Goal: Task Accomplishment & Management: Manage account settings

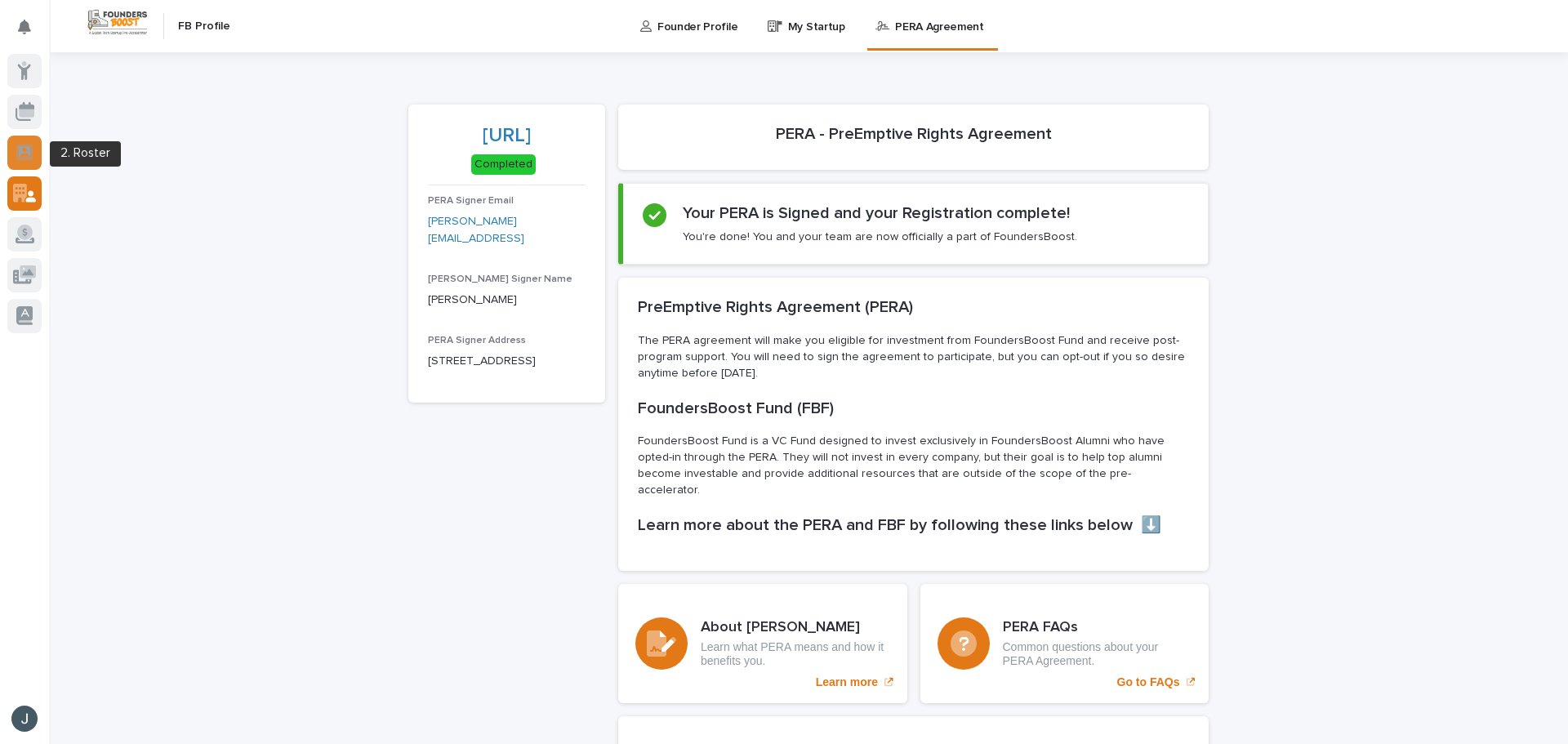
click at [30, 147] on icon at bounding box center [24, 152] width 12 height 10
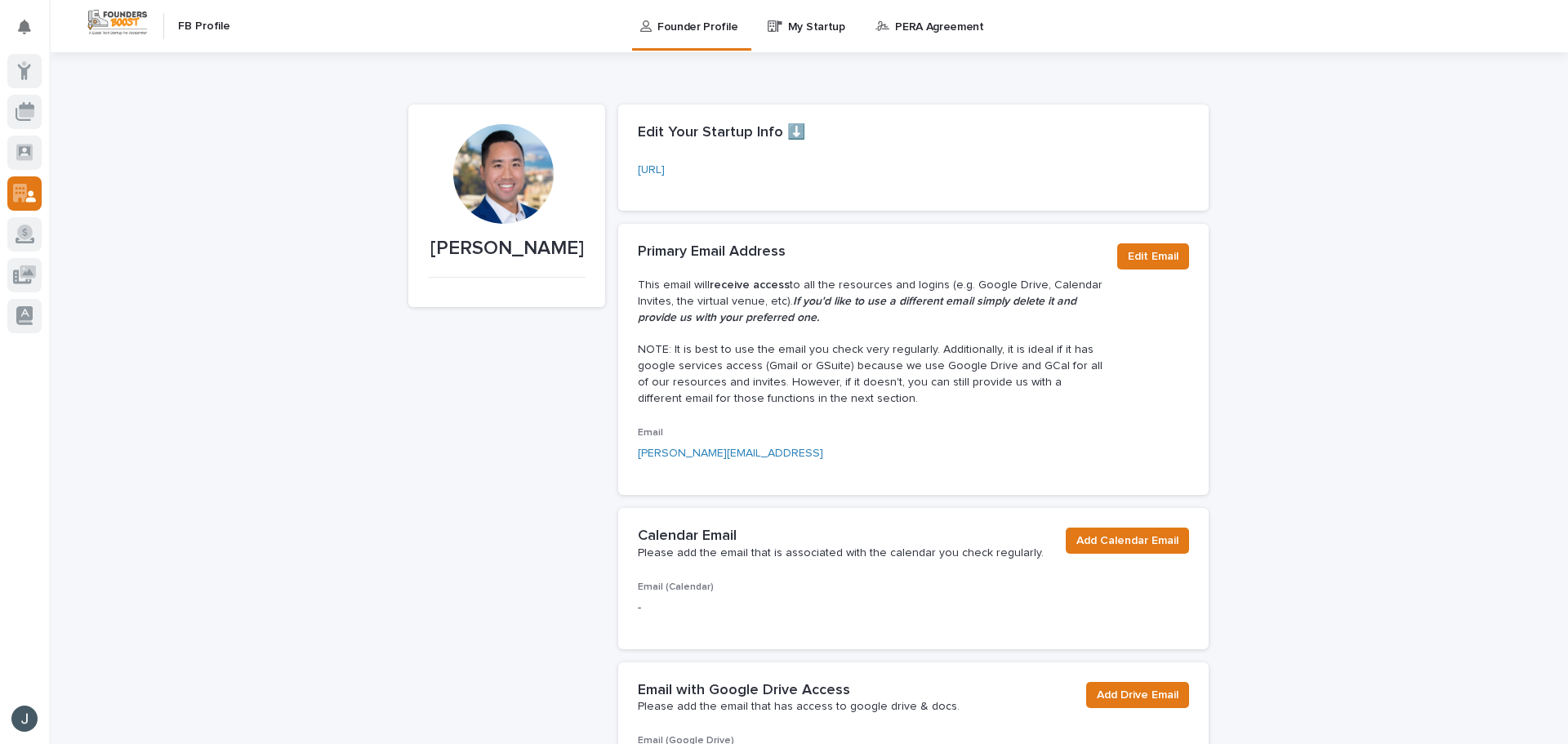
scroll to position [245, 0]
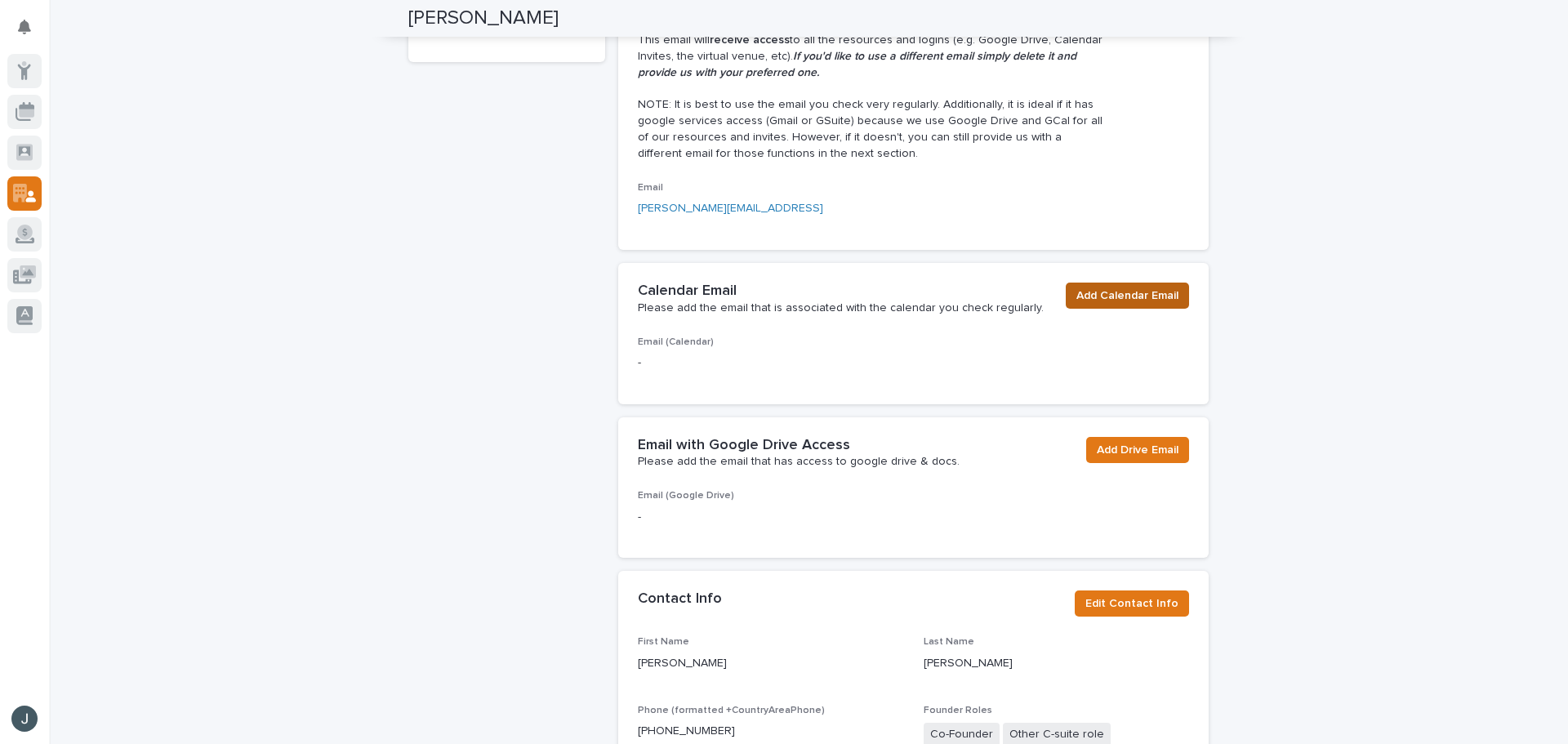
click at [1100, 295] on span "Add Calendar Email" at bounding box center [1127, 295] width 102 height 17
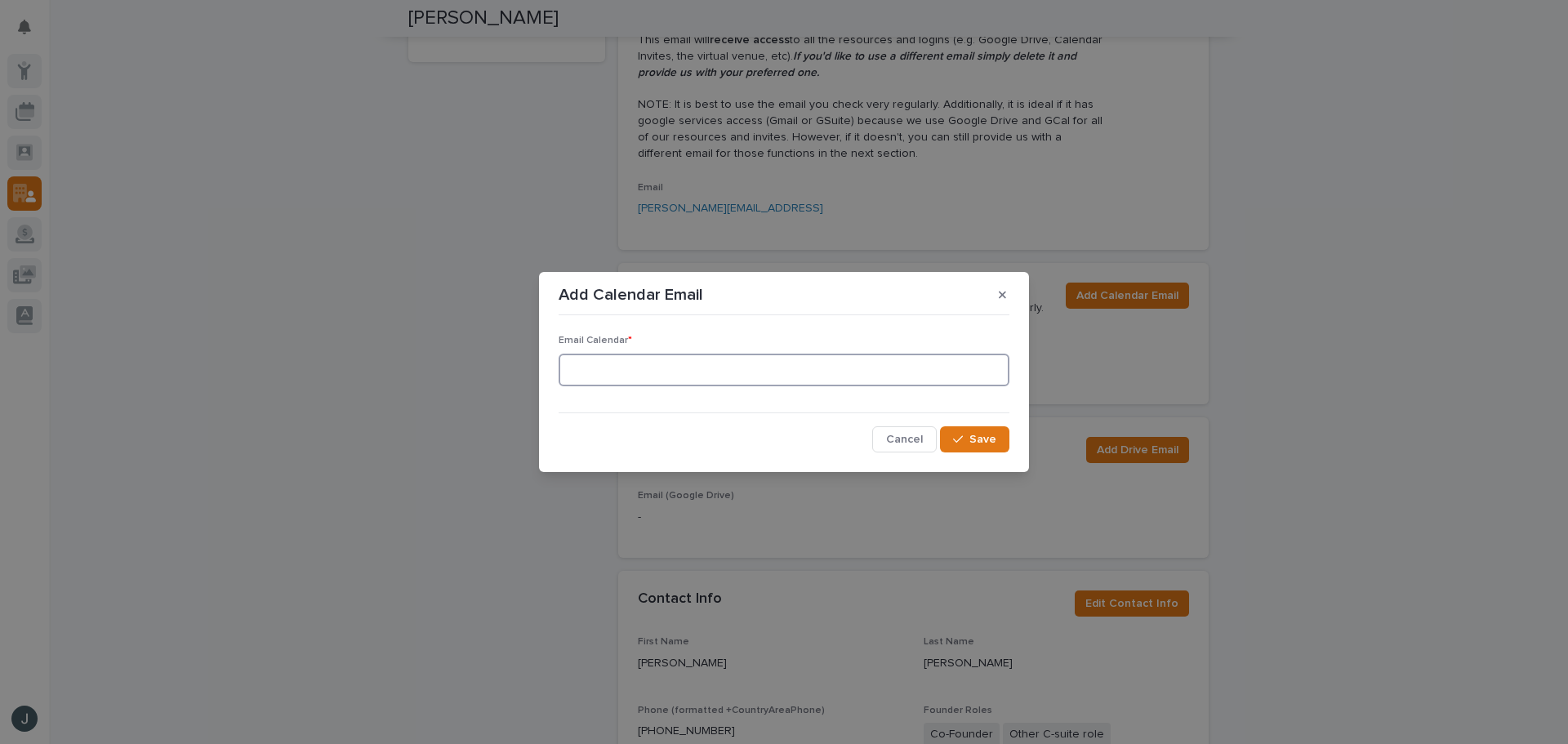
click at [762, 374] on input at bounding box center [783, 370] width 451 height 32
type input "[PERSON_NAME][EMAIL_ADDRESS]"
click at [982, 444] on span "Save" at bounding box center [983, 440] width 27 height 12
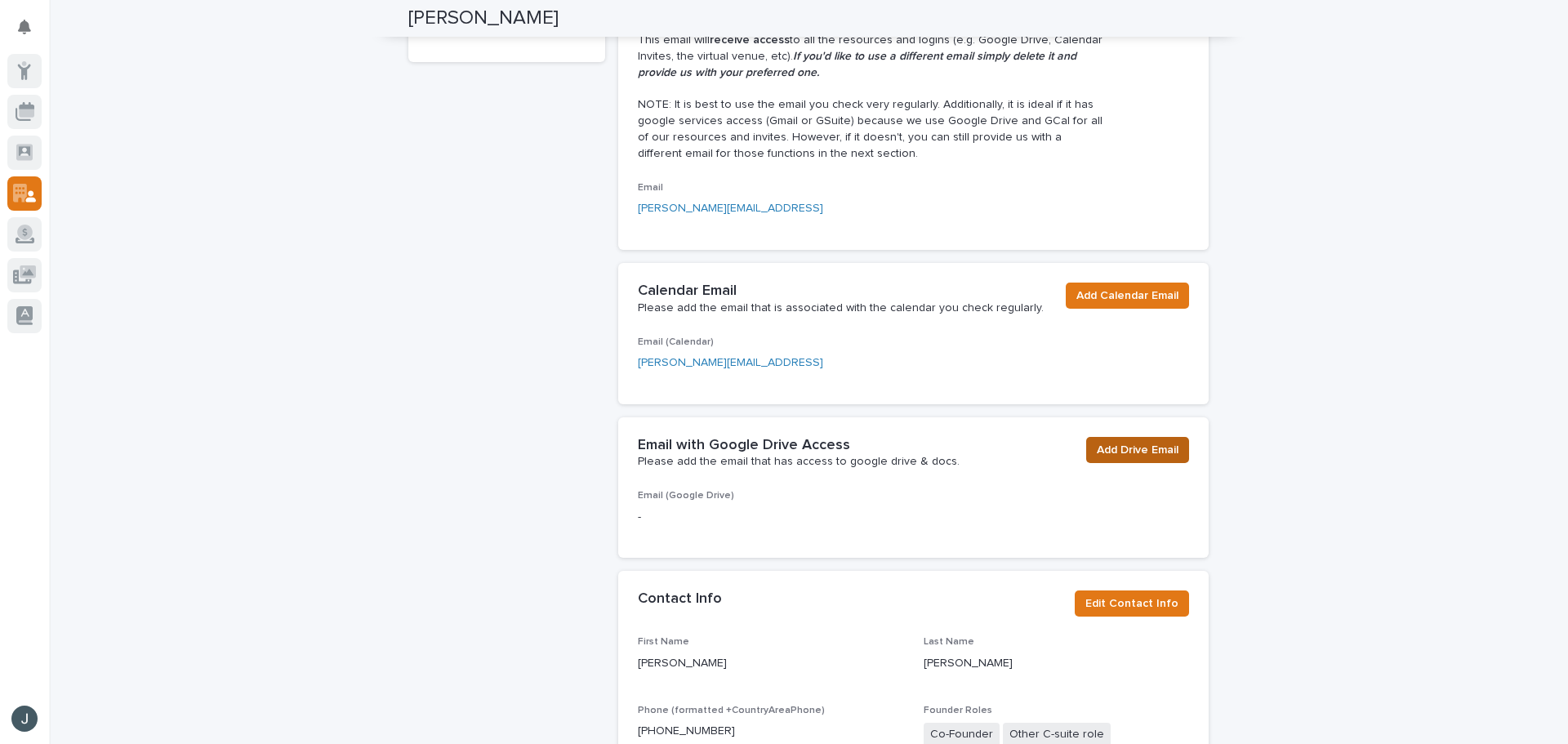
click at [1121, 448] on span "Add Drive Email" at bounding box center [1138, 450] width 82 height 17
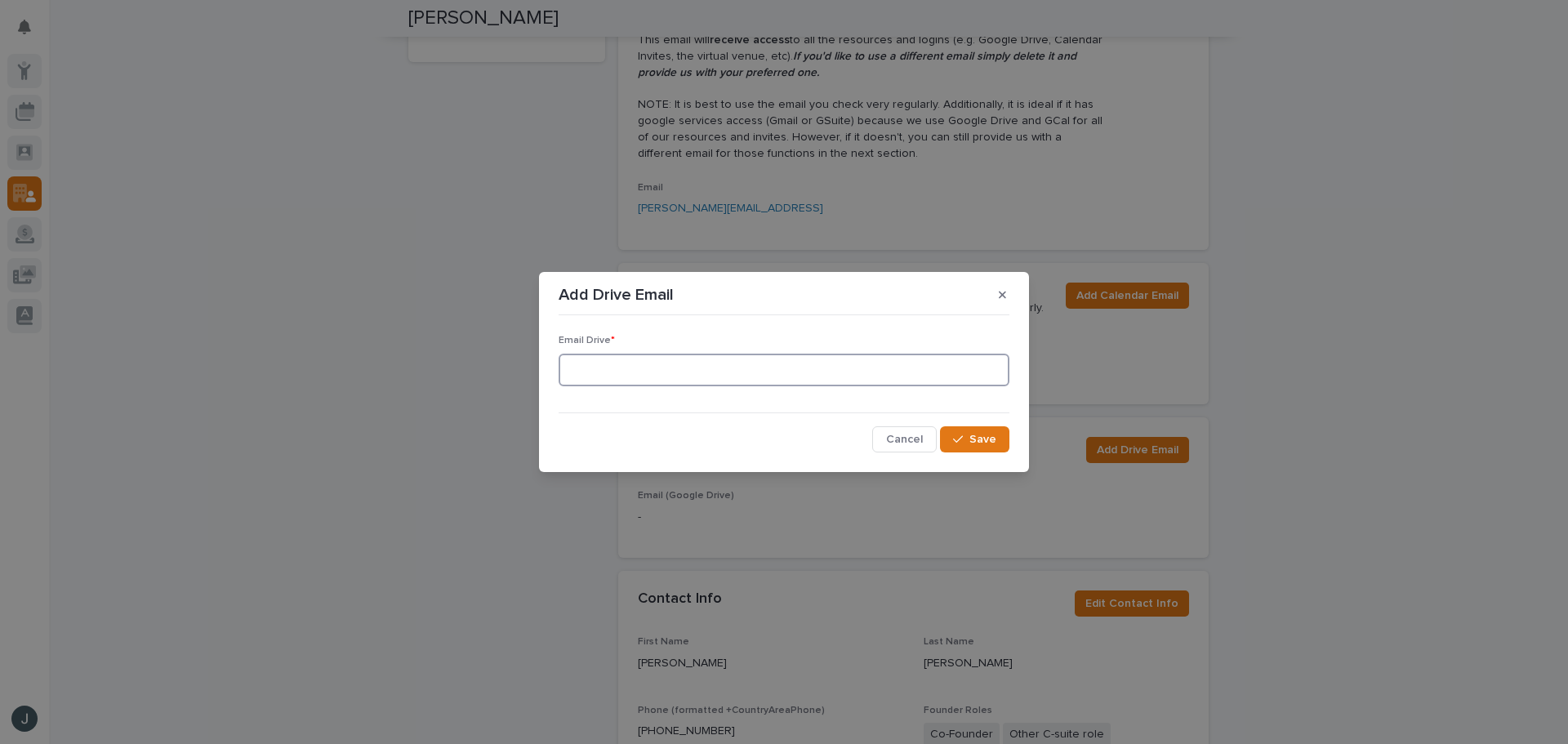
click at [668, 379] on input at bounding box center [783, 370] width 451 height 32
type input "[PERSON_NAME][EMAIL_ADDRESS]"
click at [985, 439] on span "Save" at bounding box center [983, 440] width 27 height 12
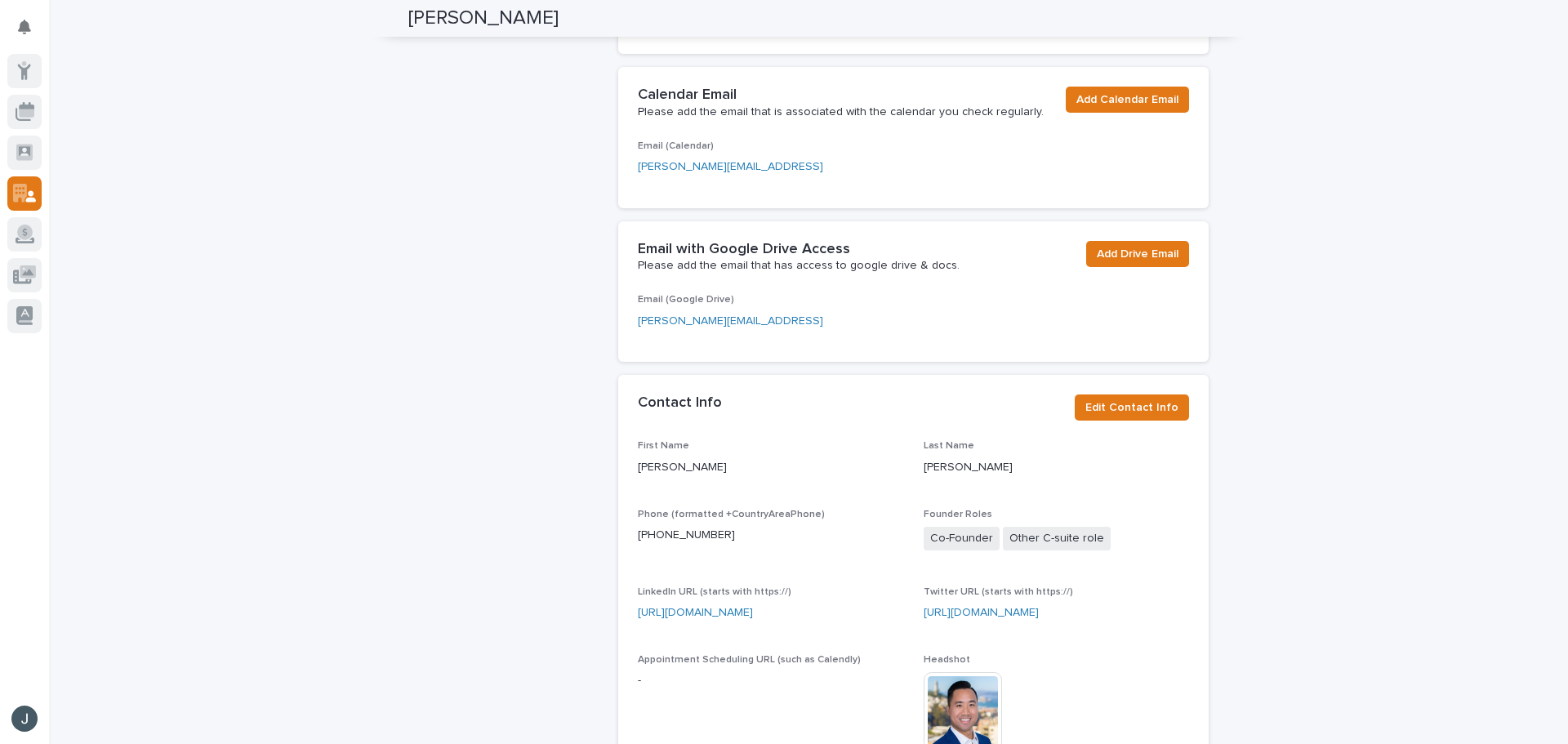
scroll to position [409, 0]
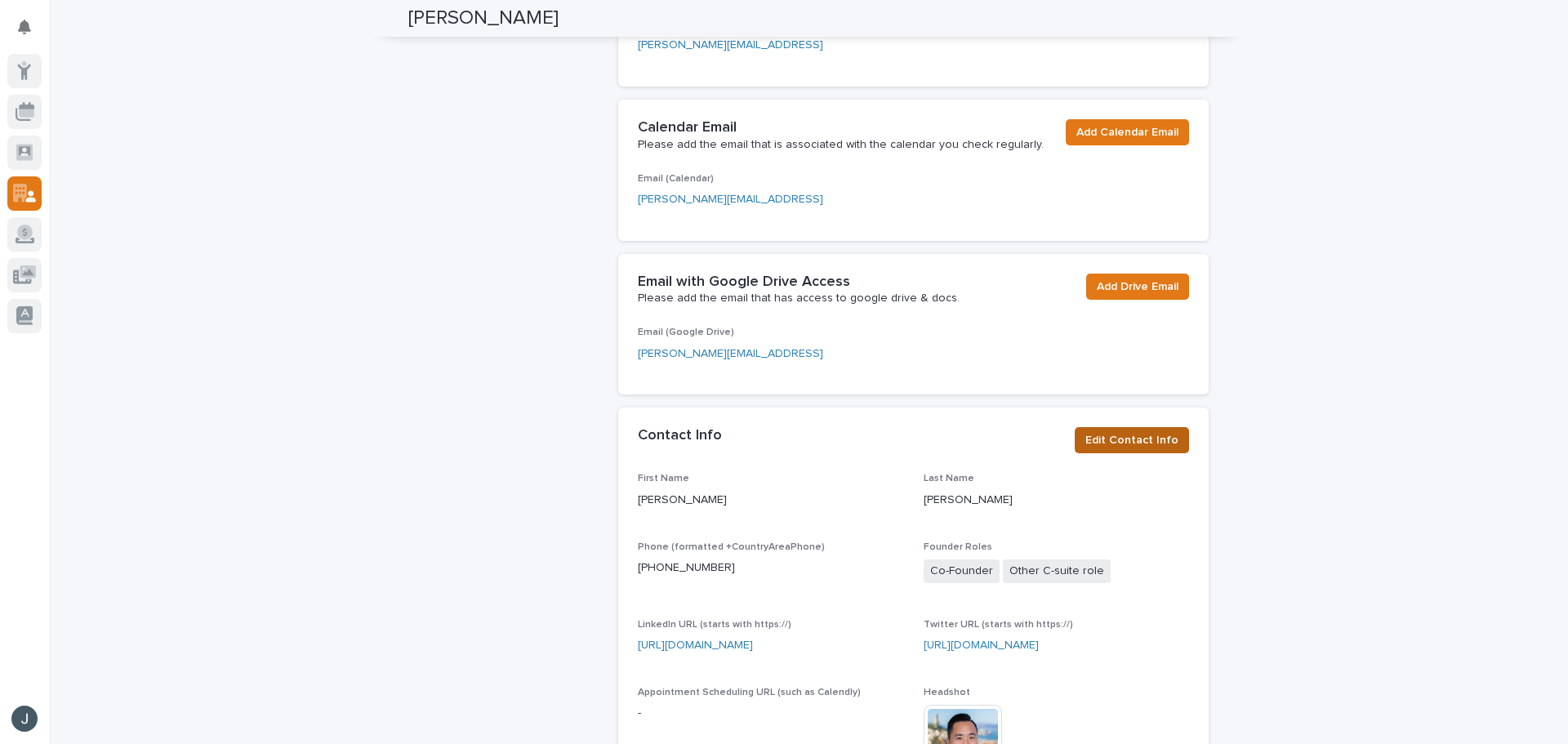
click at [1119, 446] on span "Edit Contact Info" at bounding box center [1131, 440] width 93 height 17
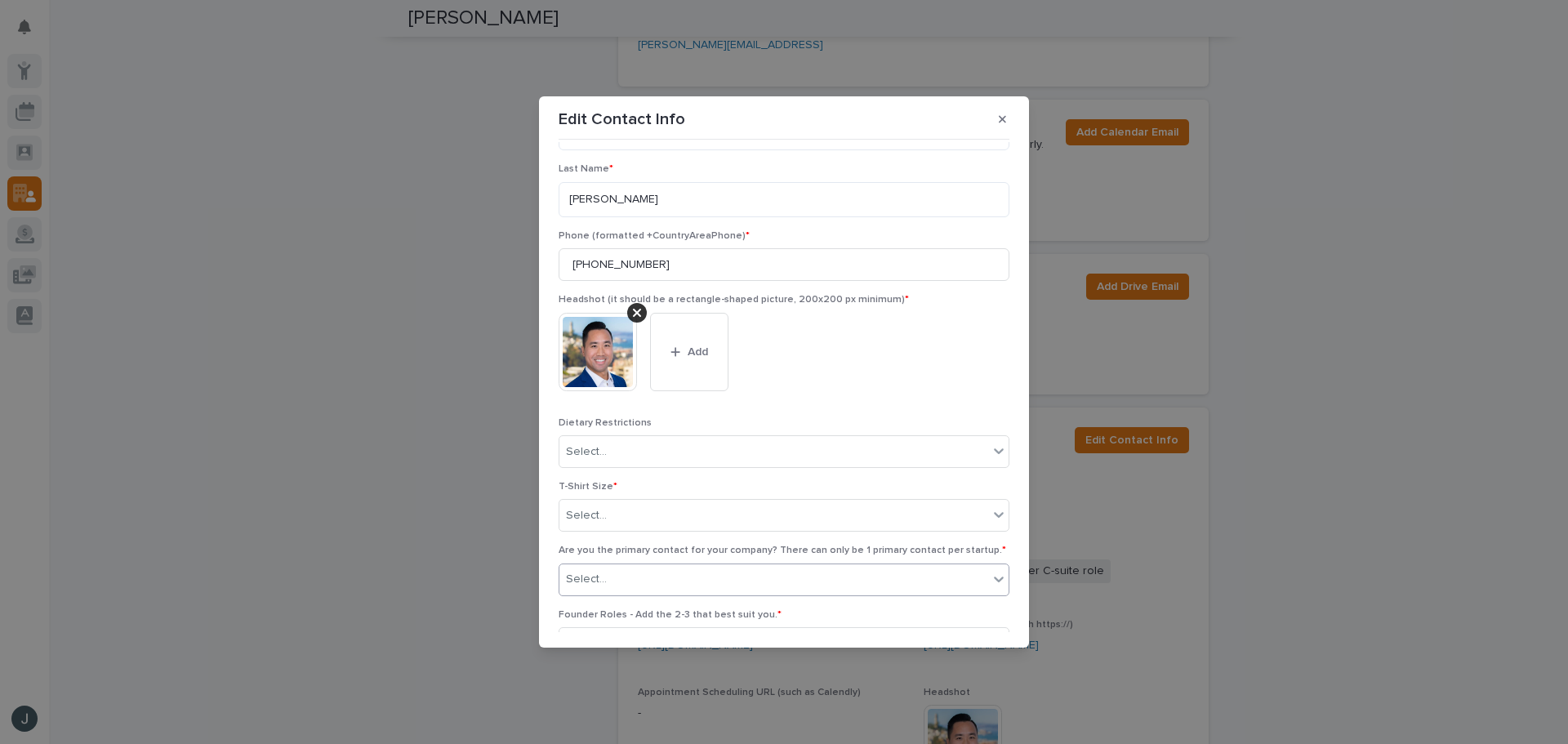
scroll to position [163, 0]
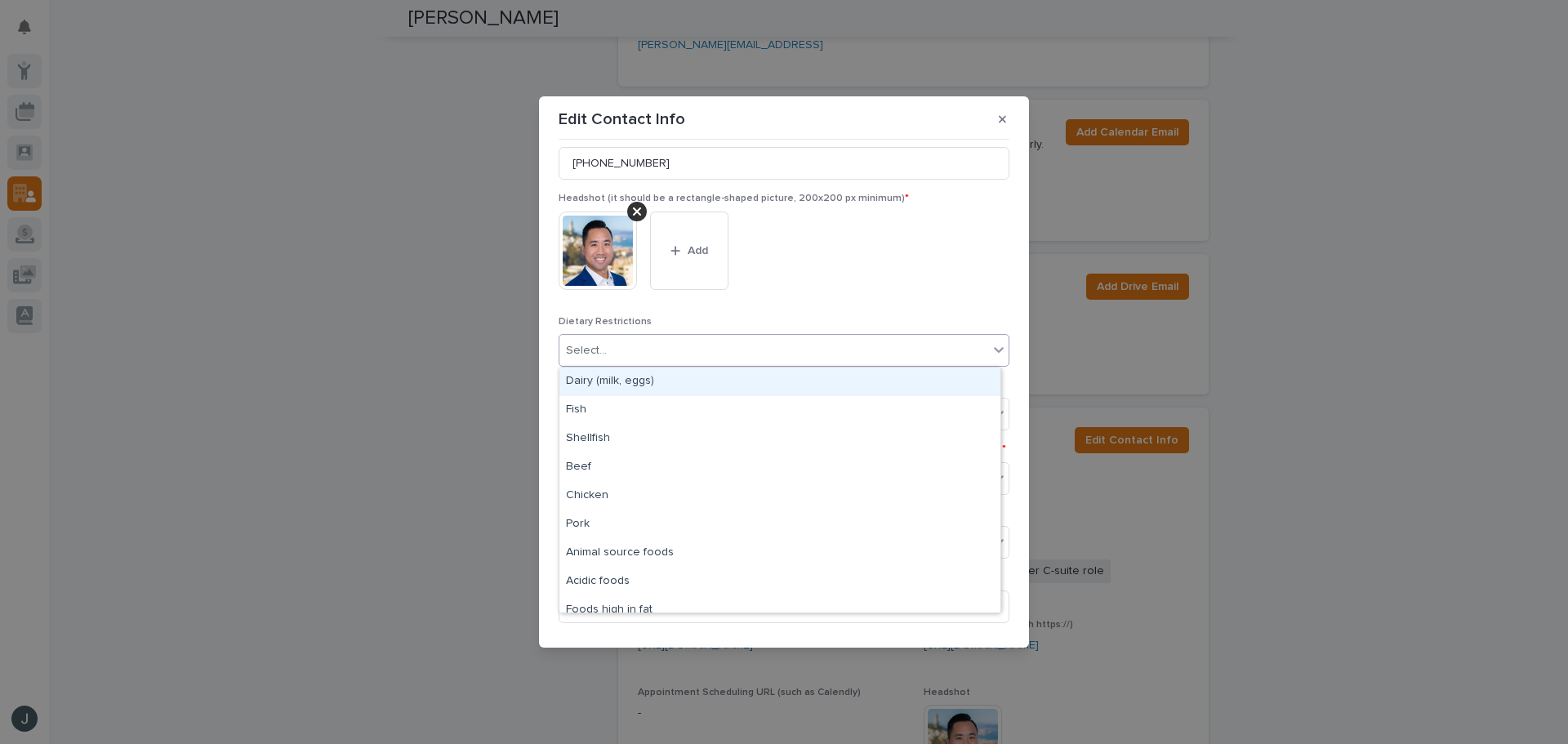
click at [675, 349] on div "Select..." at bounding box center [773, 351] width 429 height 27
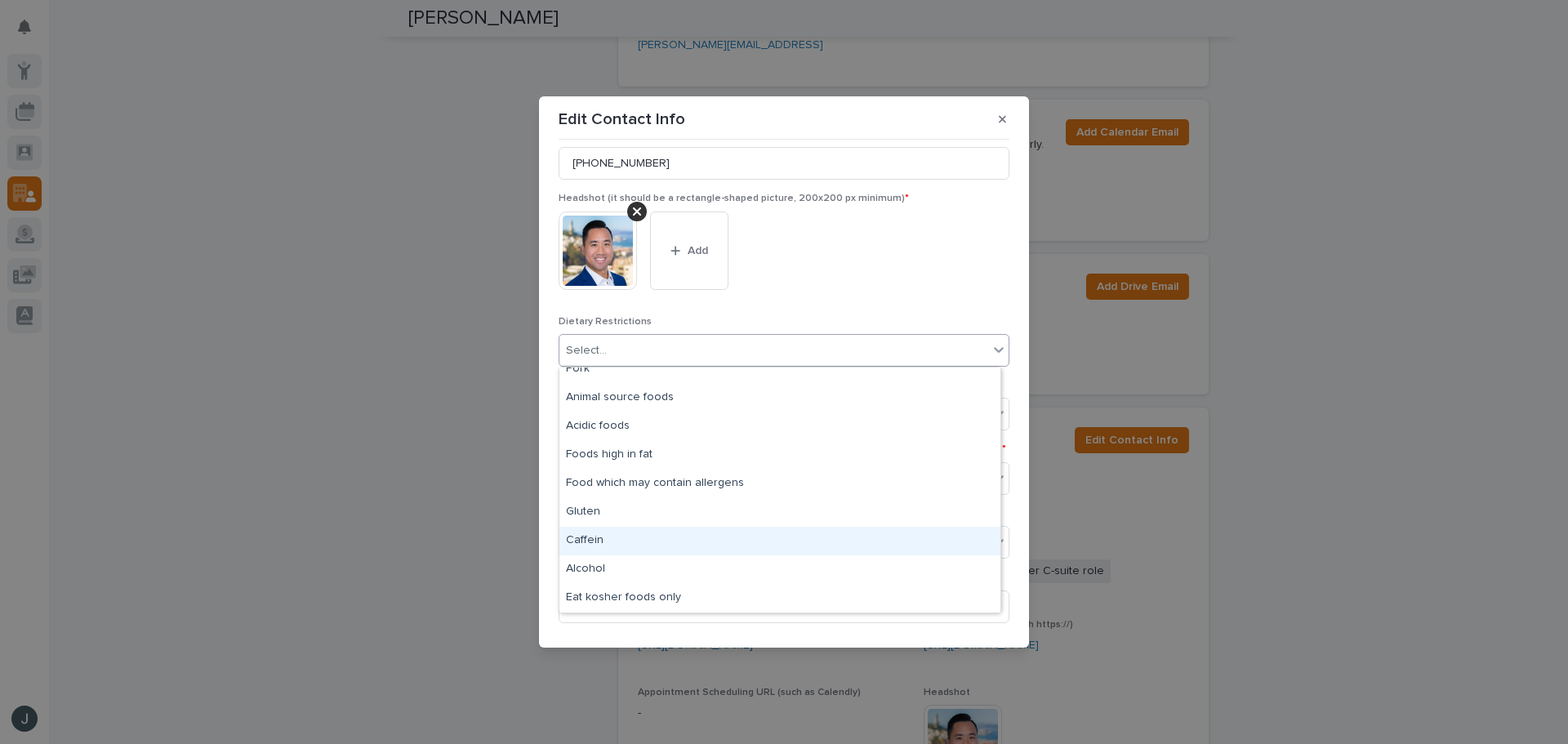
scroll to position [184, 0]
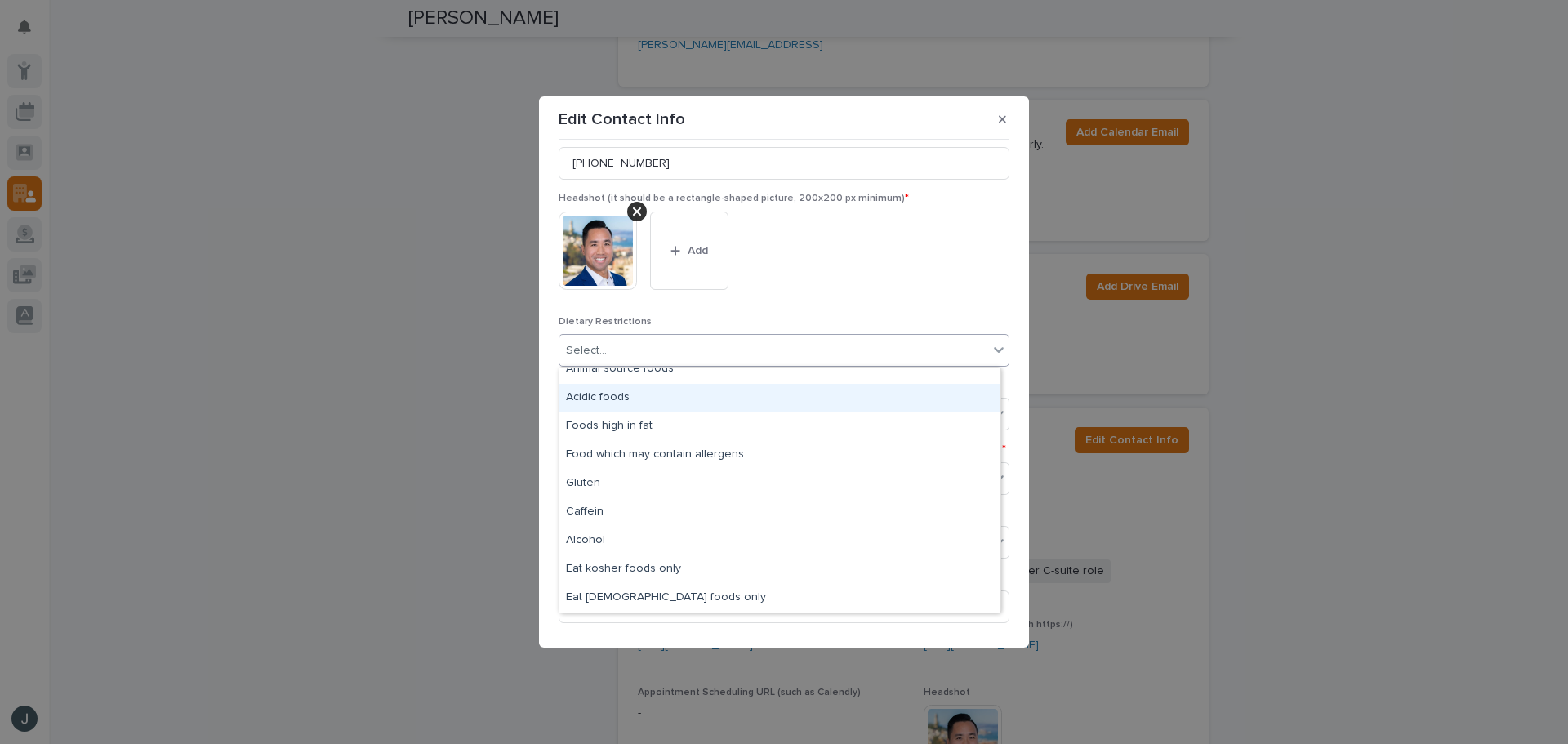
click at [827, 311] on div "Headshot (it should be a rectangle-shaped picture, 200x200 px minimum) * This f…" at bounding box center [783, 253] width 451 height 122
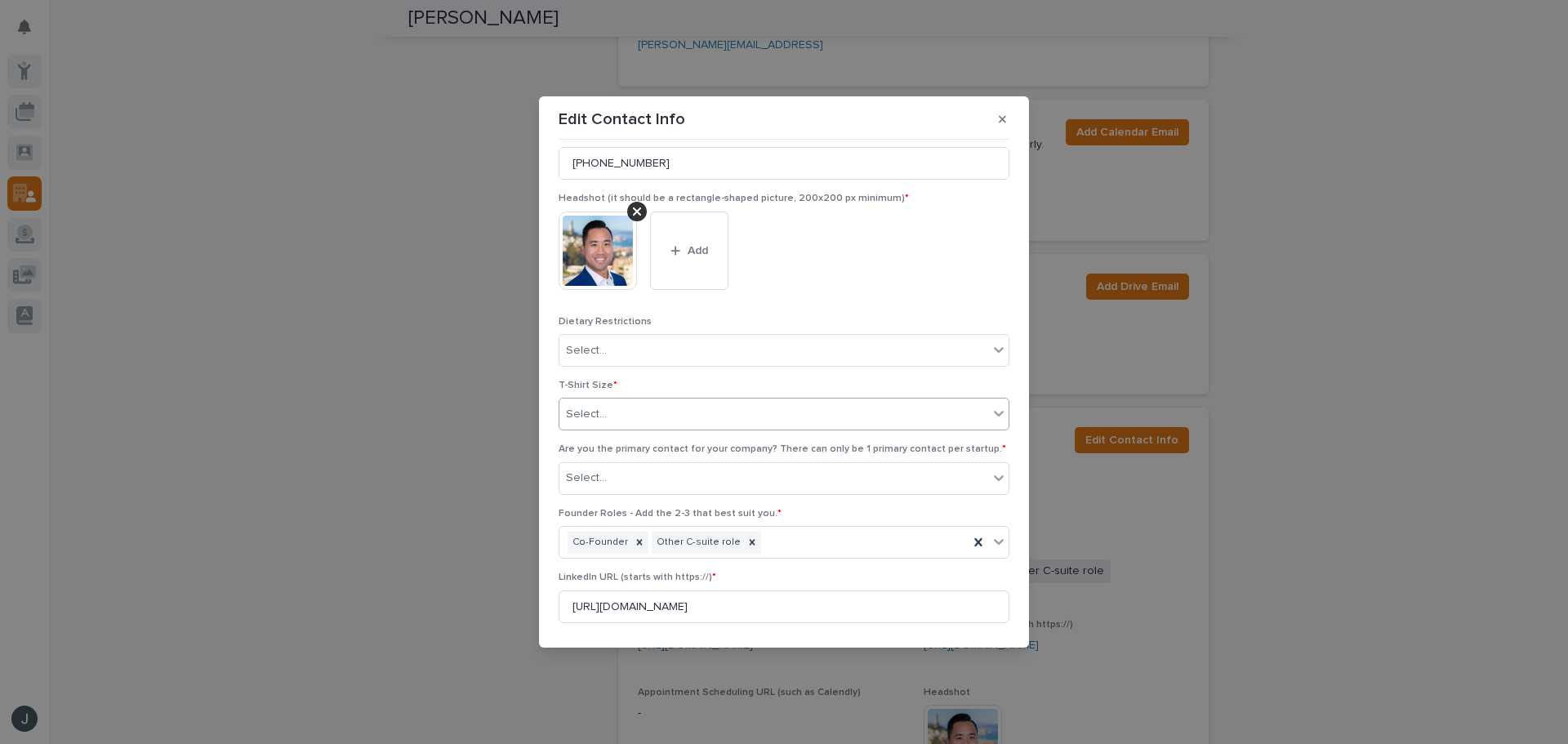
click at [719, 425] on div "Select..." at bounding box center [773, 415] width 429 height 27
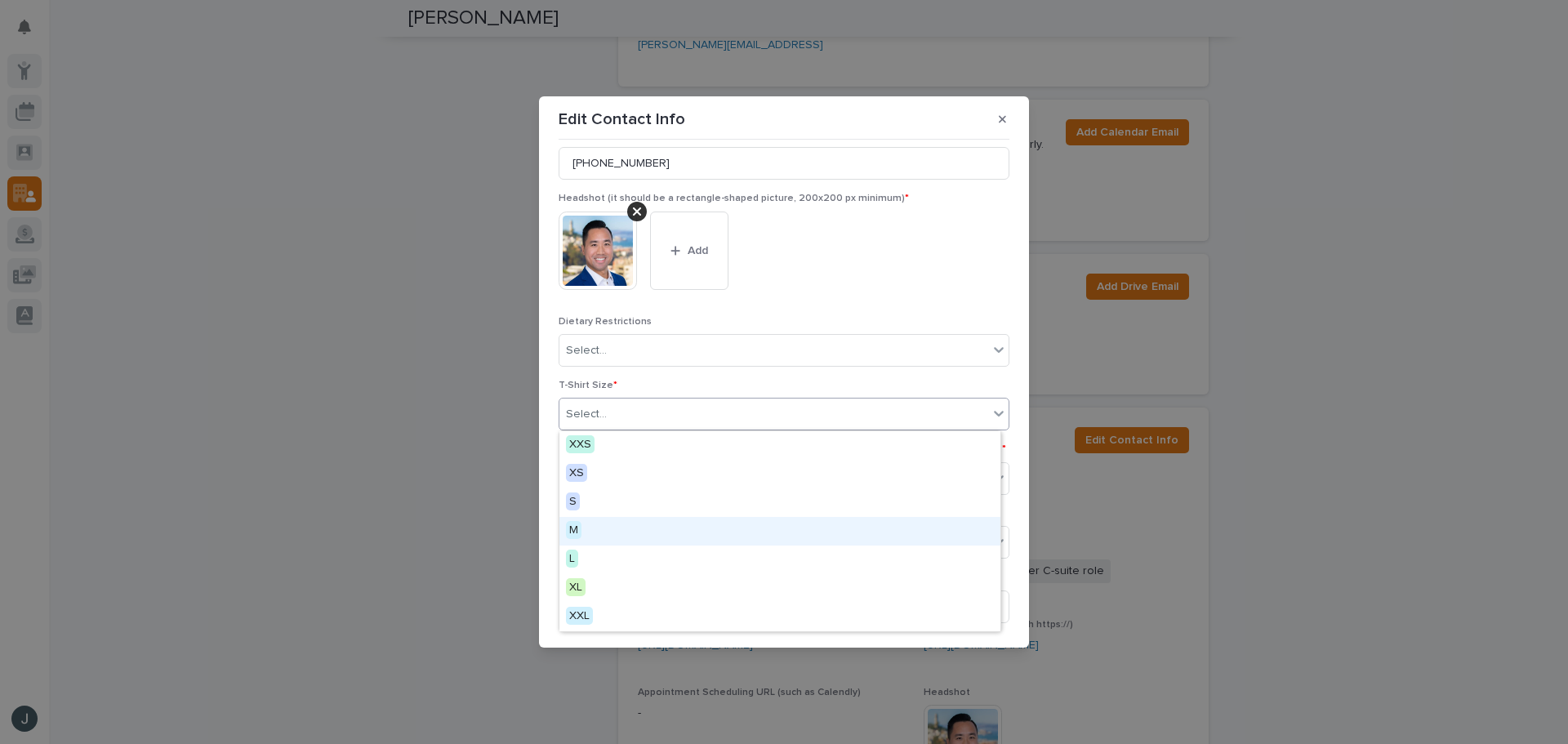
click at [658, 521] on div "M" at bounding box center [779, 531] width 441 height 28
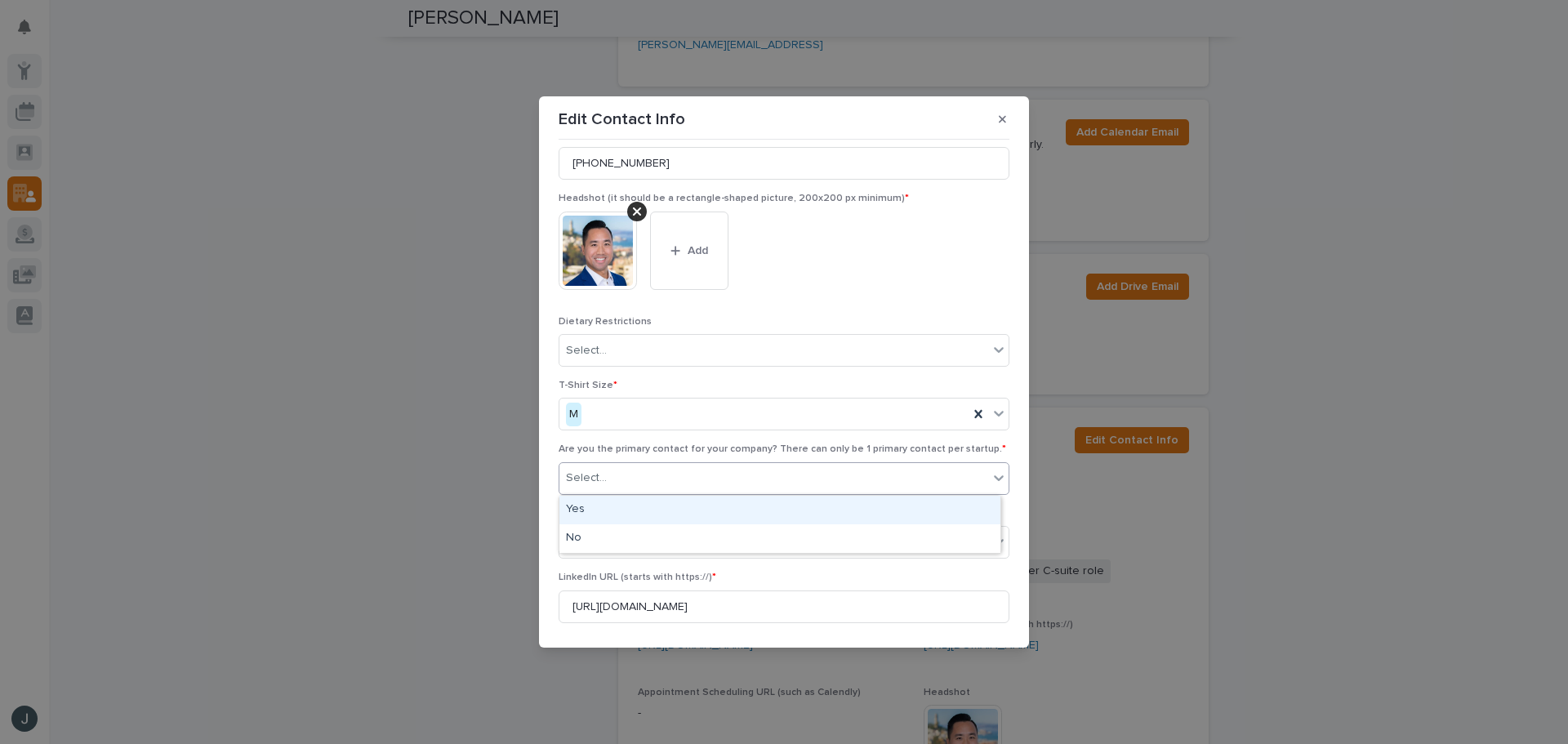
click at [696, 484] on div "Select..." at bounding box center [773, 478] width 429 height 27
click at [705, 537] on div "No" at bounding box center [779, 538] width 441 height 28
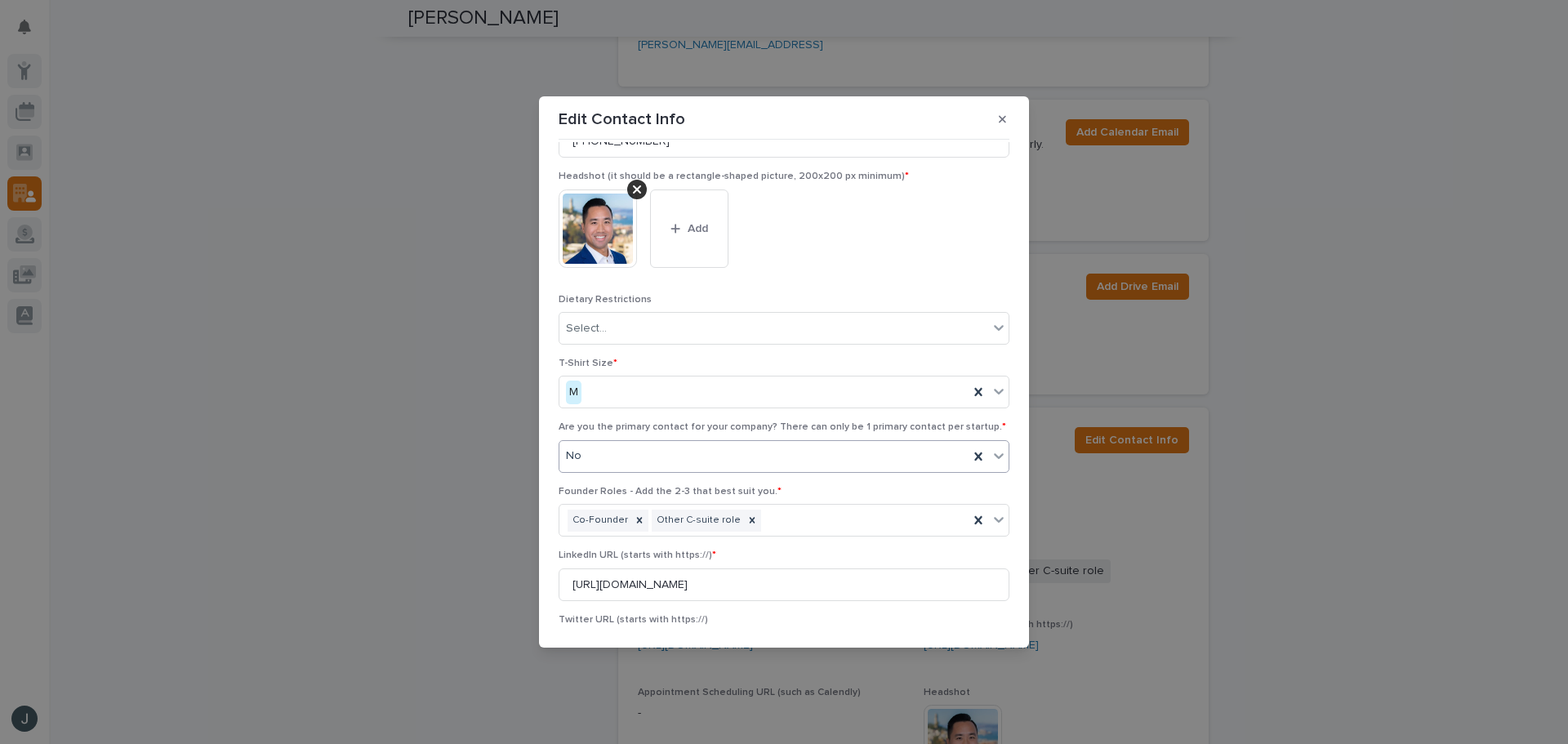
scroll to position [348, 0]
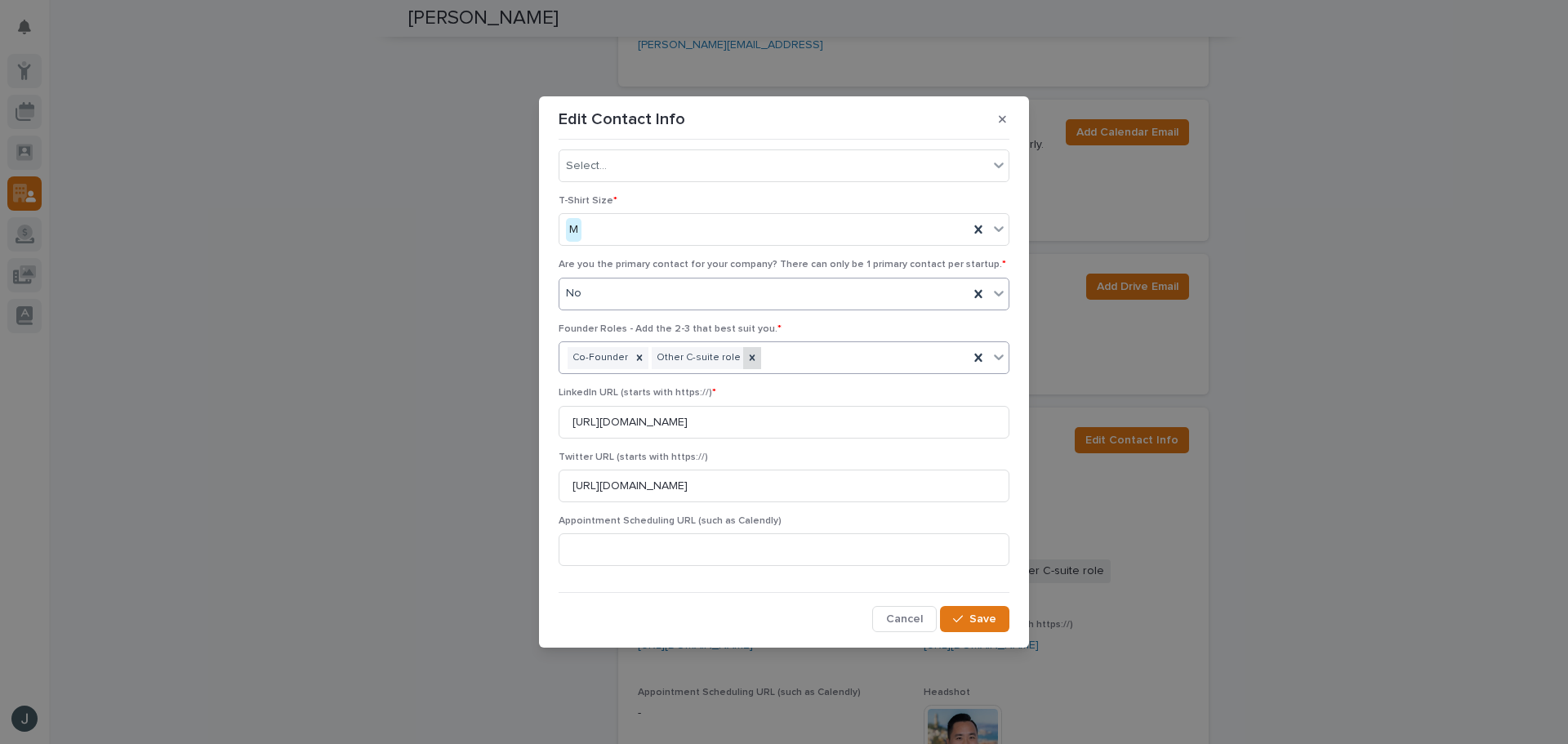
click at [750, 357] on icon at bounding box center [753, 358] width 6 height 6
click at [758, 357] on div "Co-Founder" at bounding box center [763, 358] width 410 height 28
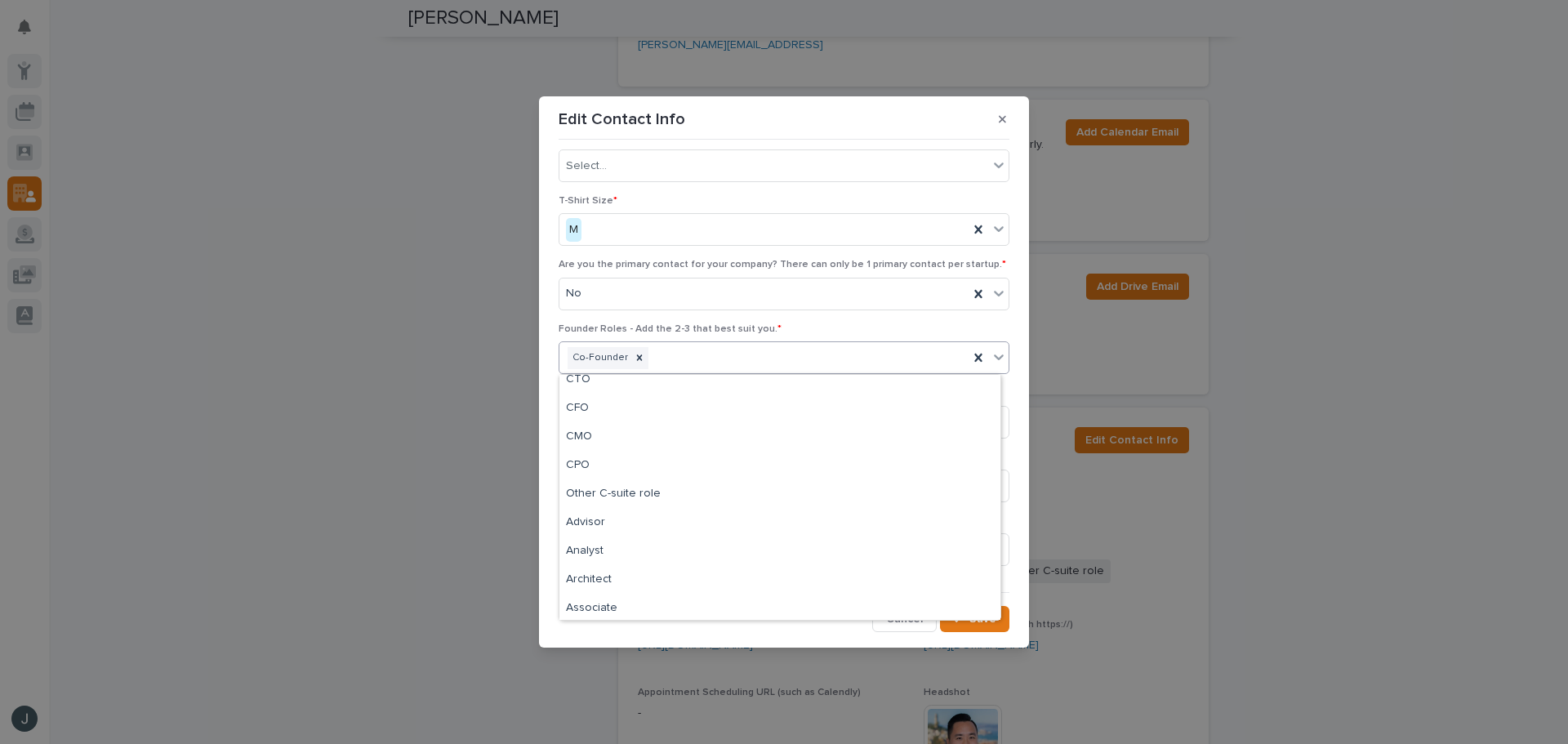
scroll to position [51, 0]
click at [646, 514] on div "Other C-suite role" at bounding box center [779, 509] width 441 height 28
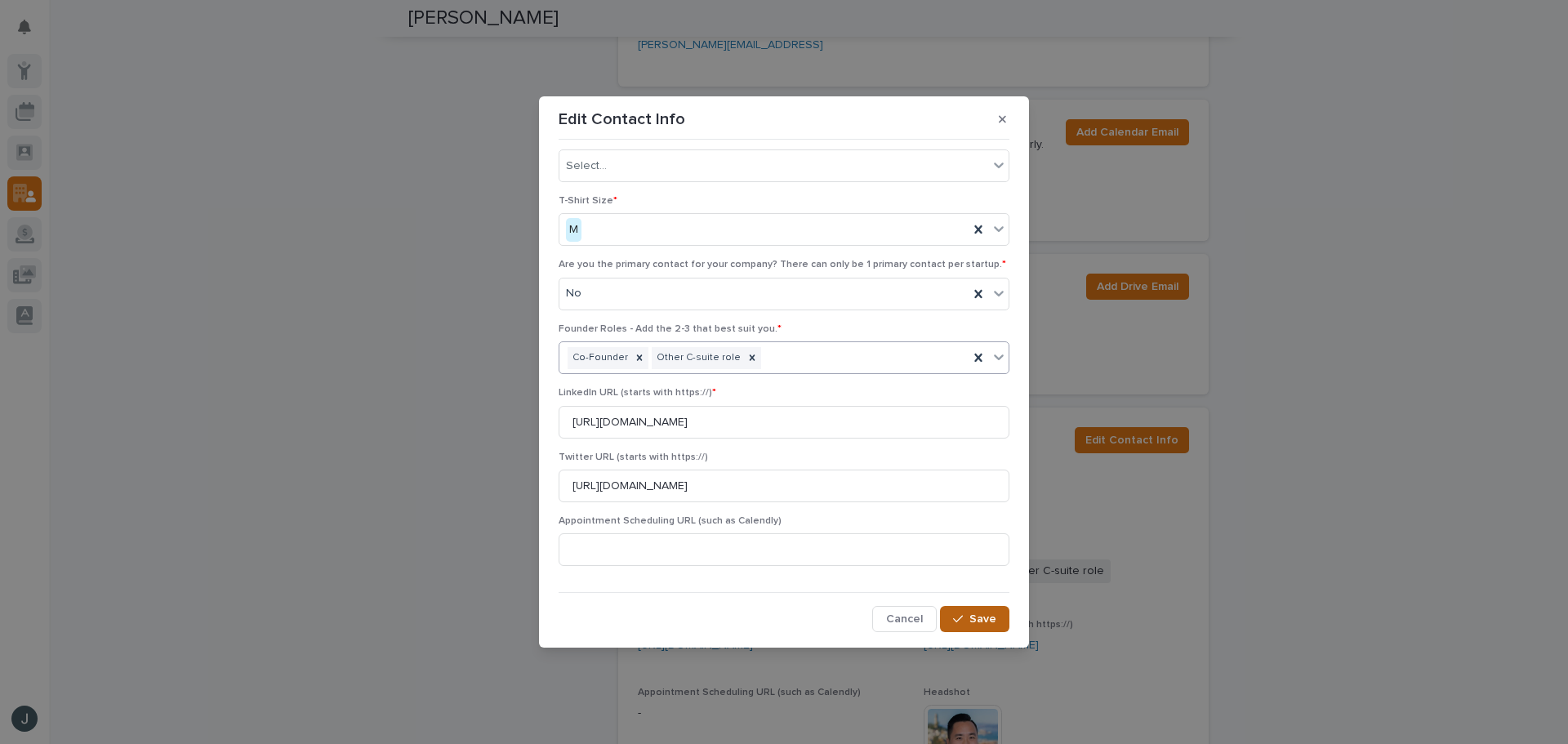
click at [976, 618] on span "Save" at bounding box center [983, 619] width 27 height 12
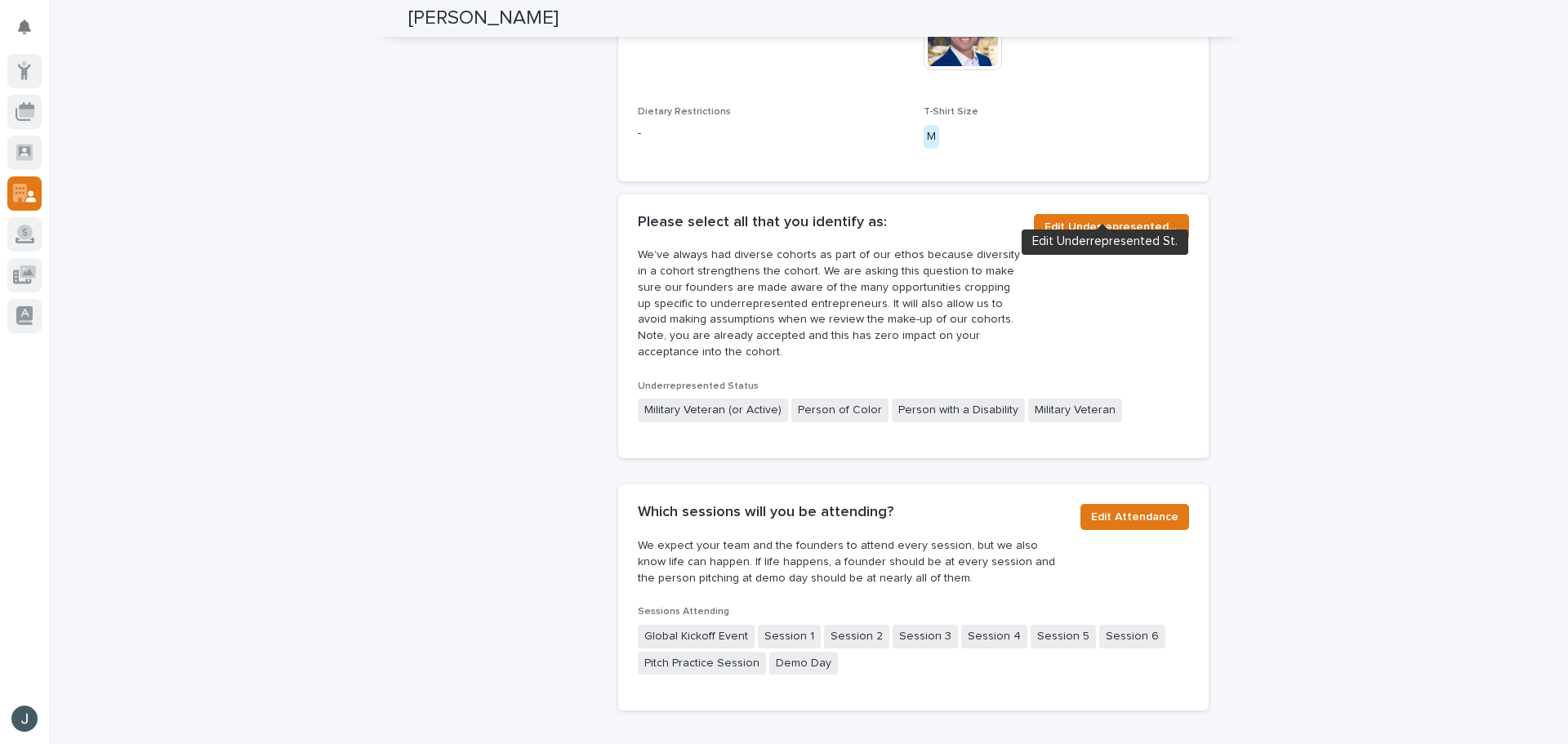
scroll to position [1147, 0]
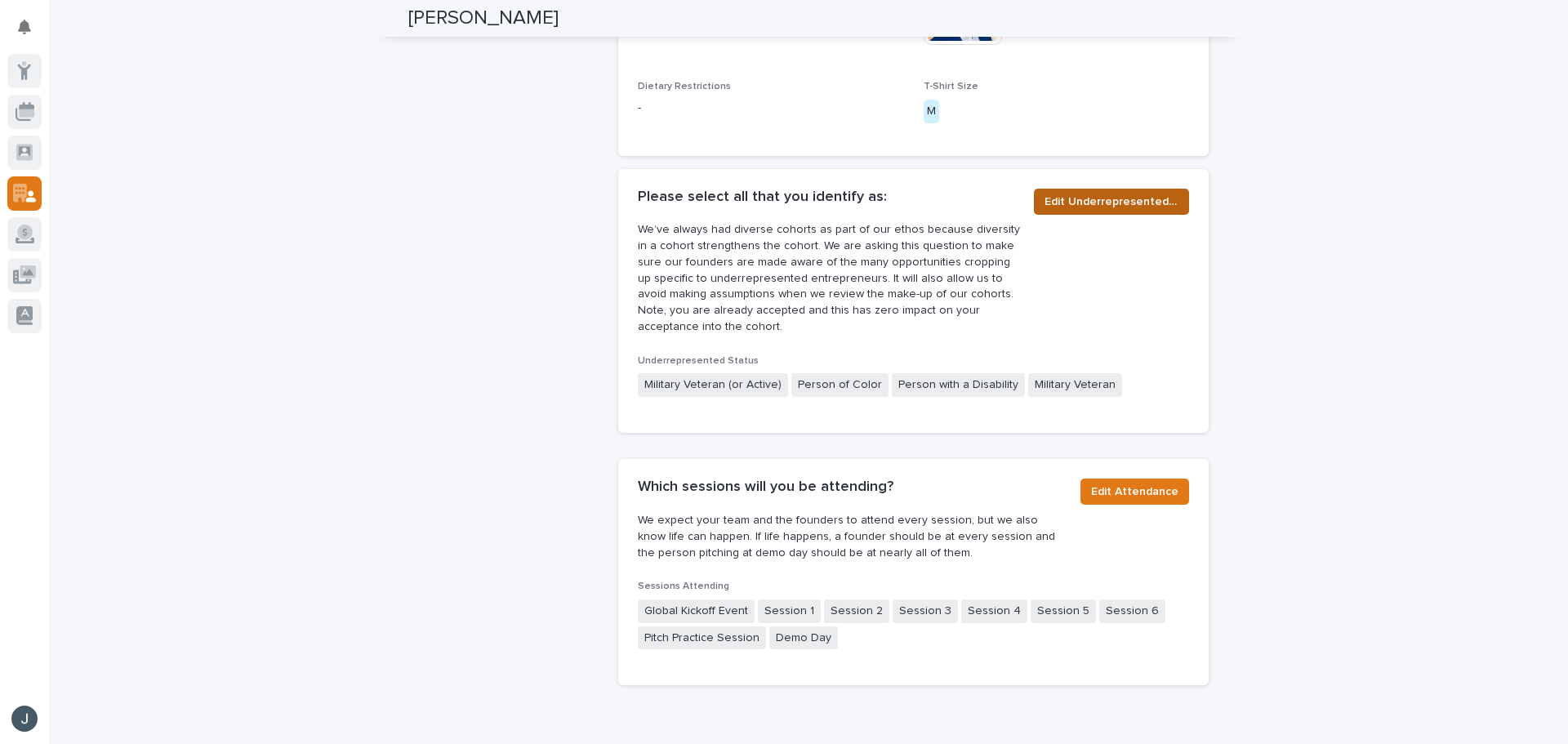
click at [1071, 199] on span "Edit Underrepresented St." at bounding box center [1111, 201] width 134 height 17
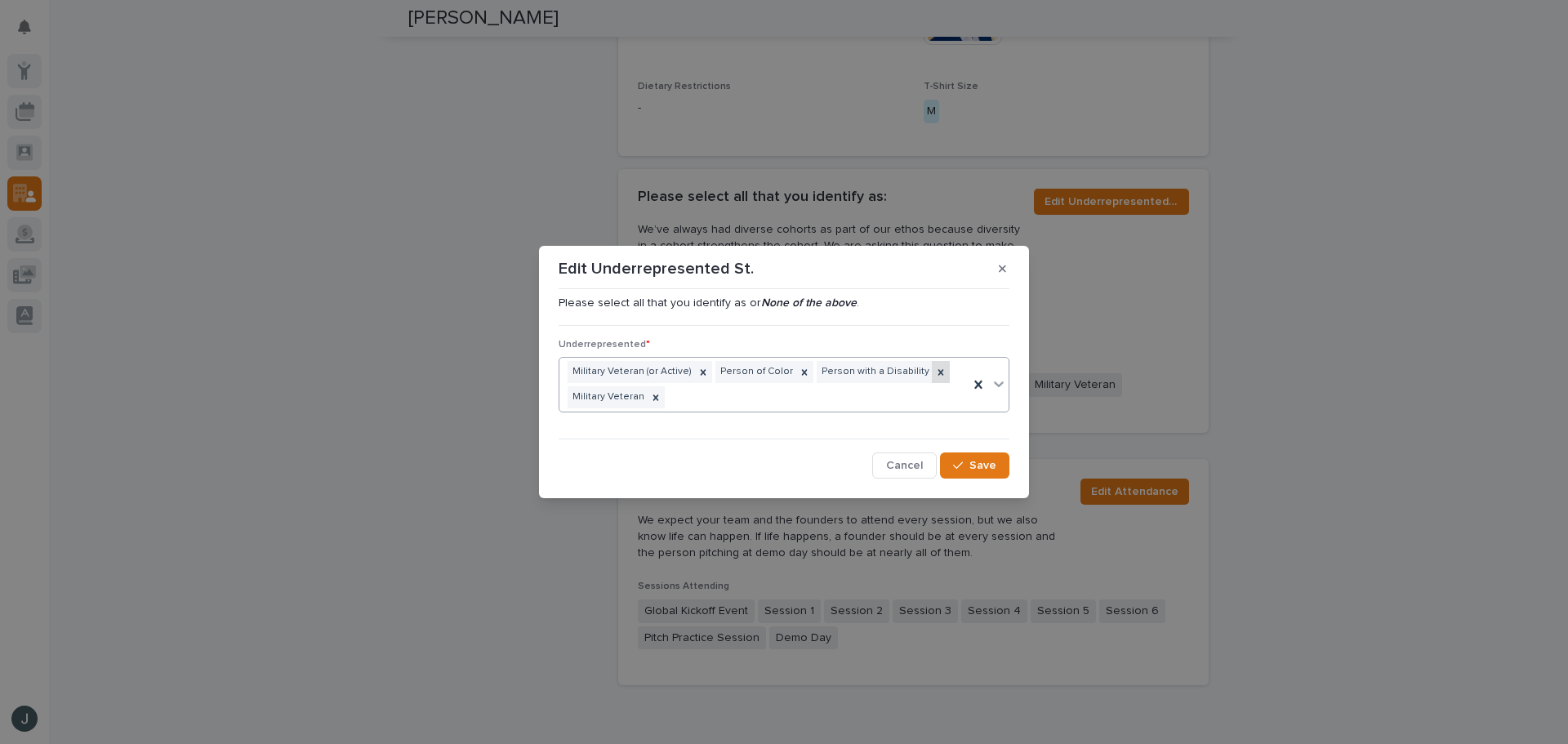
click at [936, 371] on icon at bounding box center [941, 372] width 12 height 12
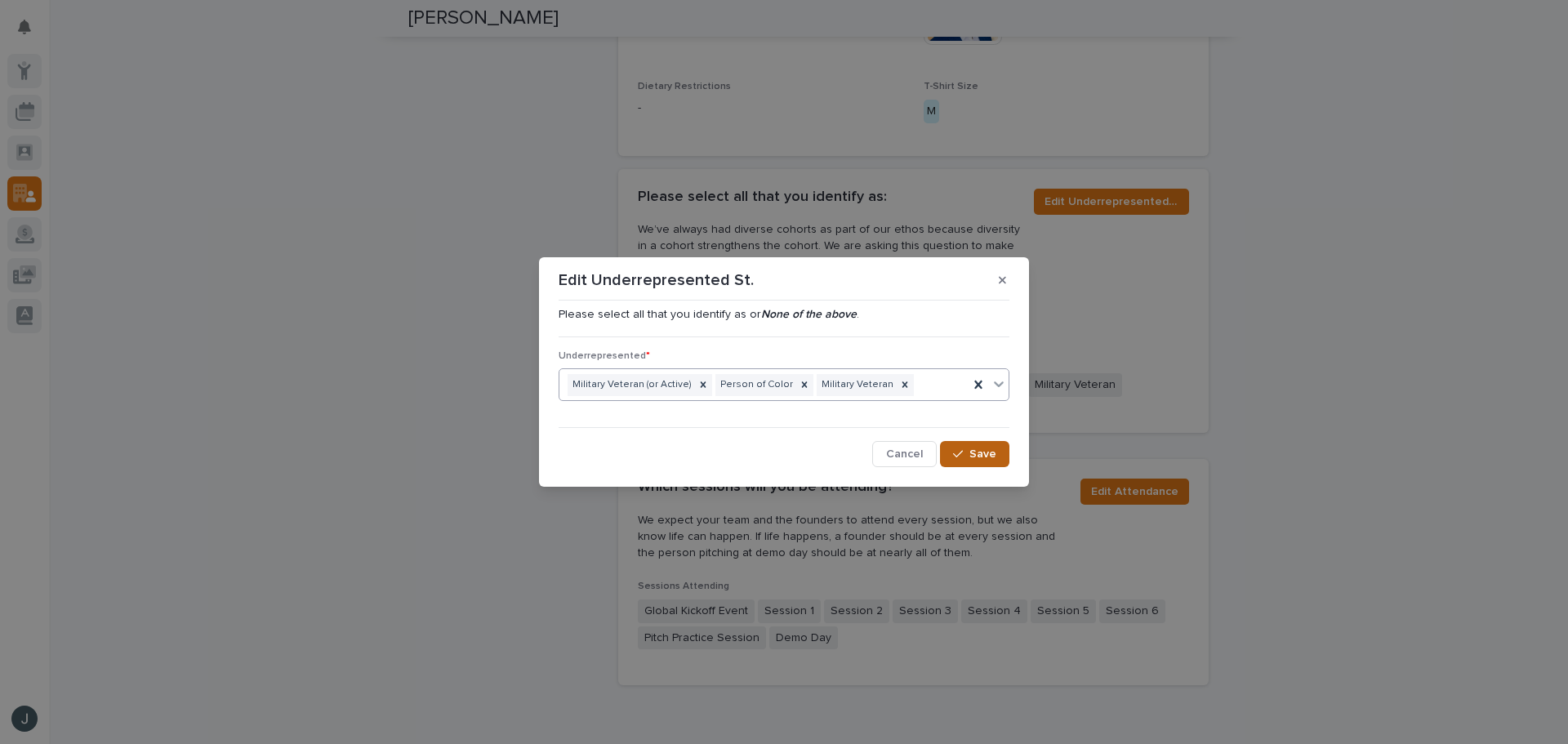
click at [975, 454] on span "Save" at bounding box center [983, 455] width 27 height 12
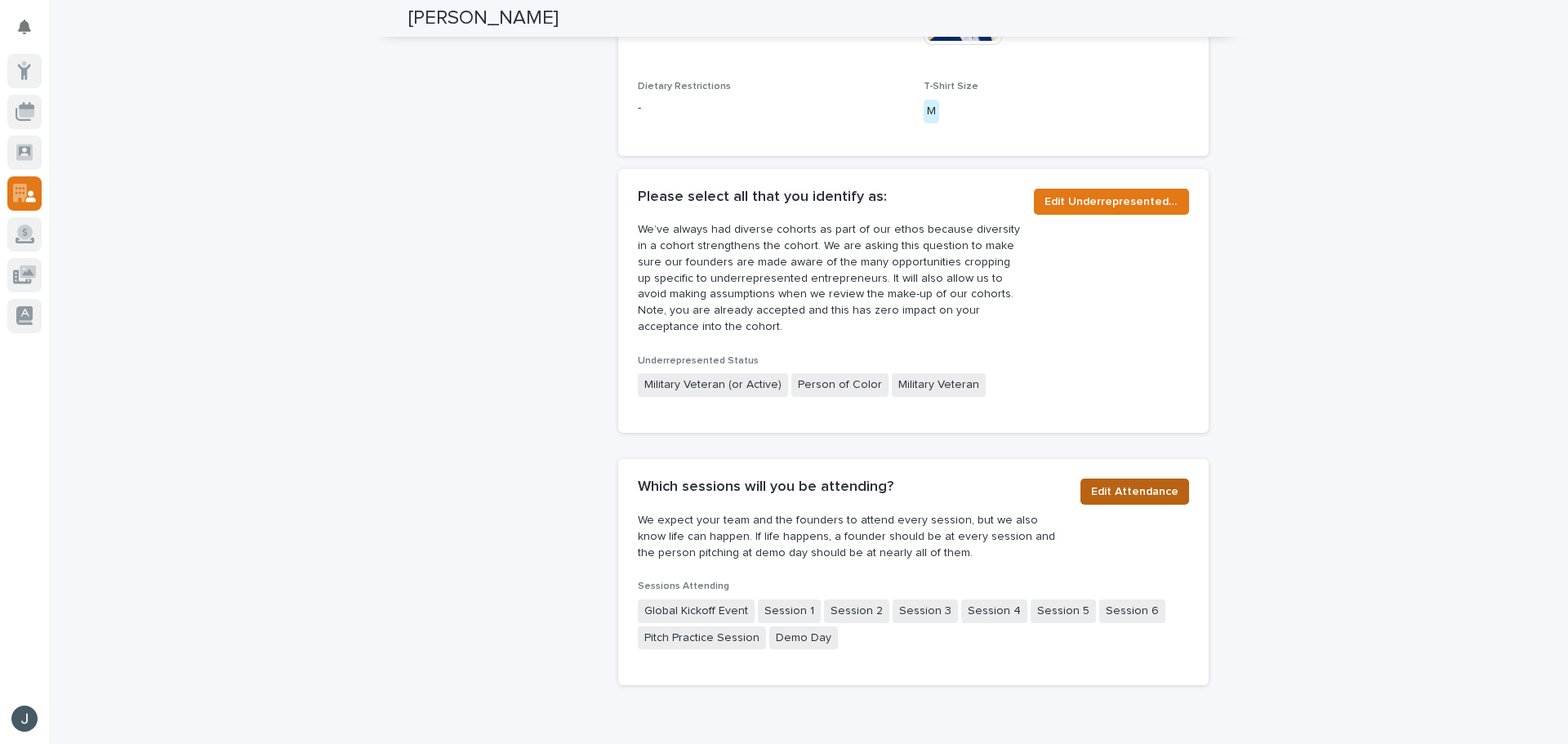
click at [1123, 491] on span "Edit Attendance" at bounding box center [1134, 492] width 87 height 17
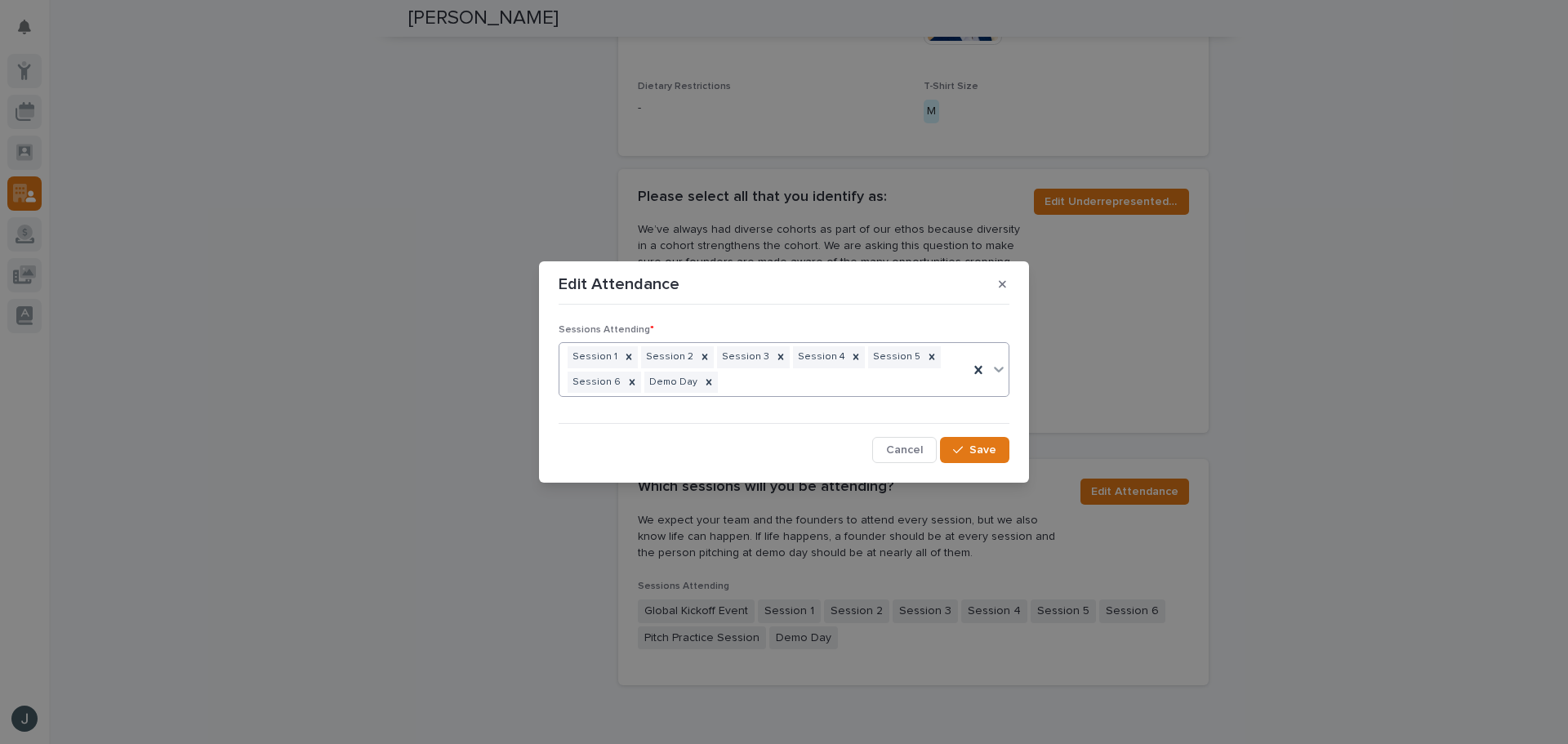
click at [995, 370] on icon at bounding box center [999, 370] width 10 height 6
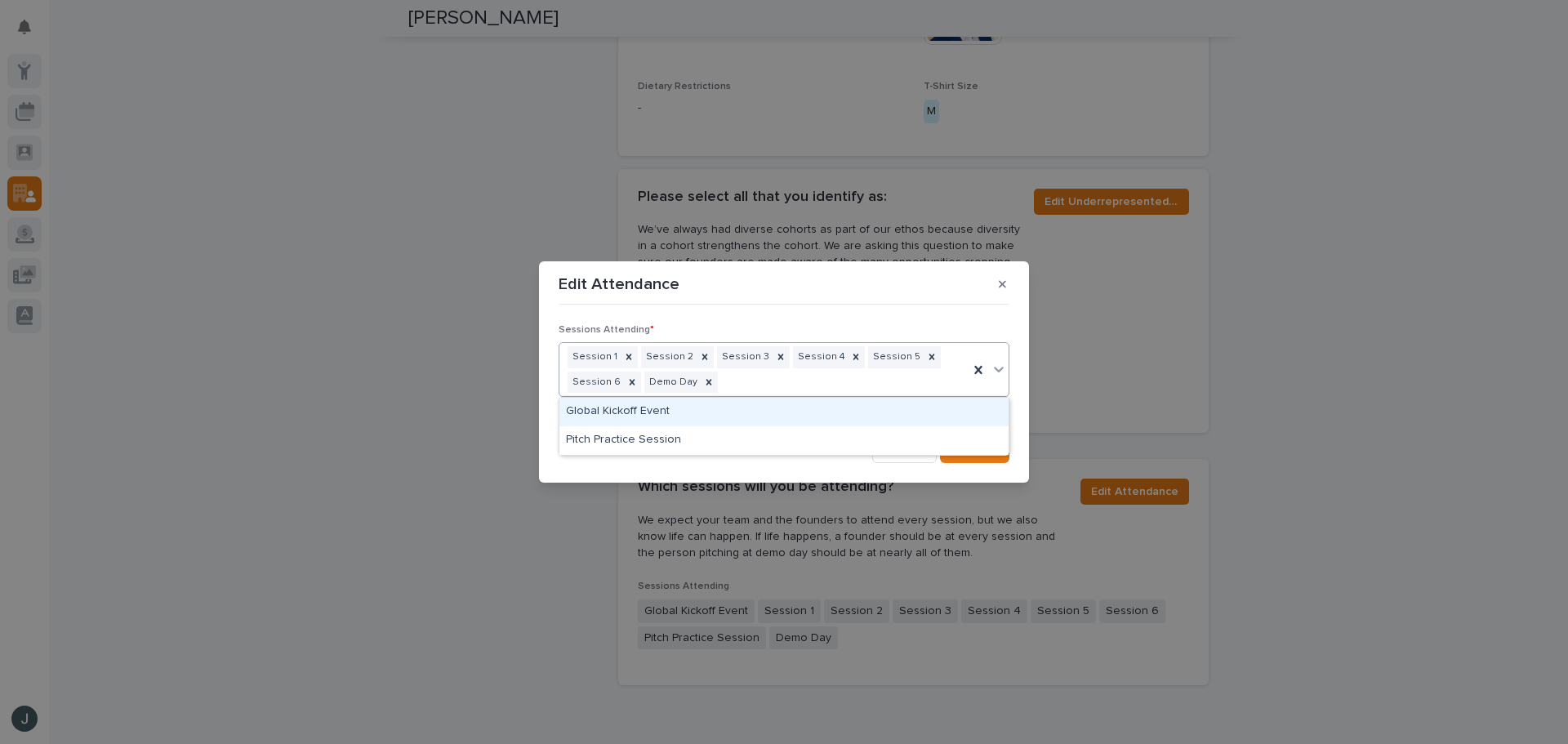
click at [836, 416] on div "Global Kickoff Event" at bounding box center [784, 412] width 450 height 28
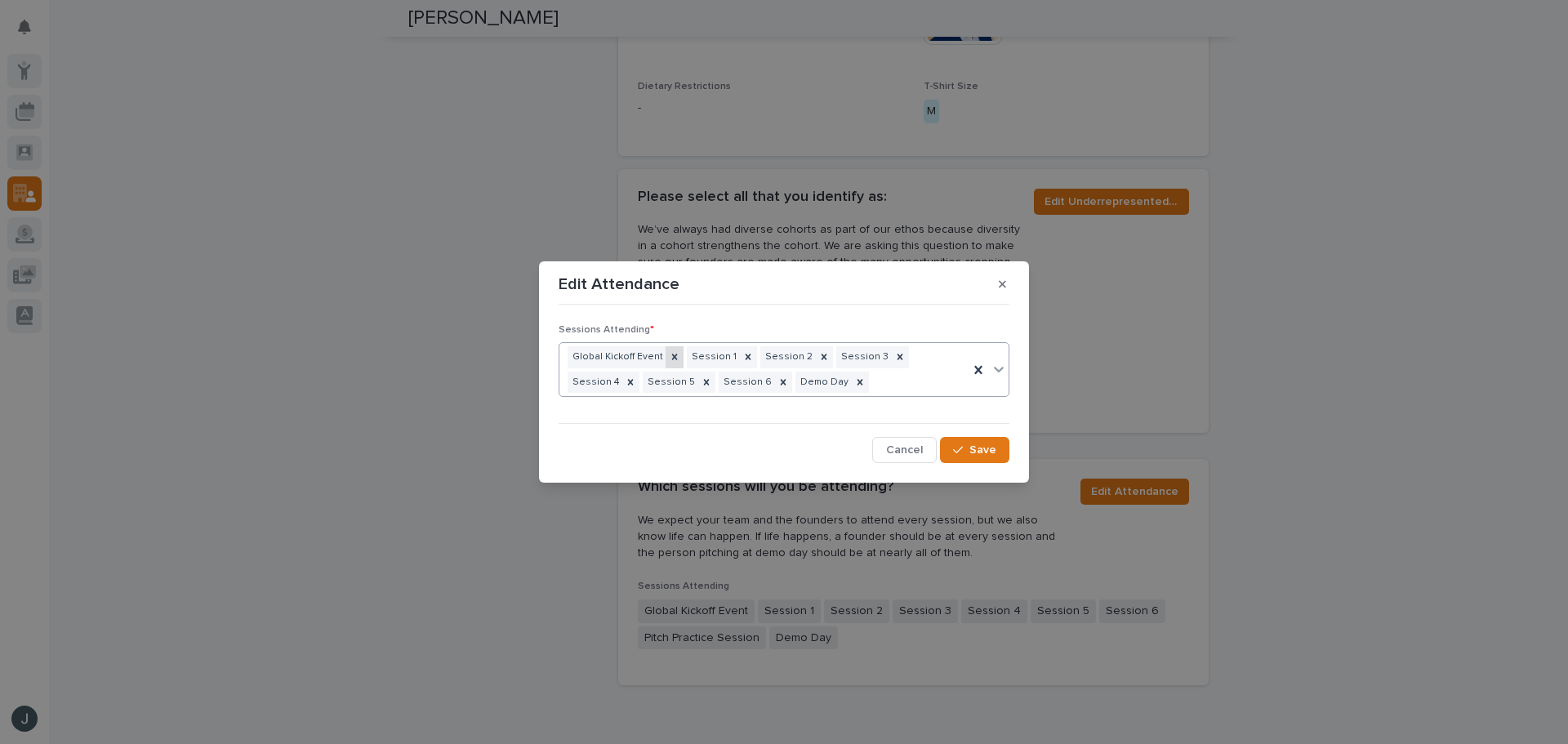
click at [673, 358] on icon at bounding box center [675, 358] width 6 height 6
click at [976, 448] on span "Save" at bounding box center [983, 451] width 27 height 12
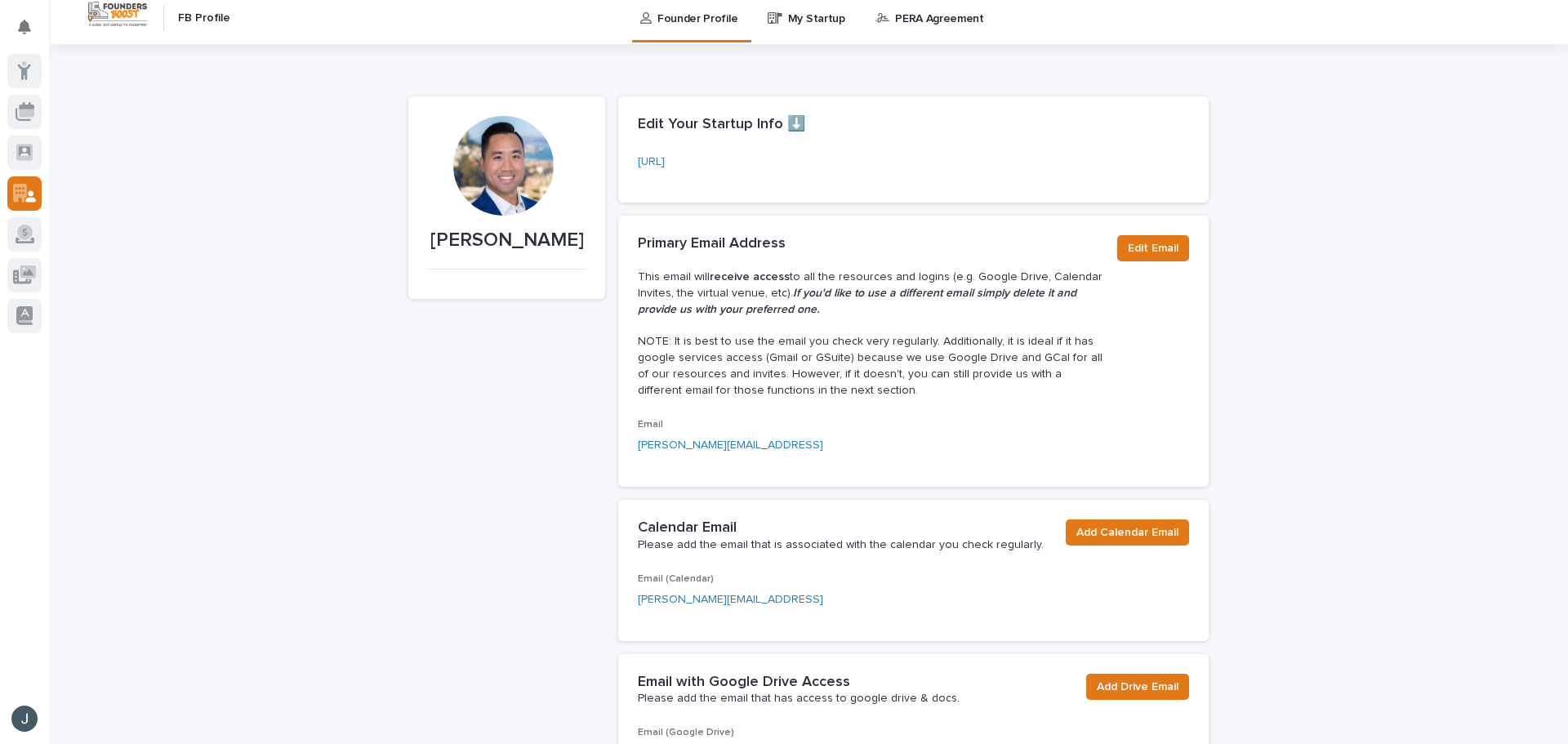
scroll to position [0, 0]
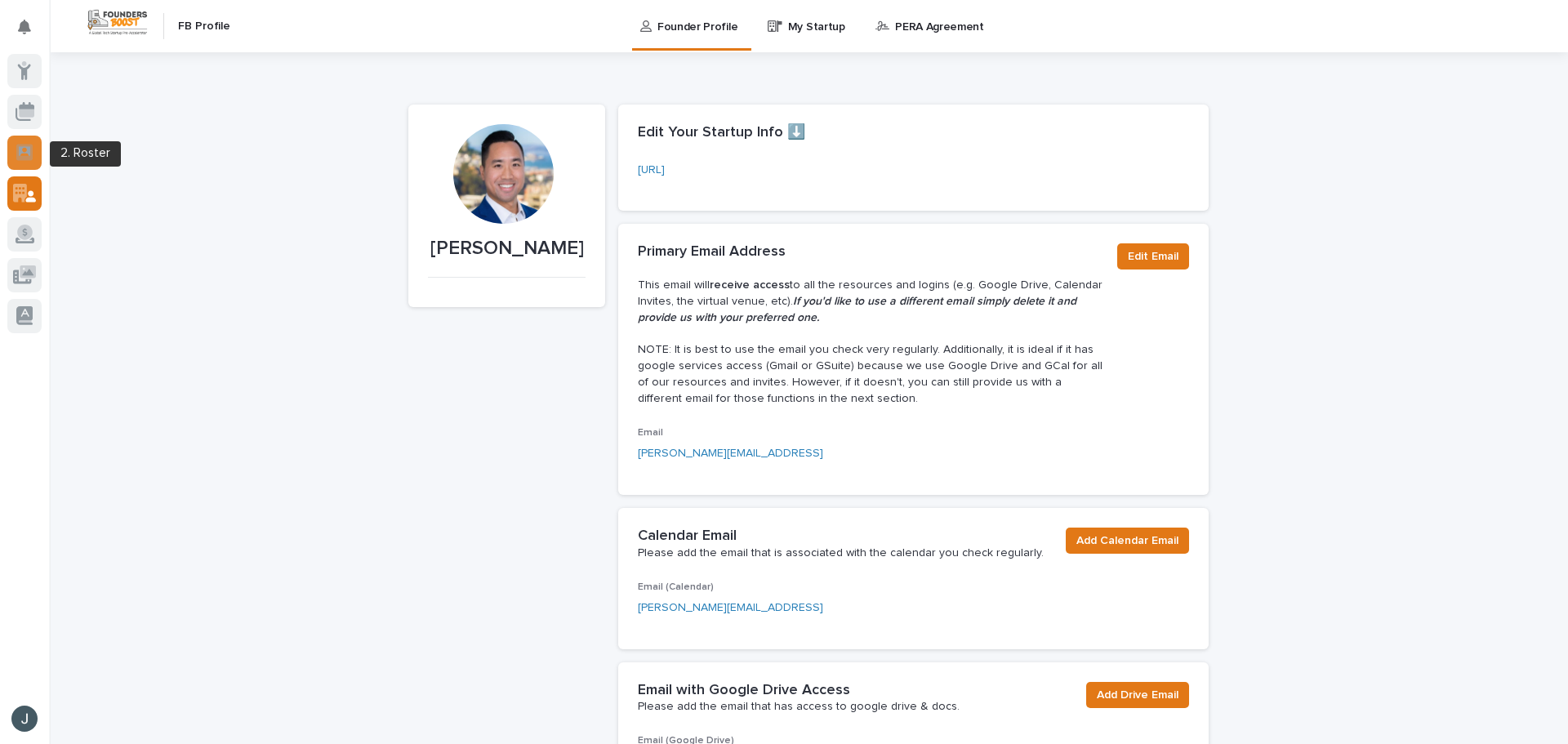
click at [33, 152] on div at bounding box center [24, 153] width 34 height 34
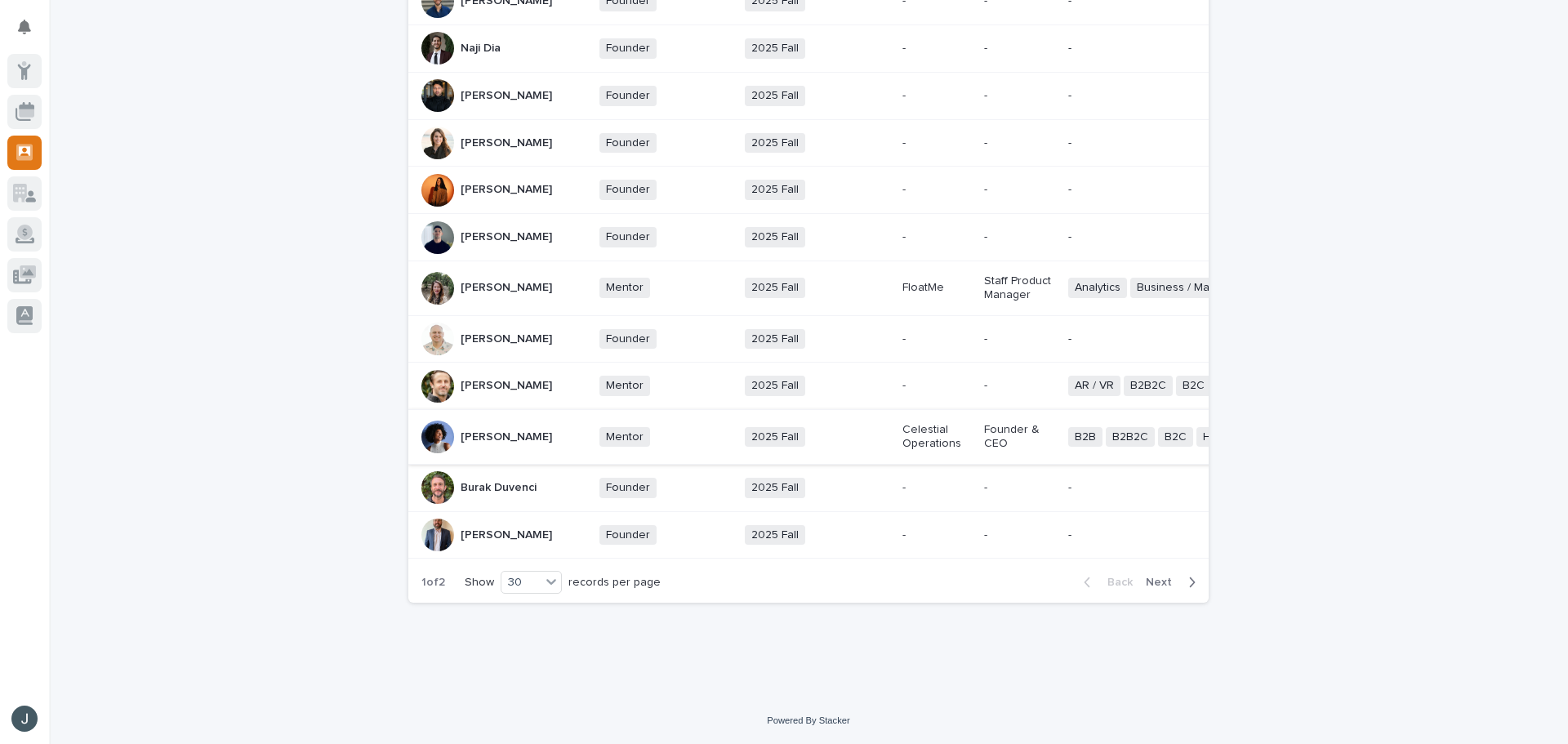
scroll to position [1289, 0]
click at [520, 583] on div "30" at bounding box center [521, 583] width 39 height 18
click at [538, 642] on div "30" at bounding box center [527, 643] width 60 height 20
click at [1168, 579] on span "Next" at bounding box center [1163, 583] width 36 height 12
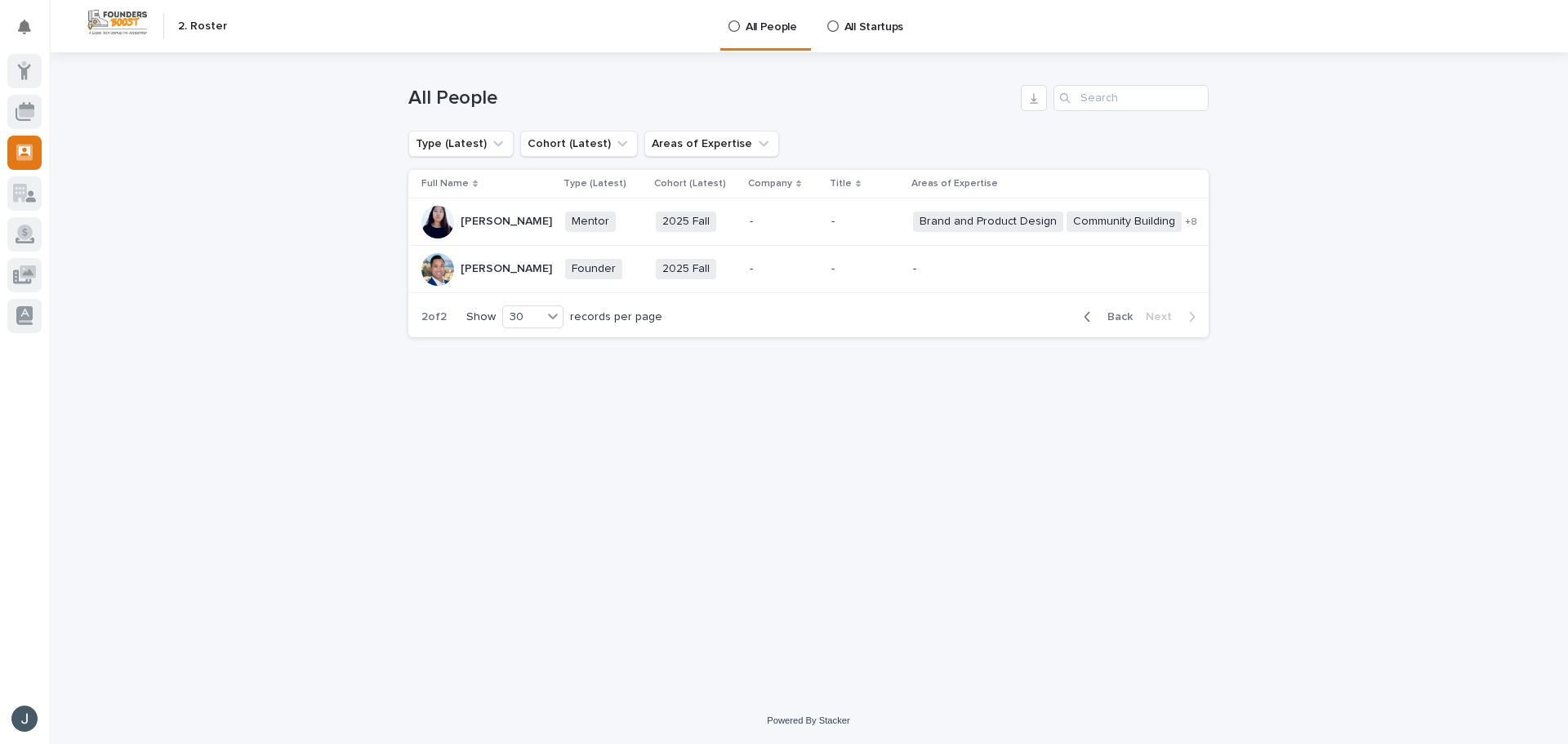
click at [750, 276] on p "-" at bounding box center [784, 269] width 68 height 14
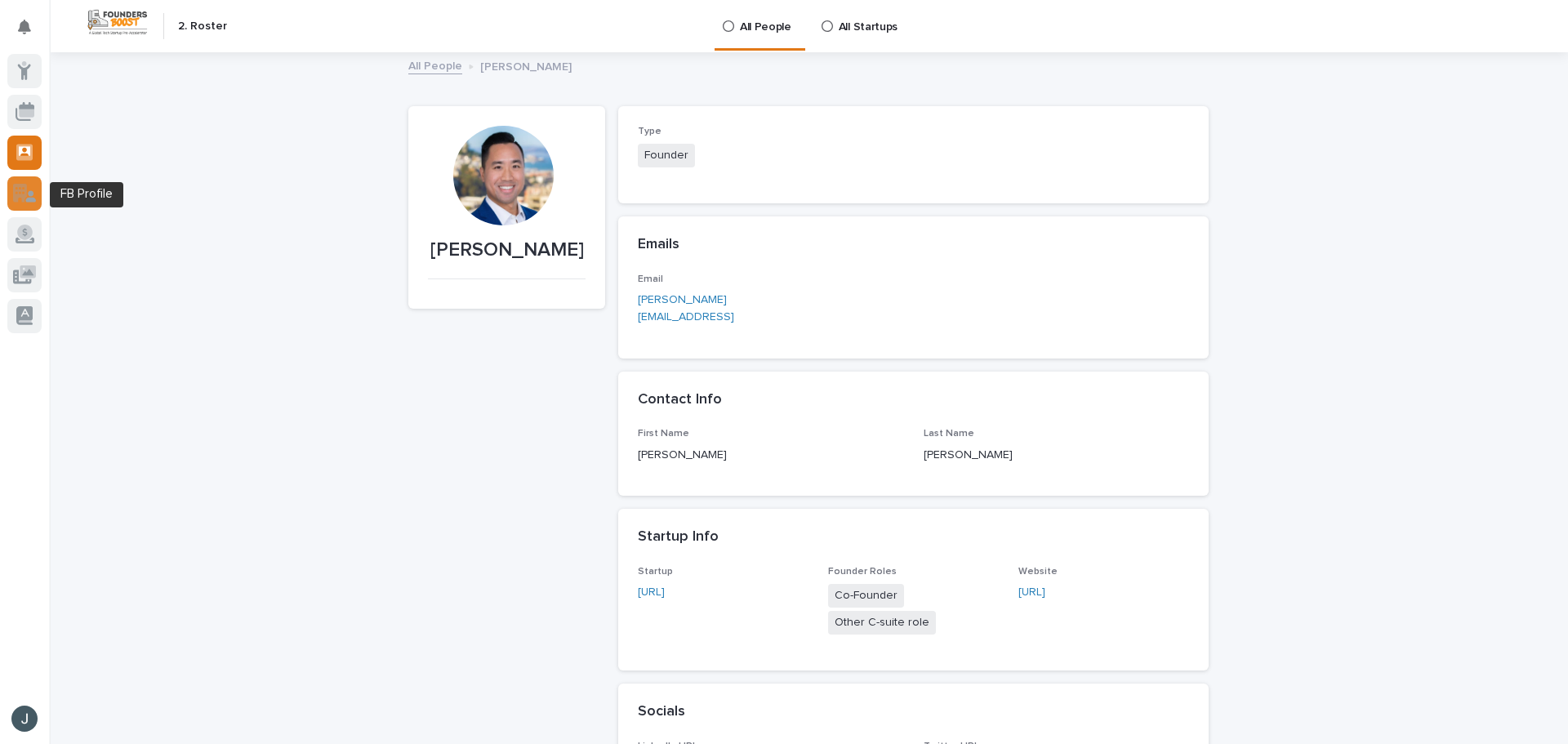
click at [30, 195] on icon at bounding box center [30, 197] width 11 height 12
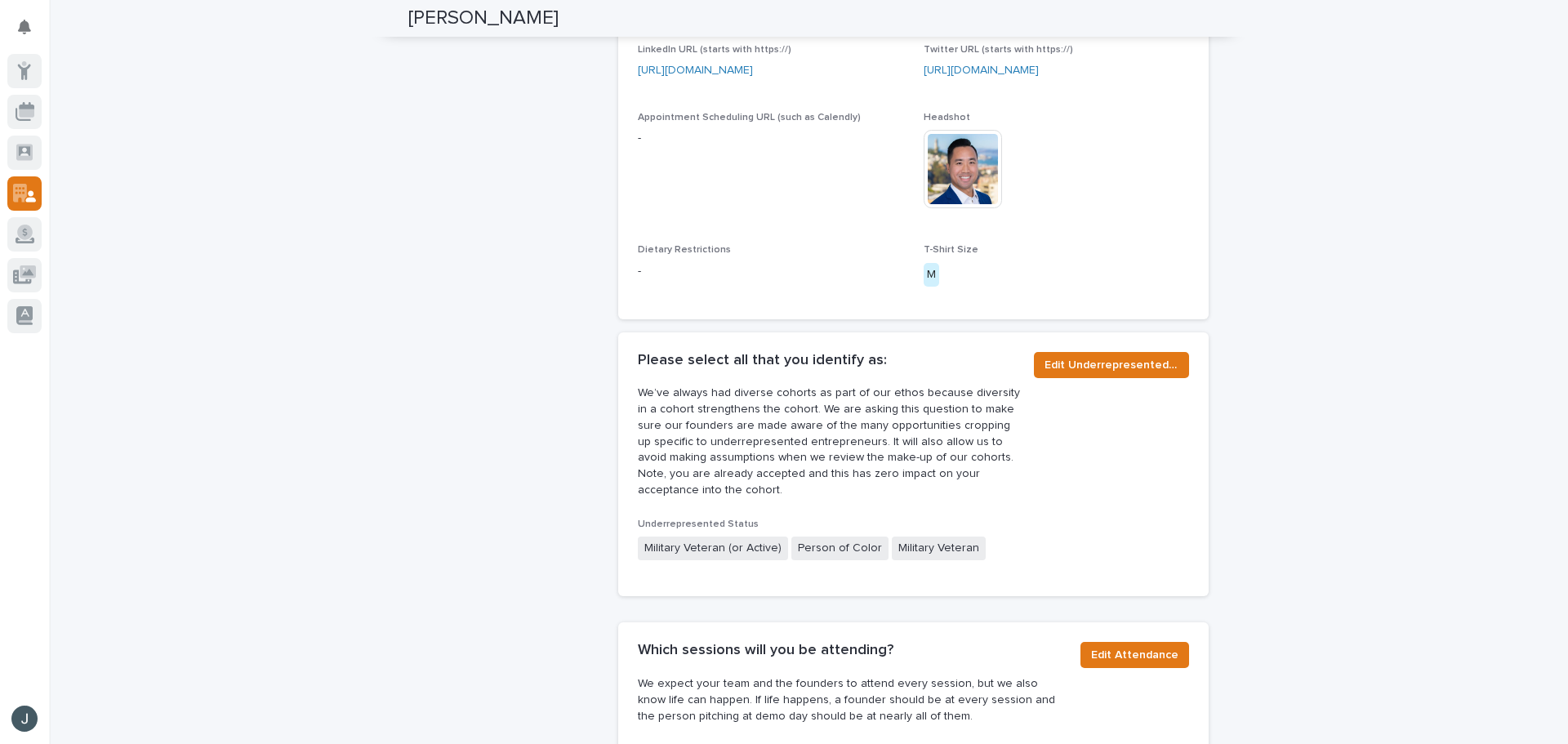
scroll to position [794, 0]
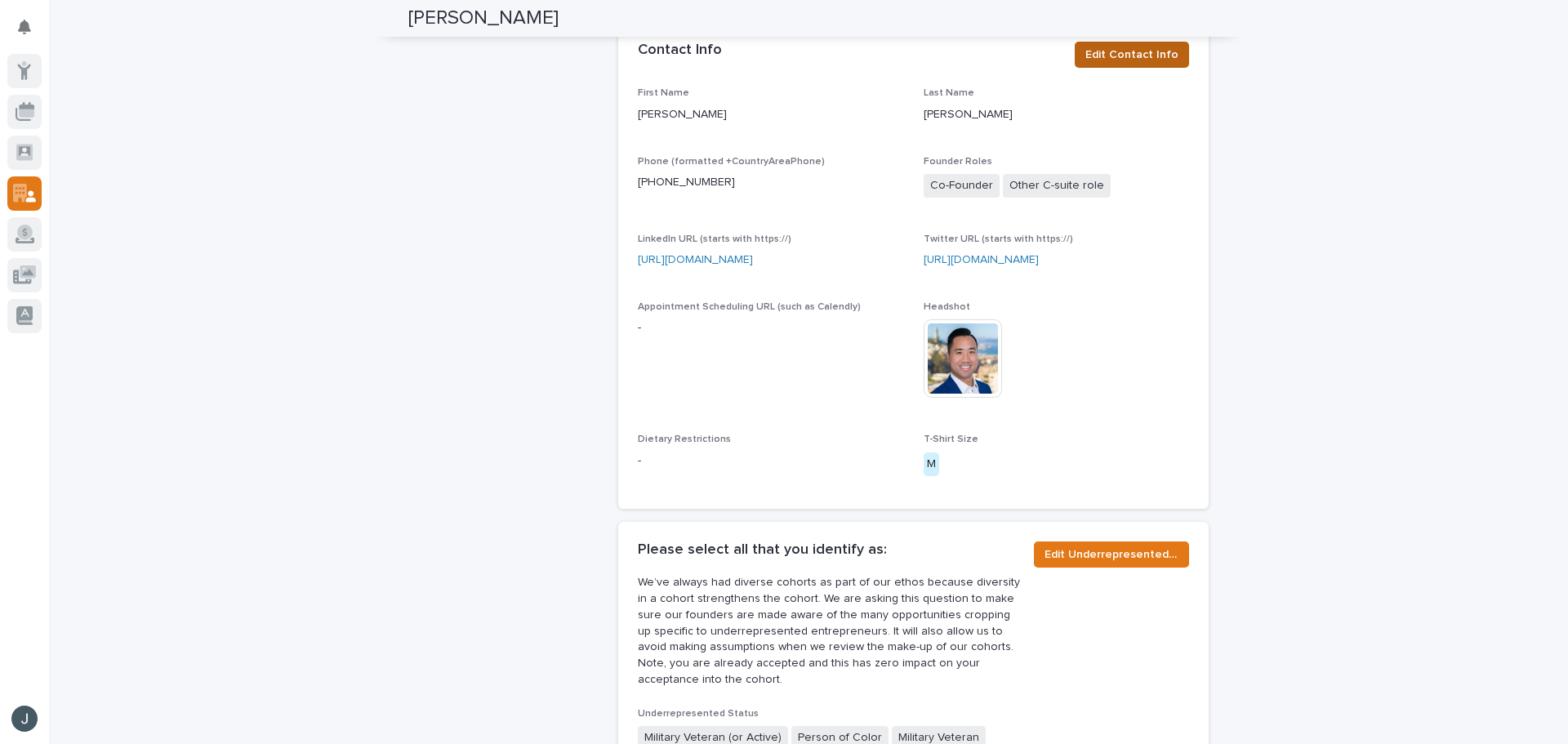
click at [1124, 51] on span "Edit Contact Info" at bounding box center [1131, 55] width 93 height 17
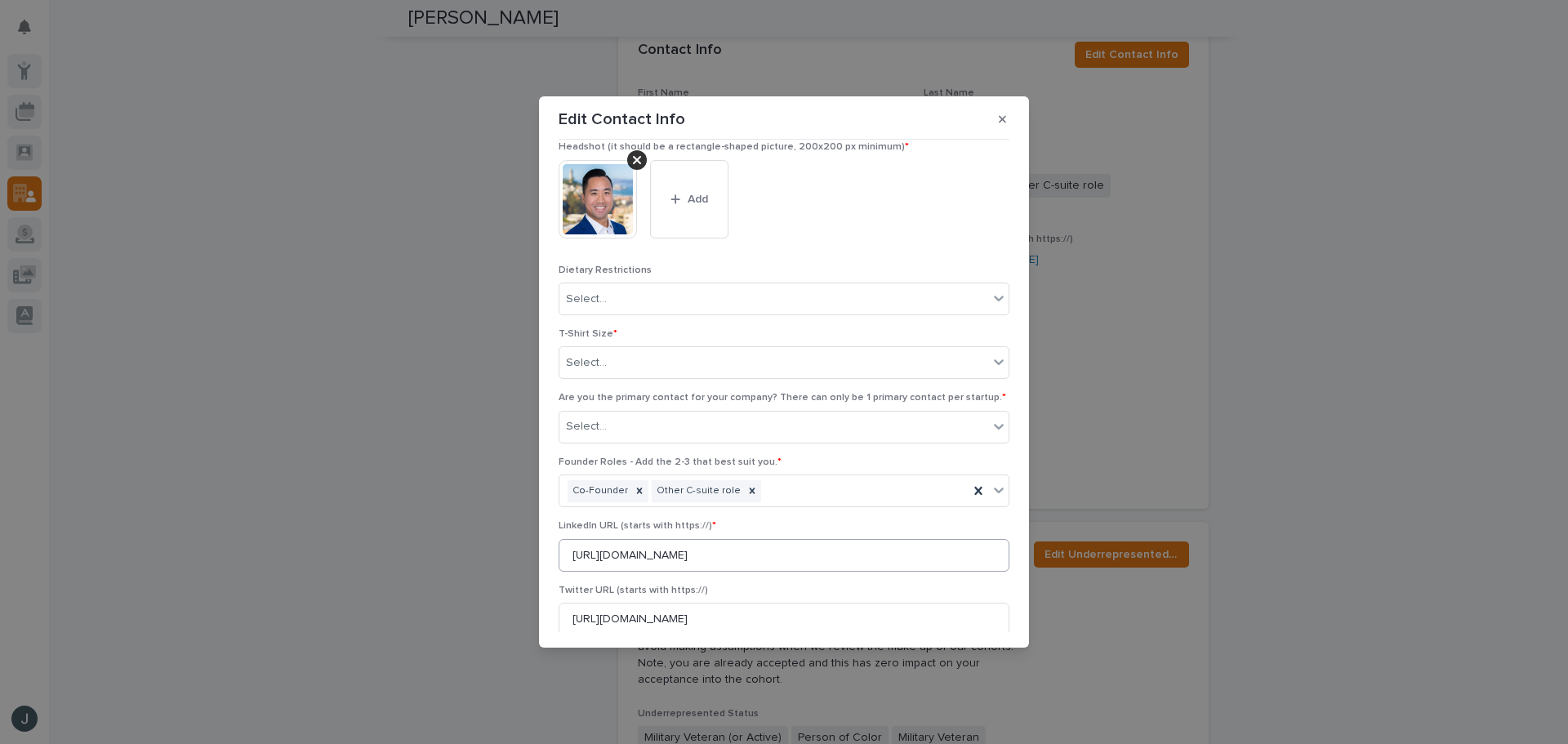
scroll to position [348, 0]
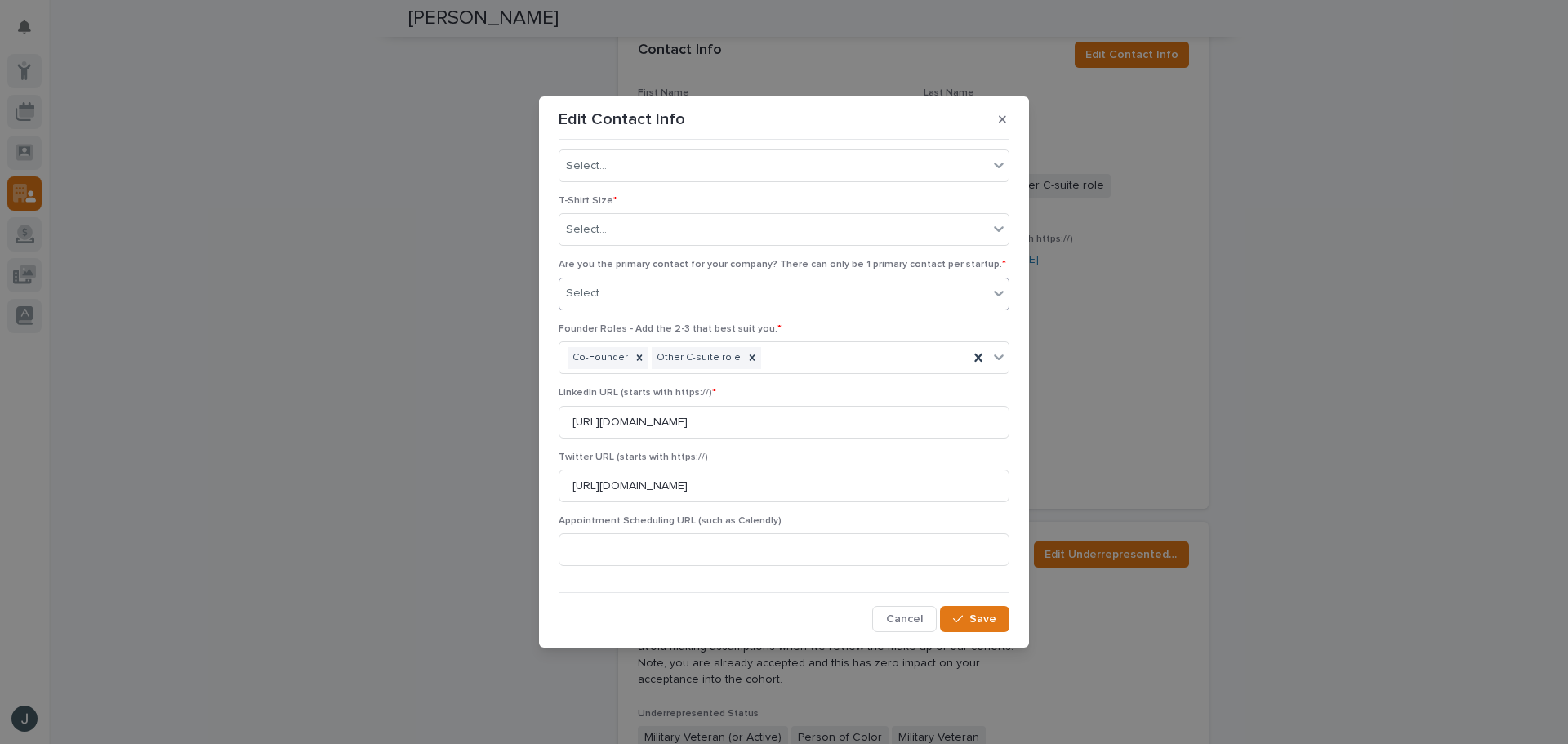
click at [663, 293] on div "Select..." at bounding box center [773, 294] width 429 height 27
click at [634, 353] on div "No" at bounding box center [779, 354] width 441 height 28
click at [990, 356] on icon at bounding box center [998, 357] width 17 height 17
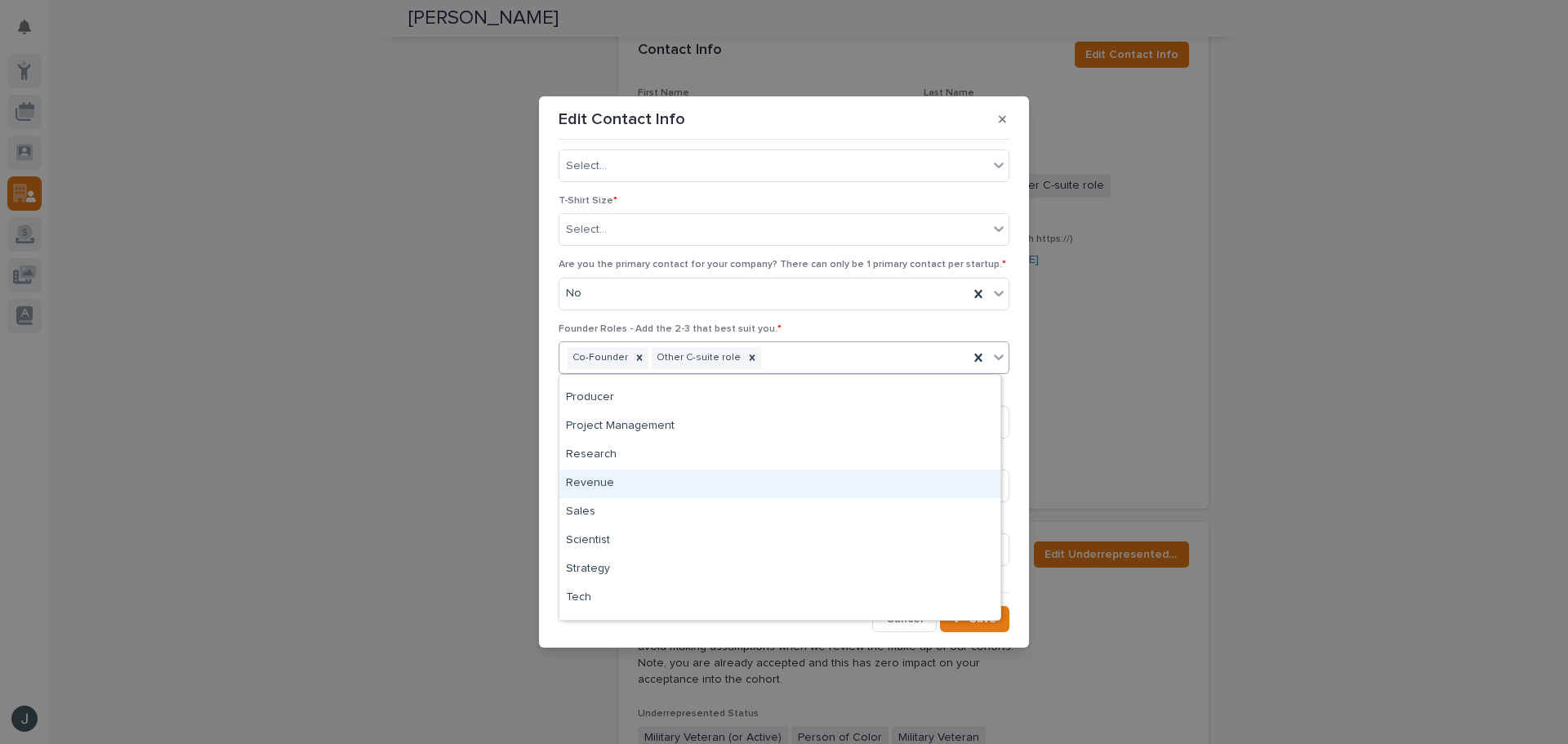
scroll to position [1070, 0]
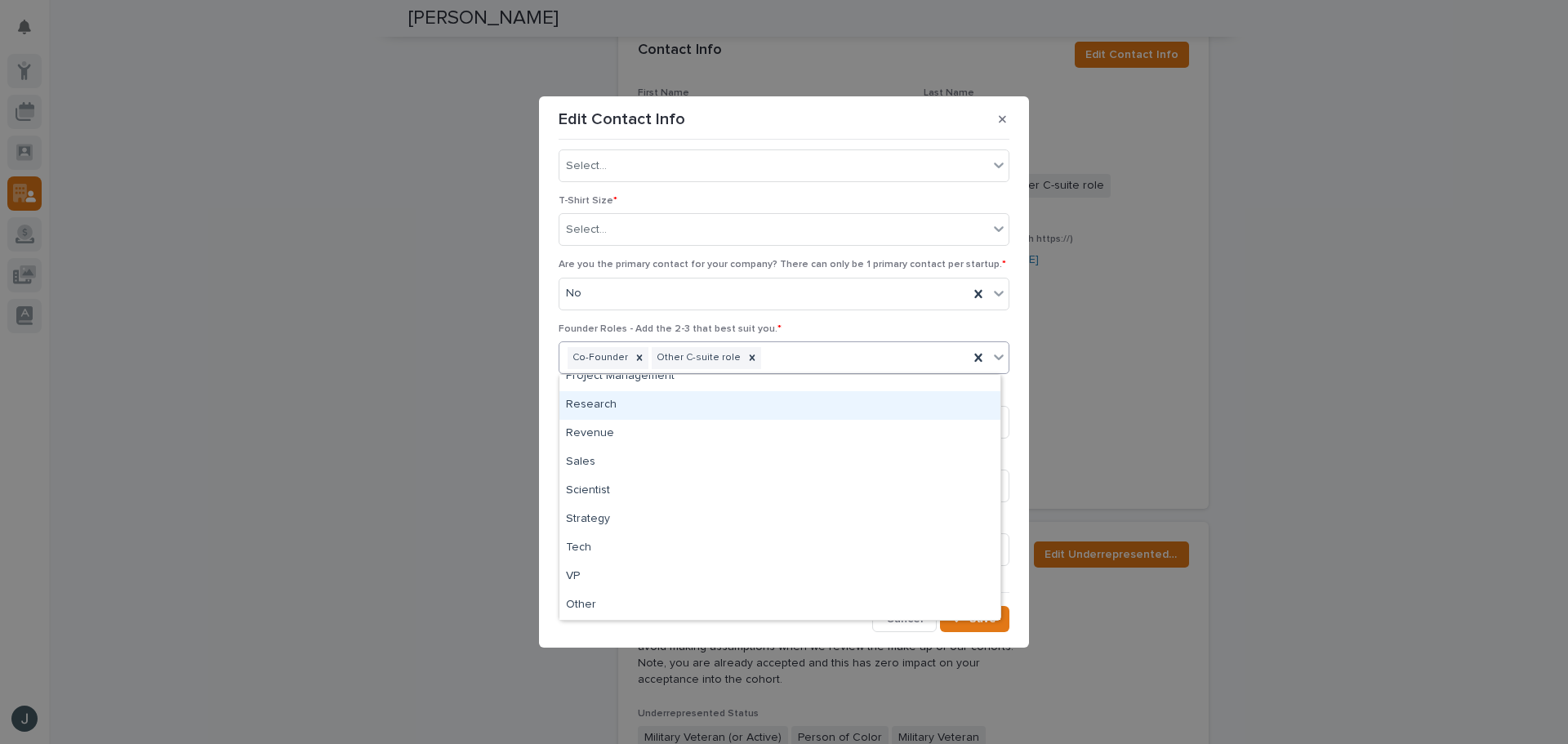
click at [995, 328] on p "Founder Roles - Add the 2-3 that best suit you. *" at bounding box center [783, 329] width 451 height 12
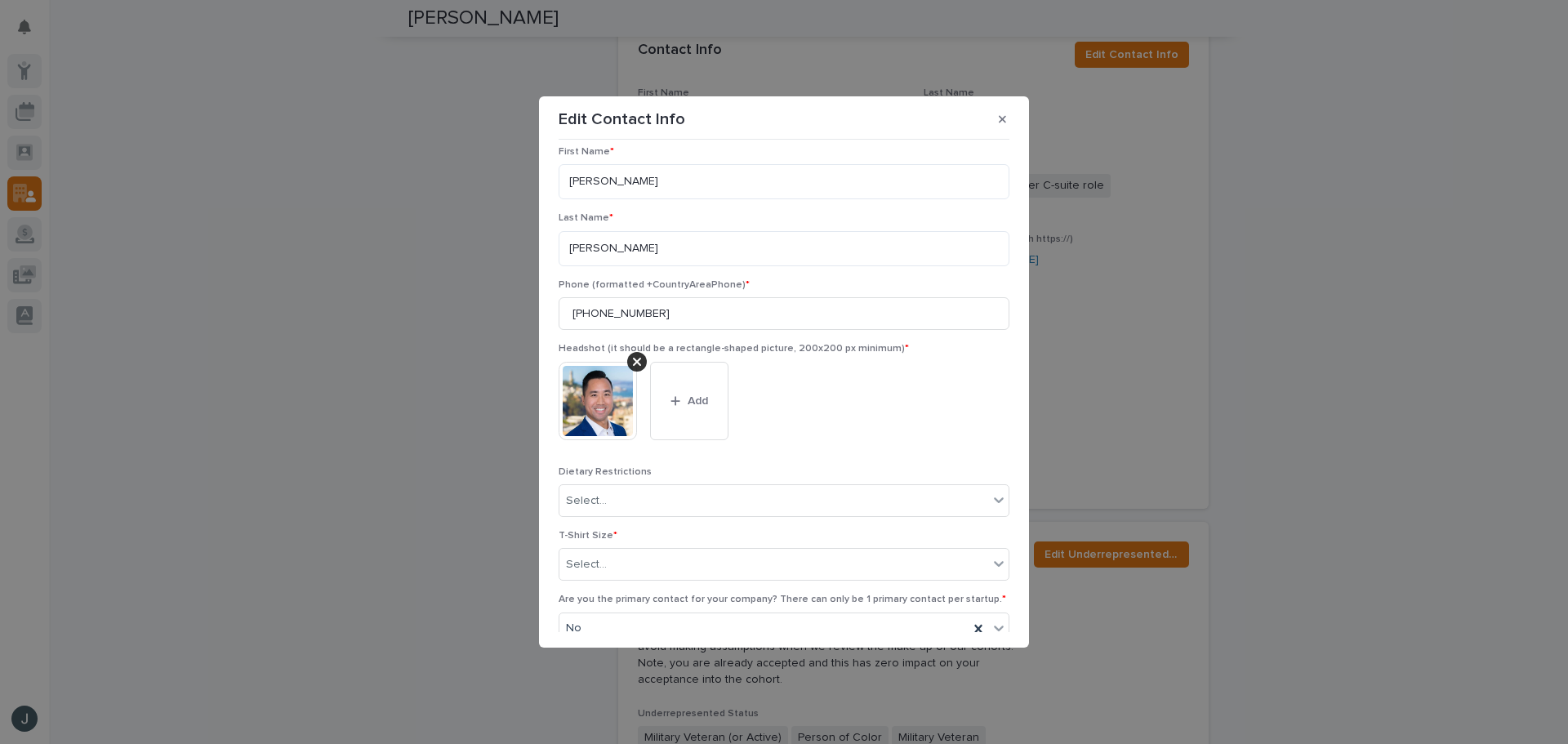
scroll to position [6, 0]
click at [1003, 121] on icon "button" at bounding box center [1003, 119] width 8 height 12
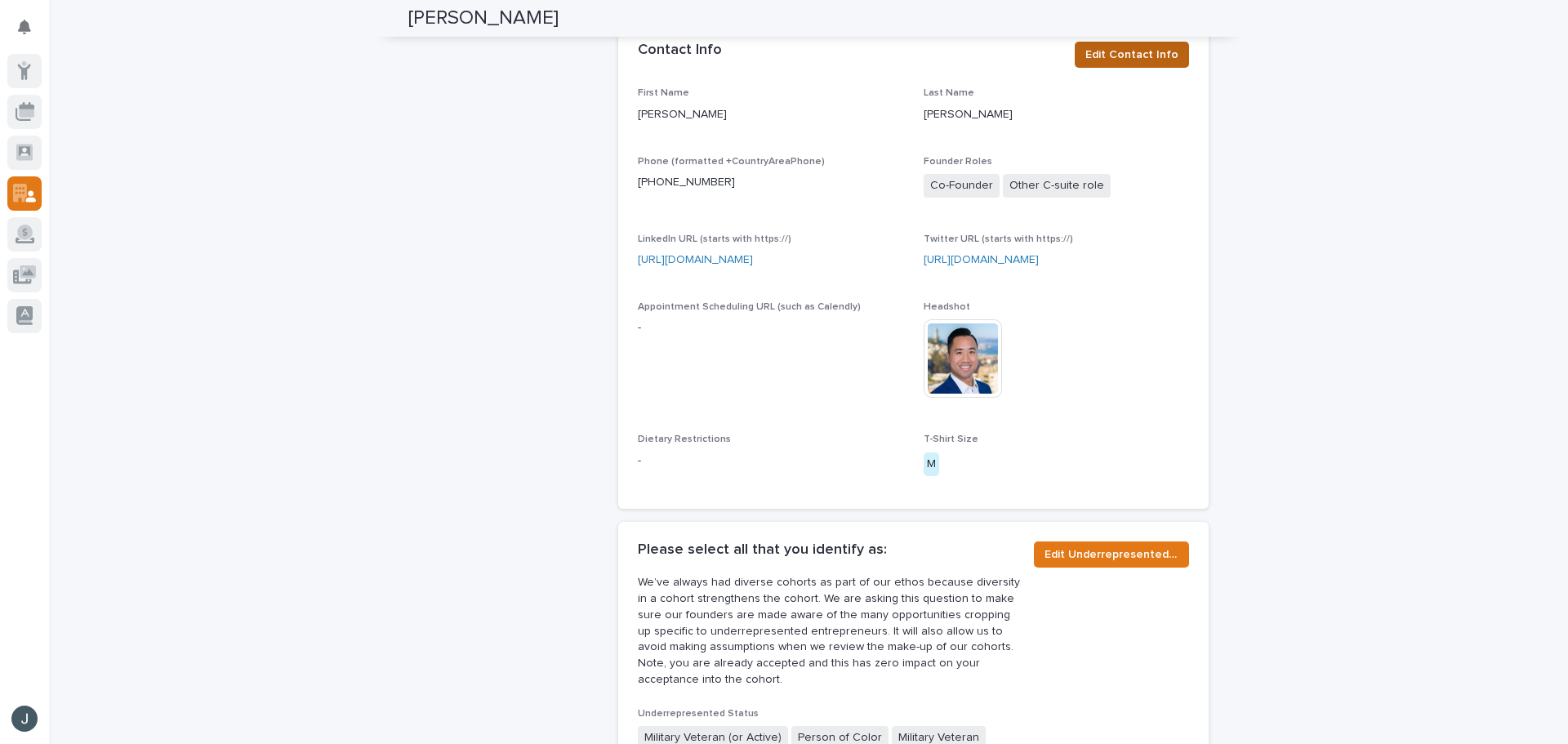
click at [1124, 57] on span "Edit Contact Info" at bounding box center [1131, 55] width 93 height 17
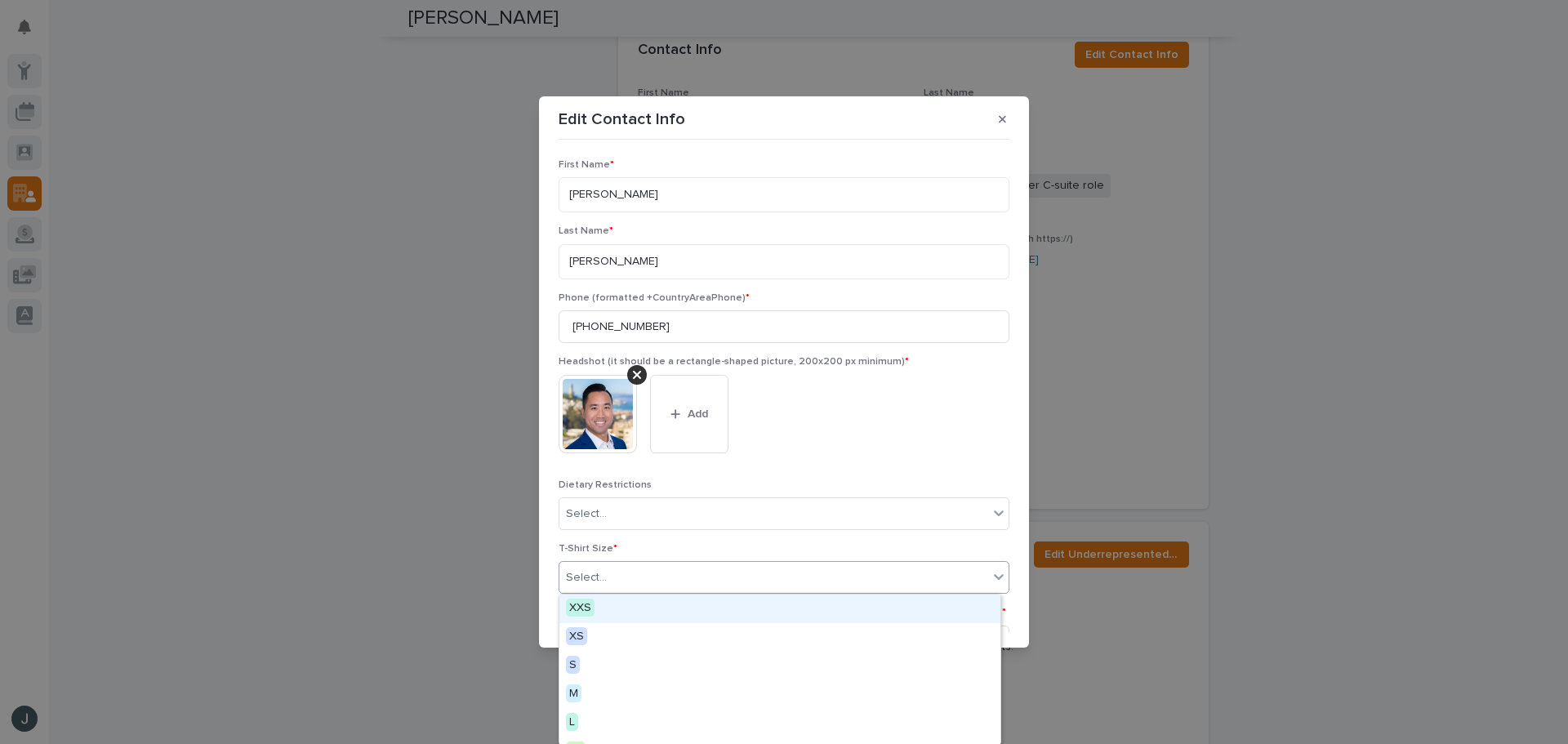
click at [762, 571] on div "Select..." at bounding box center [773, 578] width 429 height 27
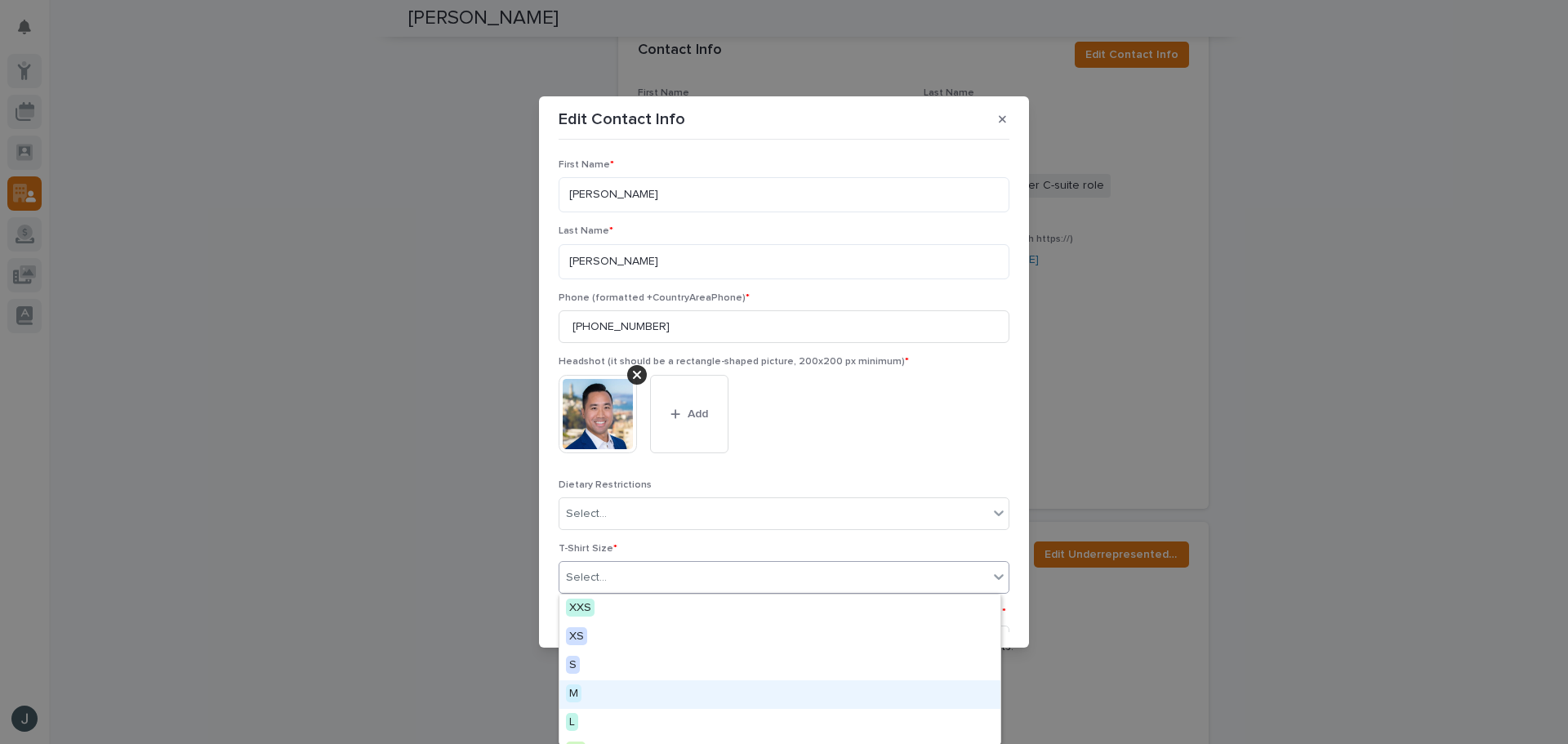
click at [664, 690] on div "M" at bounding box center [779, 694] width 441 height 28
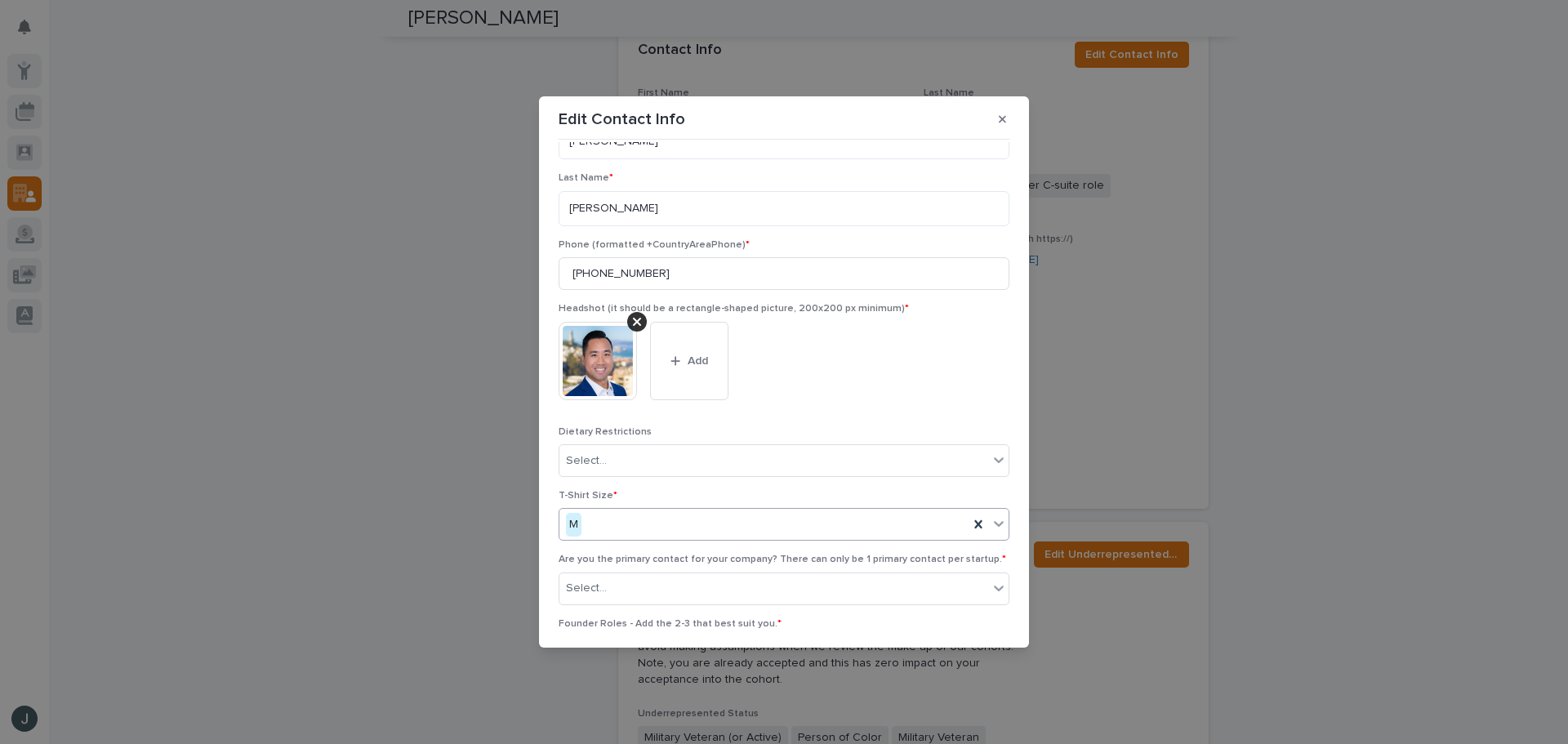
scroll to position [82, 0]
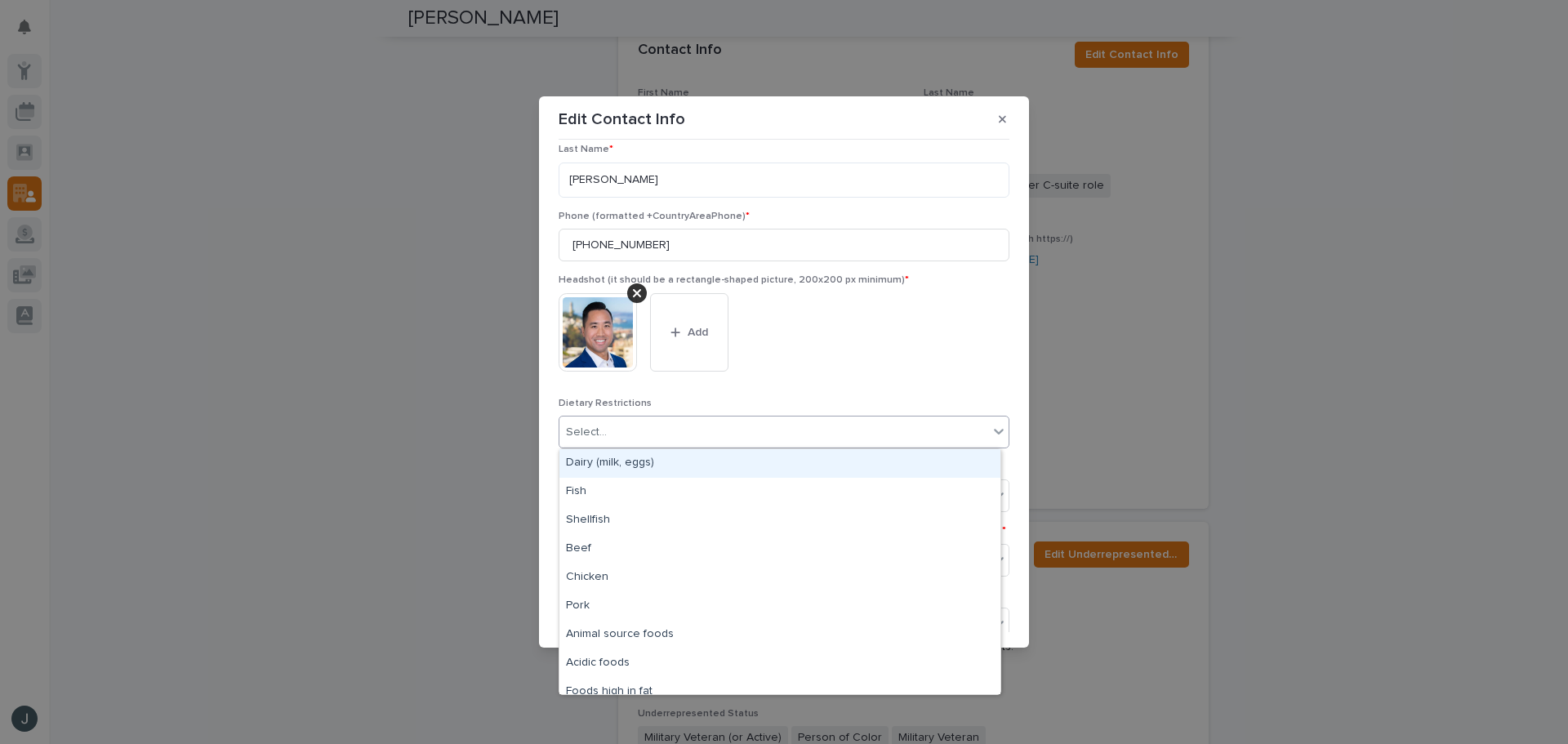
click at [777, 438] on div "Select..." at bounding box center [773, 433] width 429 height 27
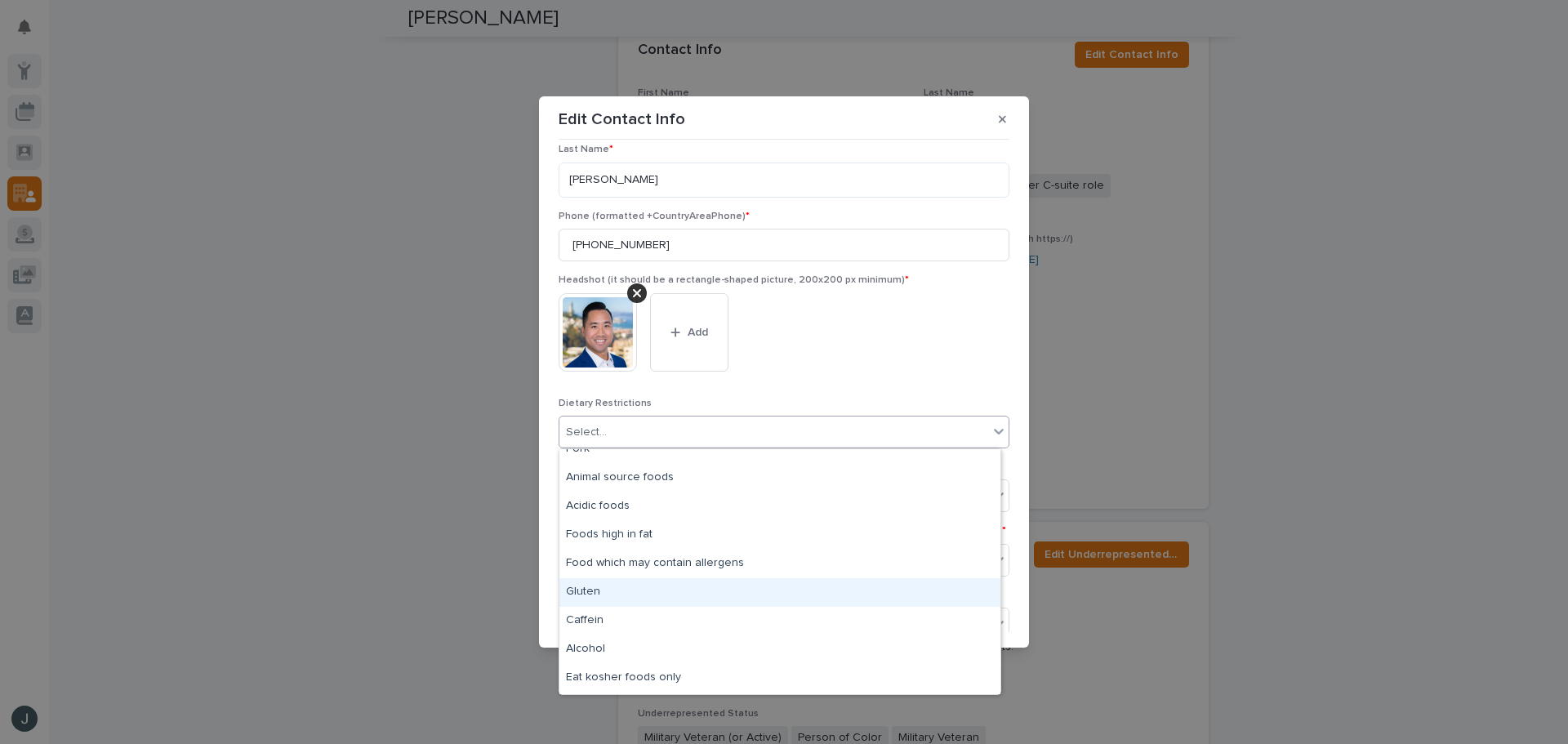
scroll to position [184, 0]
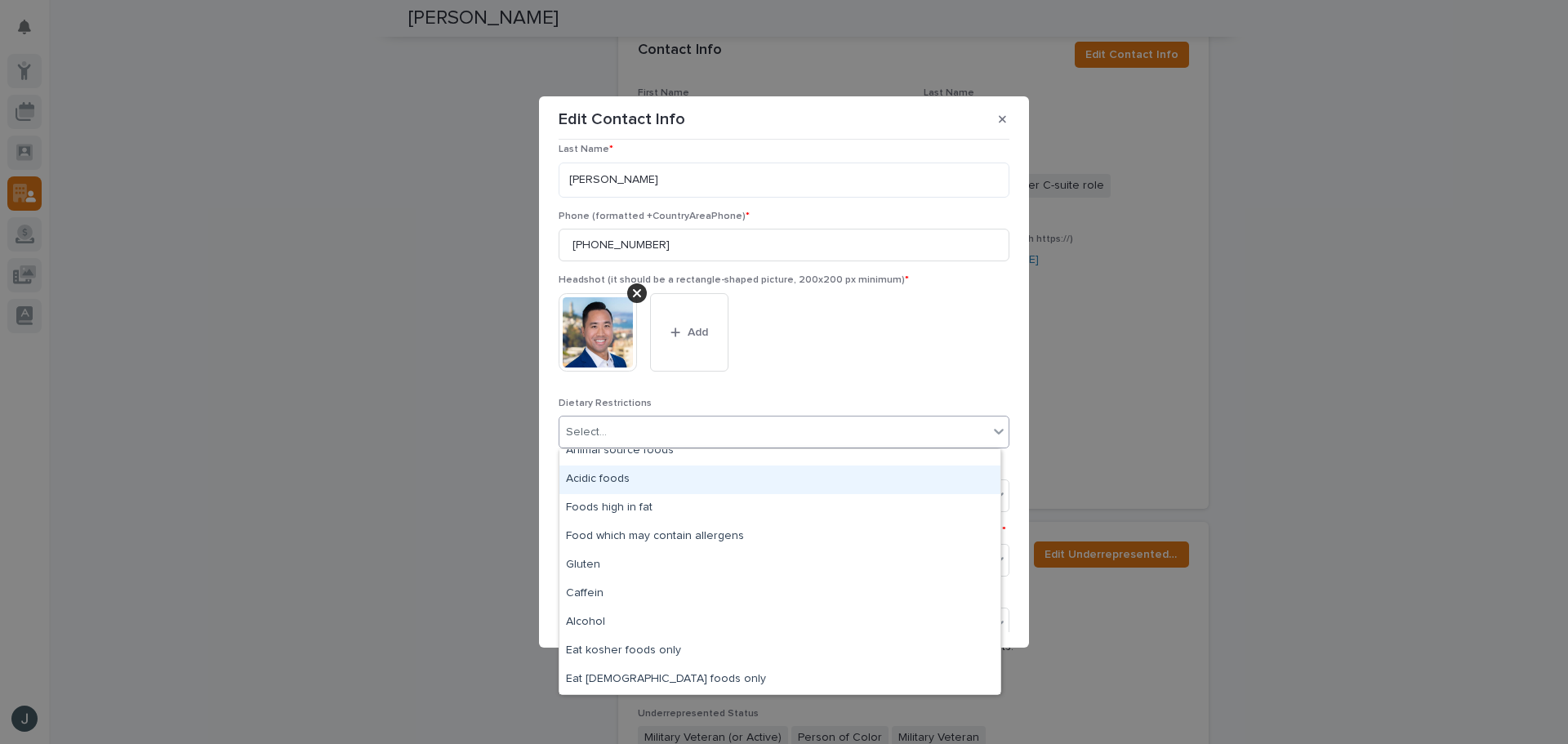
click at [862, 360] on div "This file cannot be opened Download File Add" at bounding box center [783, 339] width 451 height 92
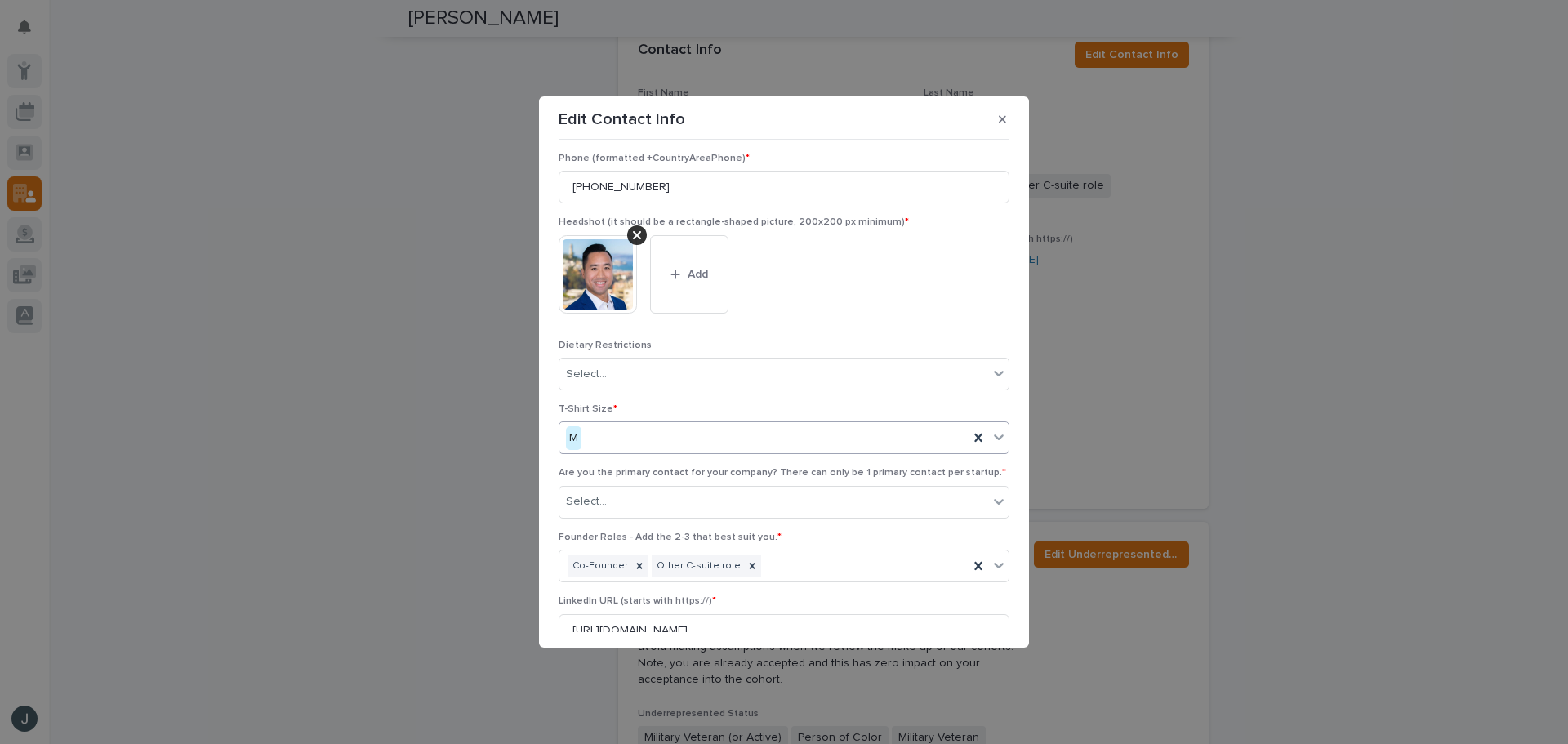
scroll to position [245, 0]
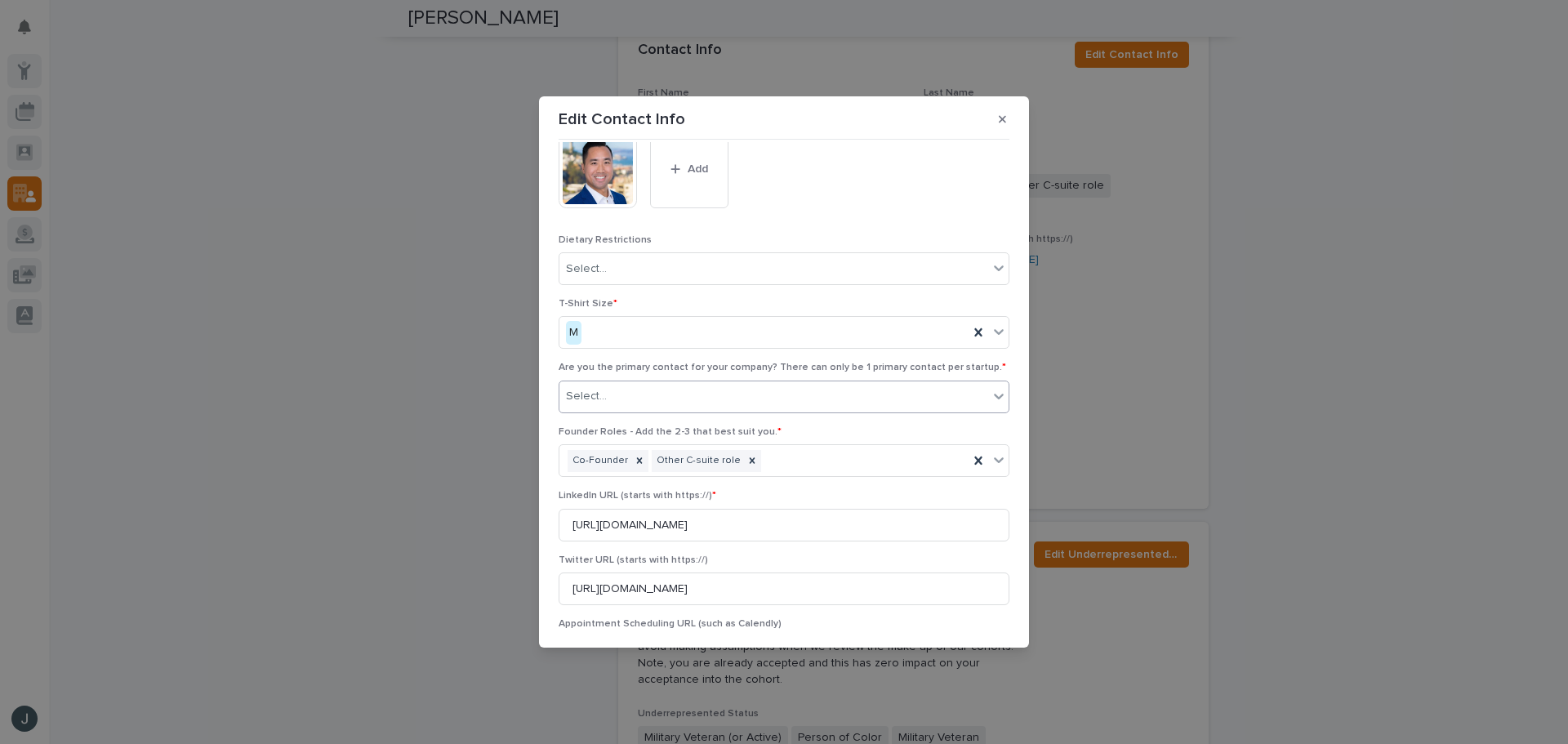
click at [832, 406] on div "Select..." at bounding box center [773, 397] width 429 height 27
click at [798, 455] on div "No" at bounding box center [779, 457] width 441 height 28
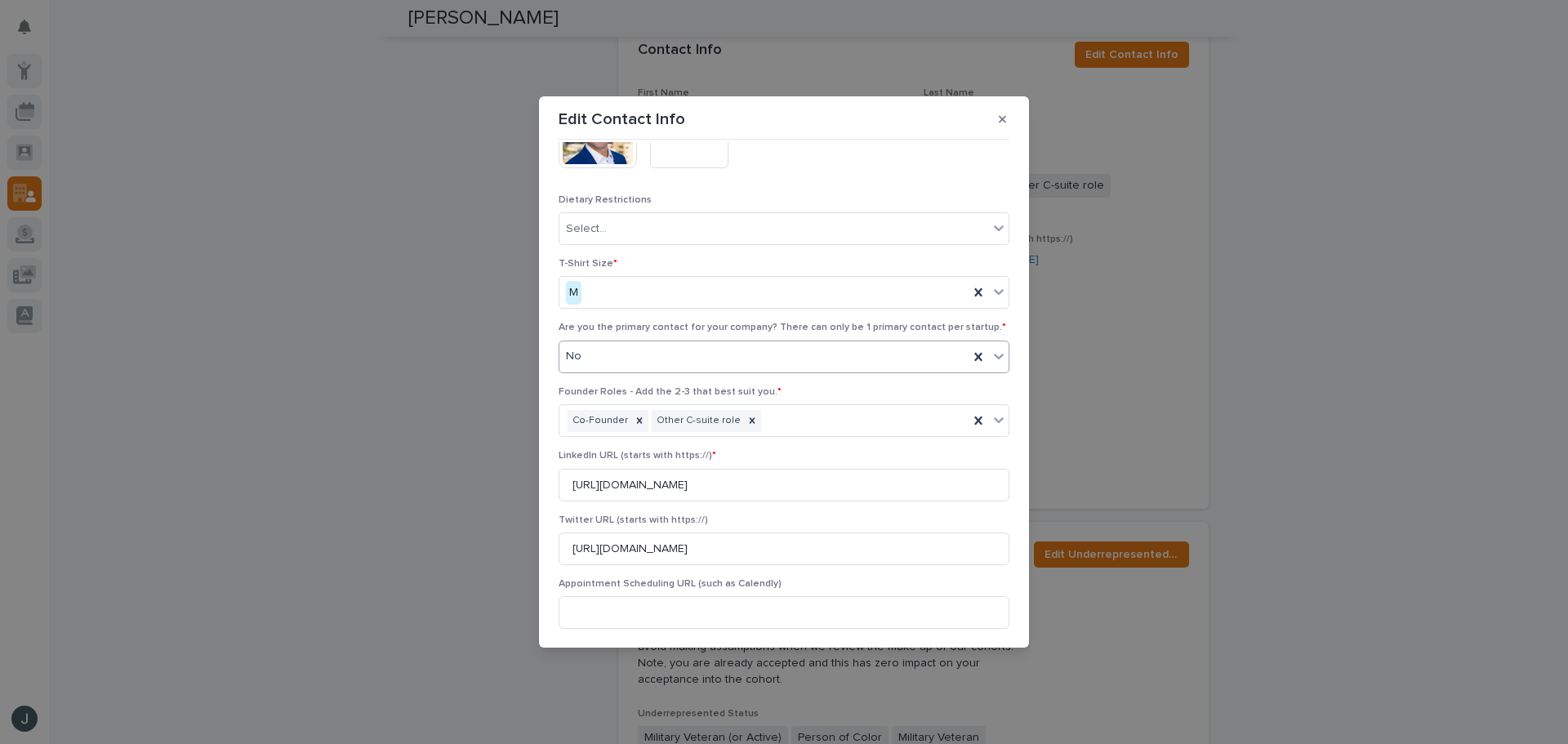
scroll to position [348, 0]
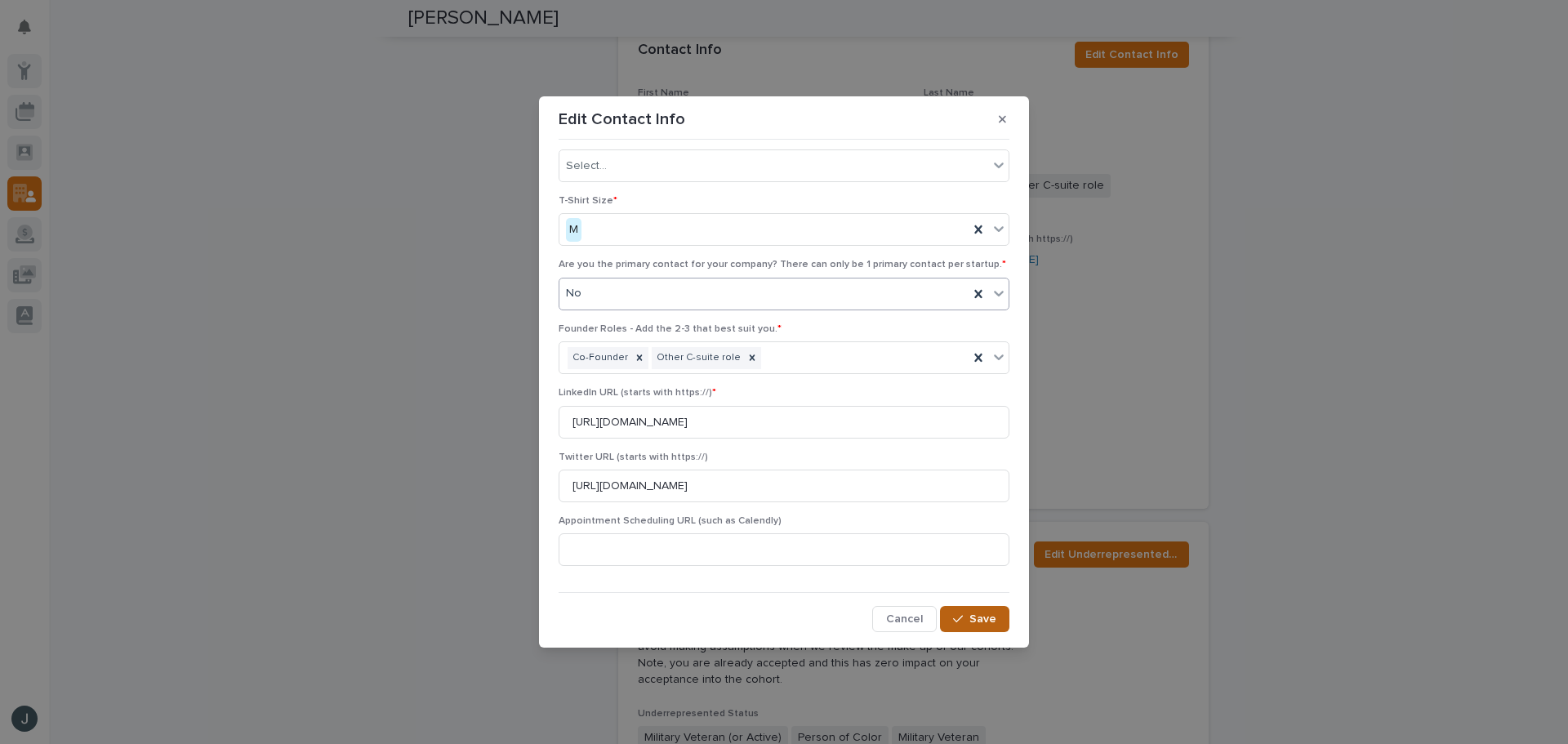
click at [963, 622] on button "Save" at bounding box center [975, 619] width 69 height 26
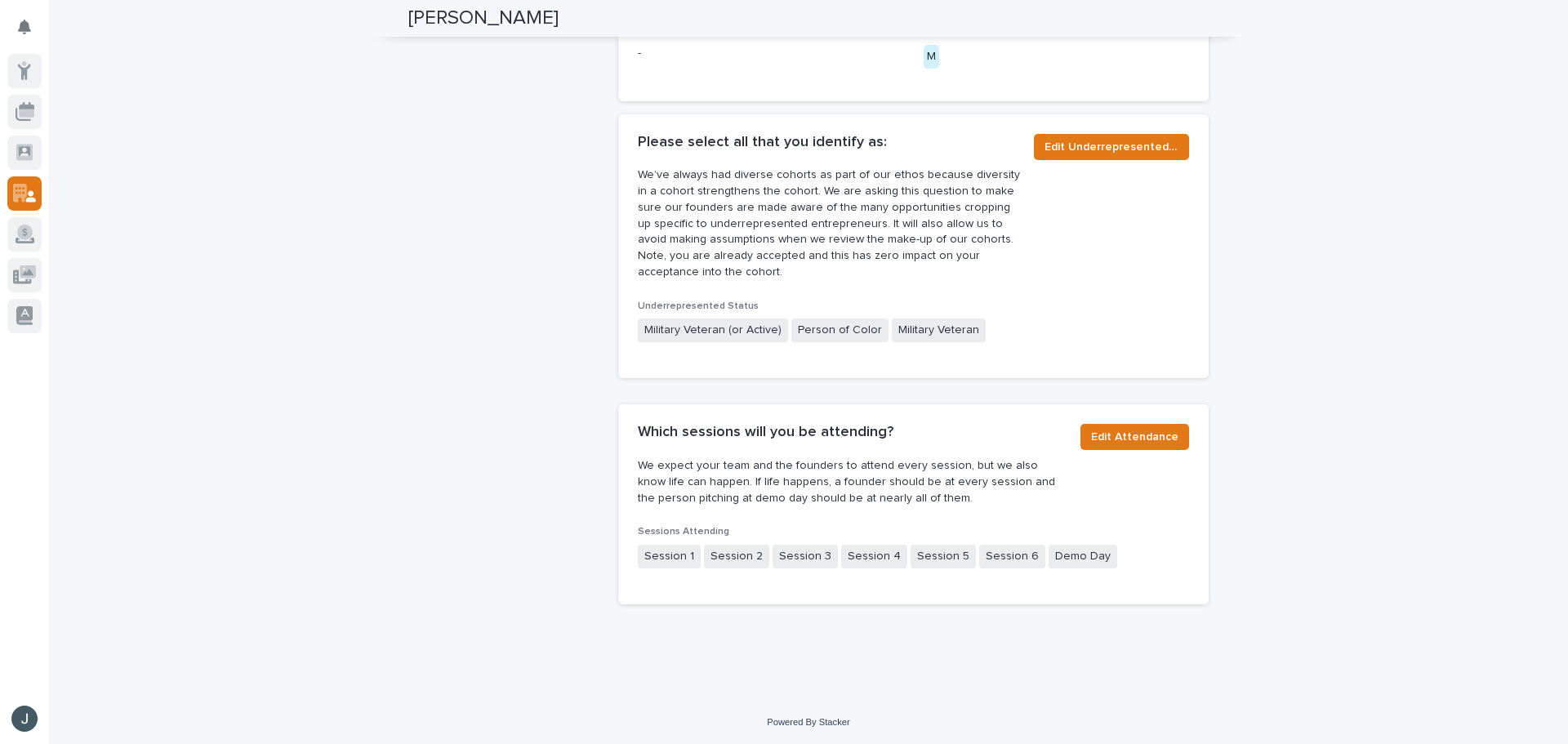
scroll to position [1203, 0]
click at [1045, 148] on span "Edit Underrepresented St." at bounding box center [1111, 146] width 134 height 17
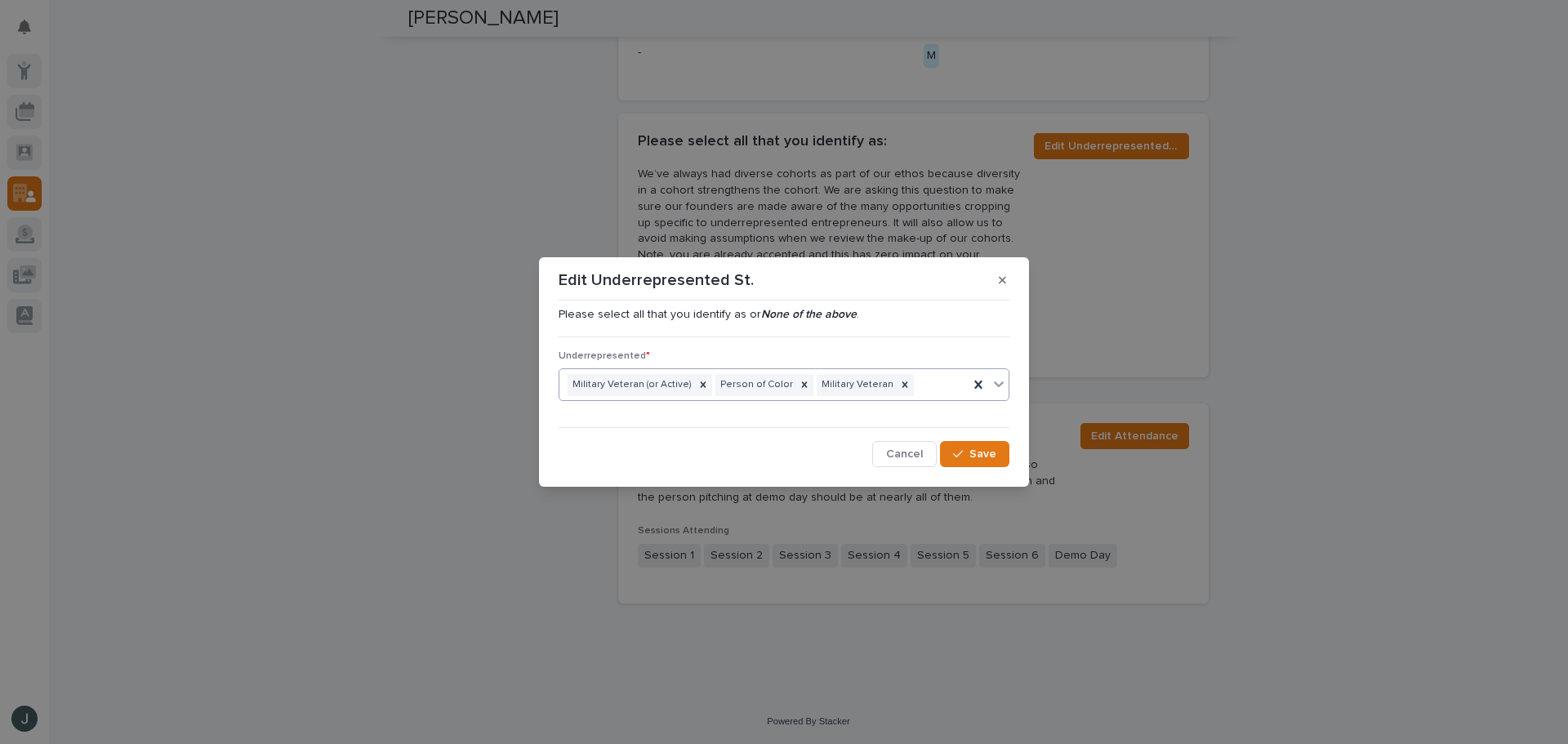
click at [997, 379] on icon at bounding box center [998, 383] width 17 height 17
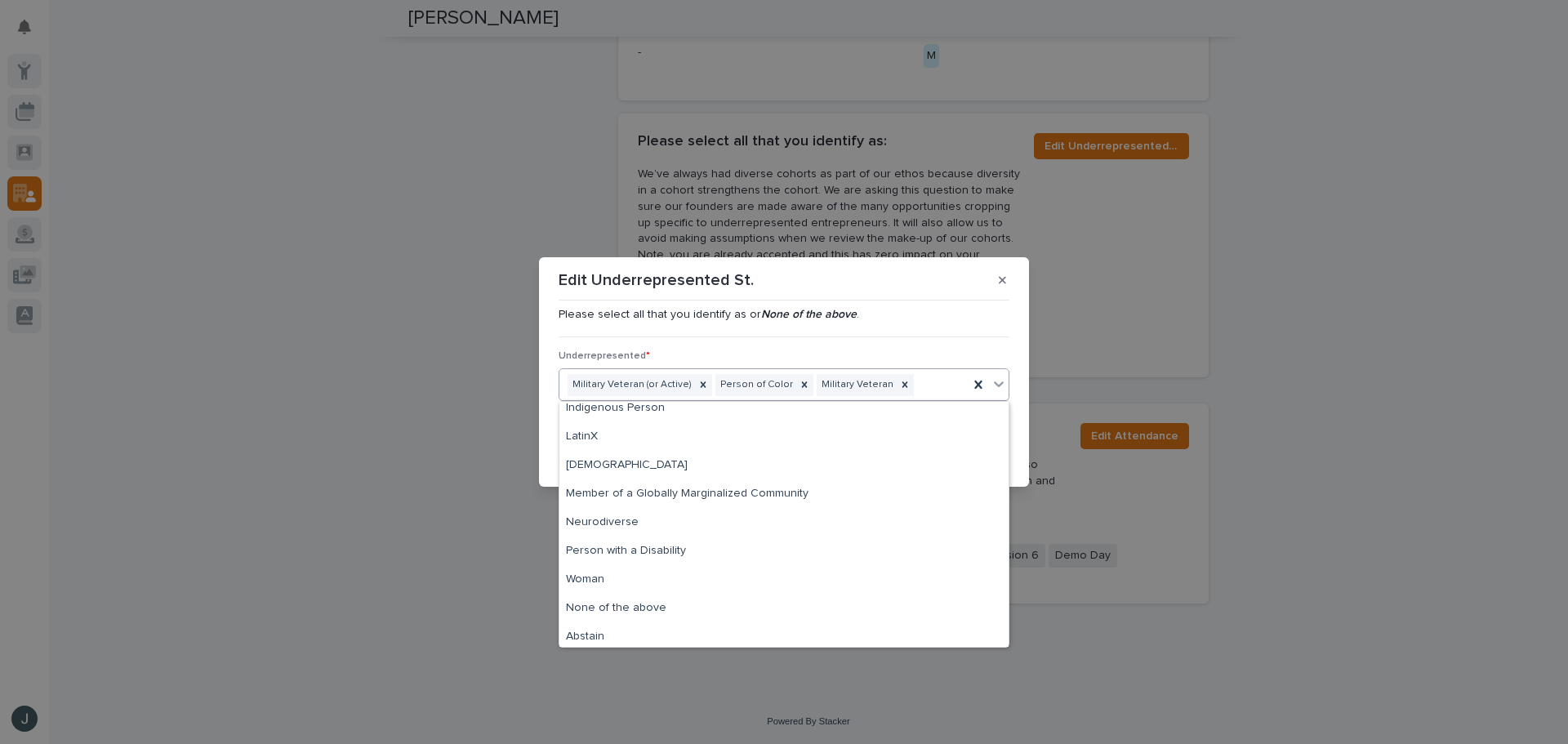
scroll to position [69, 0]
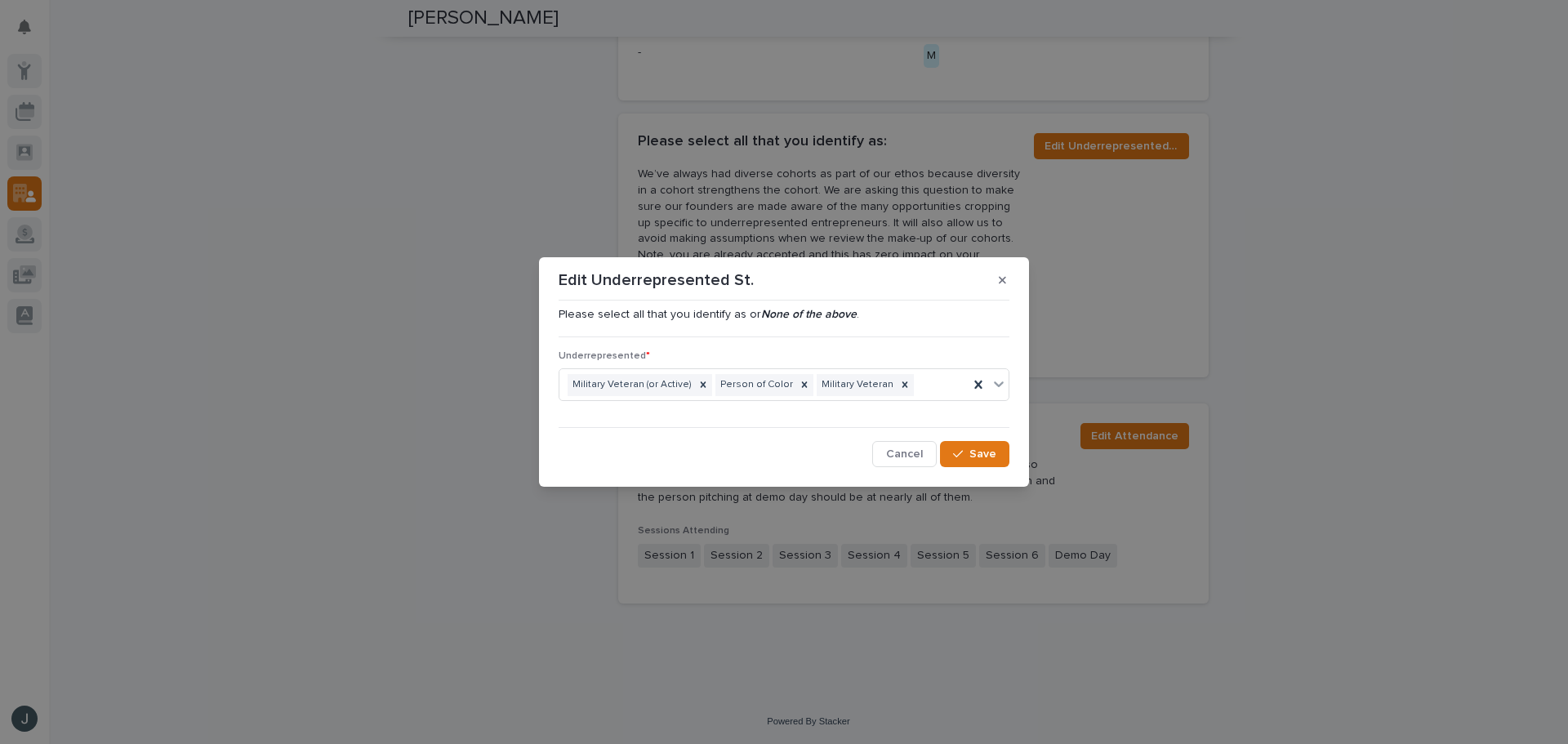
click at [1122, 369] on div "Edit Underrepresented St. Please select all that you identify as or None of the…" at bounding box center [784, 372] width 1568 height 744
click at [1118, 352] on div "Edit Underrepresented St. Please select all that you identify as or None of the…" at bounding box center [784, 372] width 1568 height 744
click at [899, 460] on button "Cancel" at bounding box center [904, 454] width 65 height 26
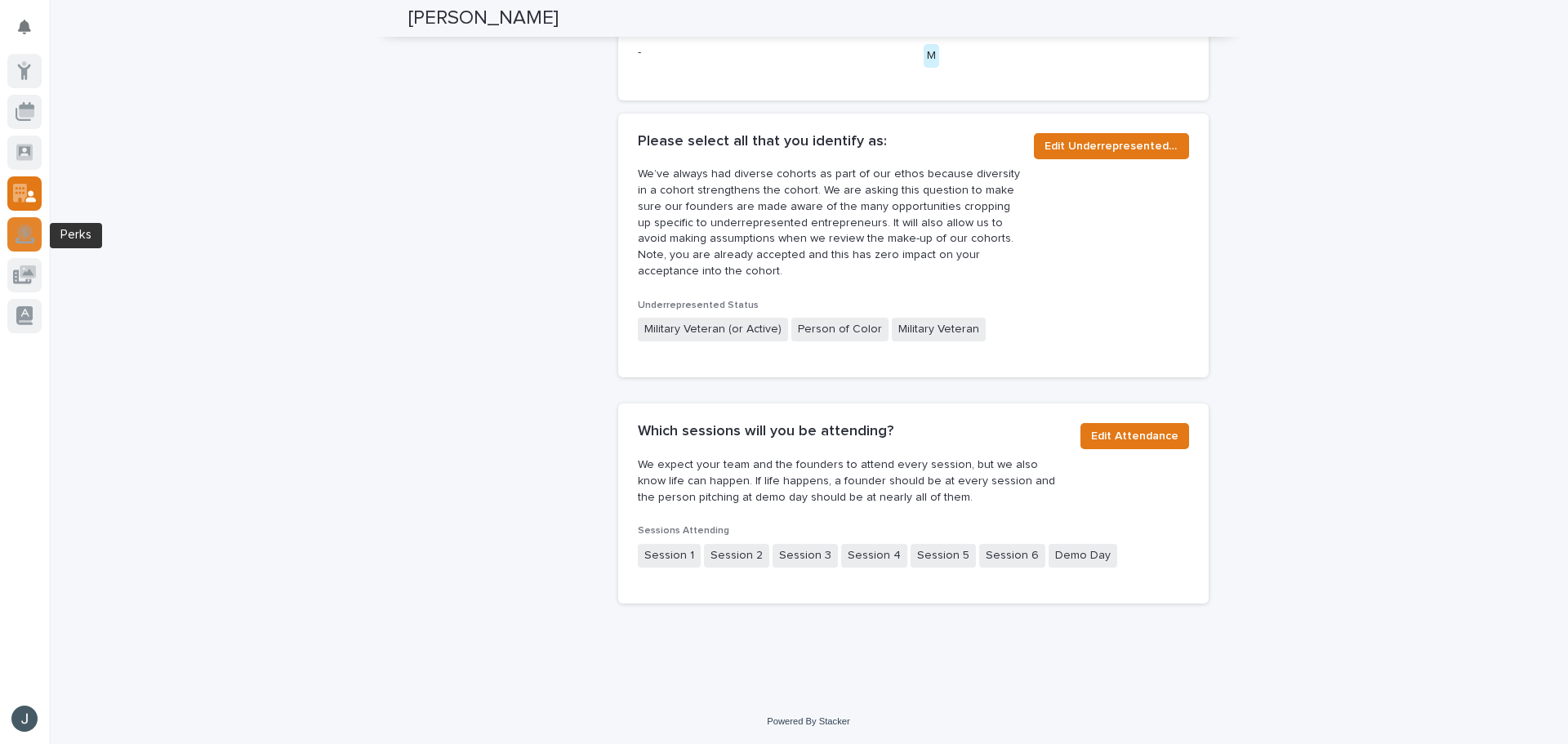
click at [26, 228] on icon at bounding box center [25, 233] width 16 height 16
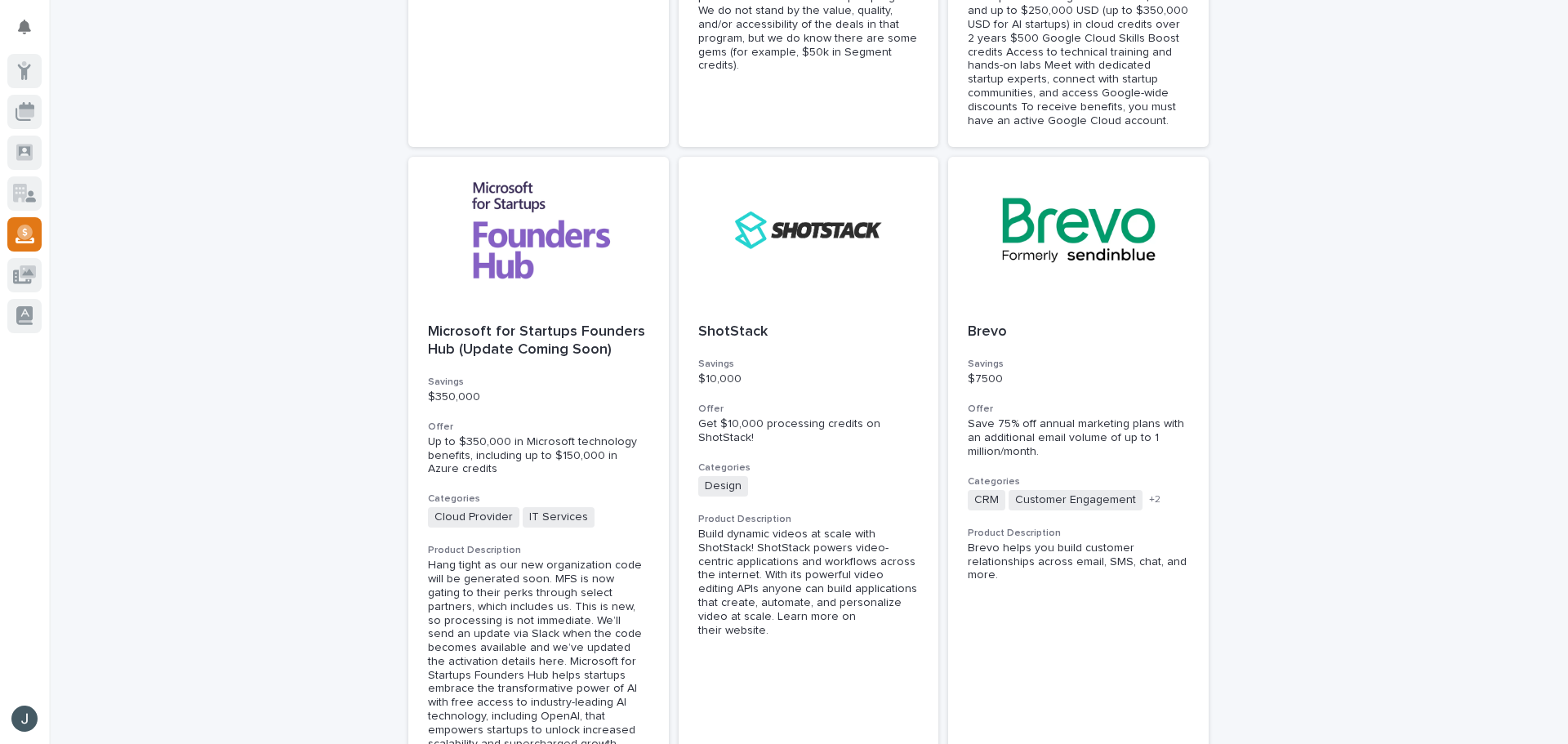
scroll to position [1552, 0]
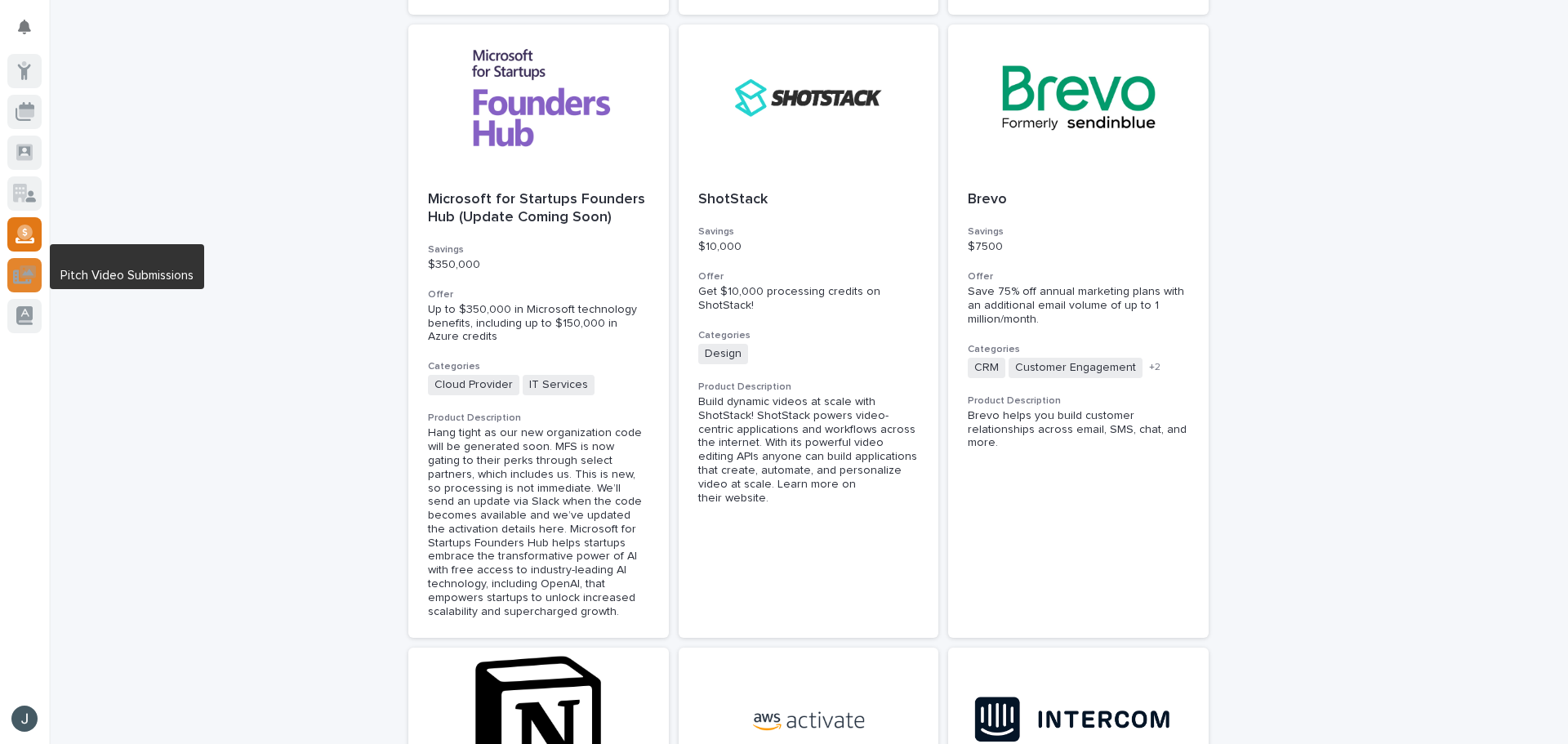
click at [23, 283] on icon at bounding box center [23, 277] width 22 height 16
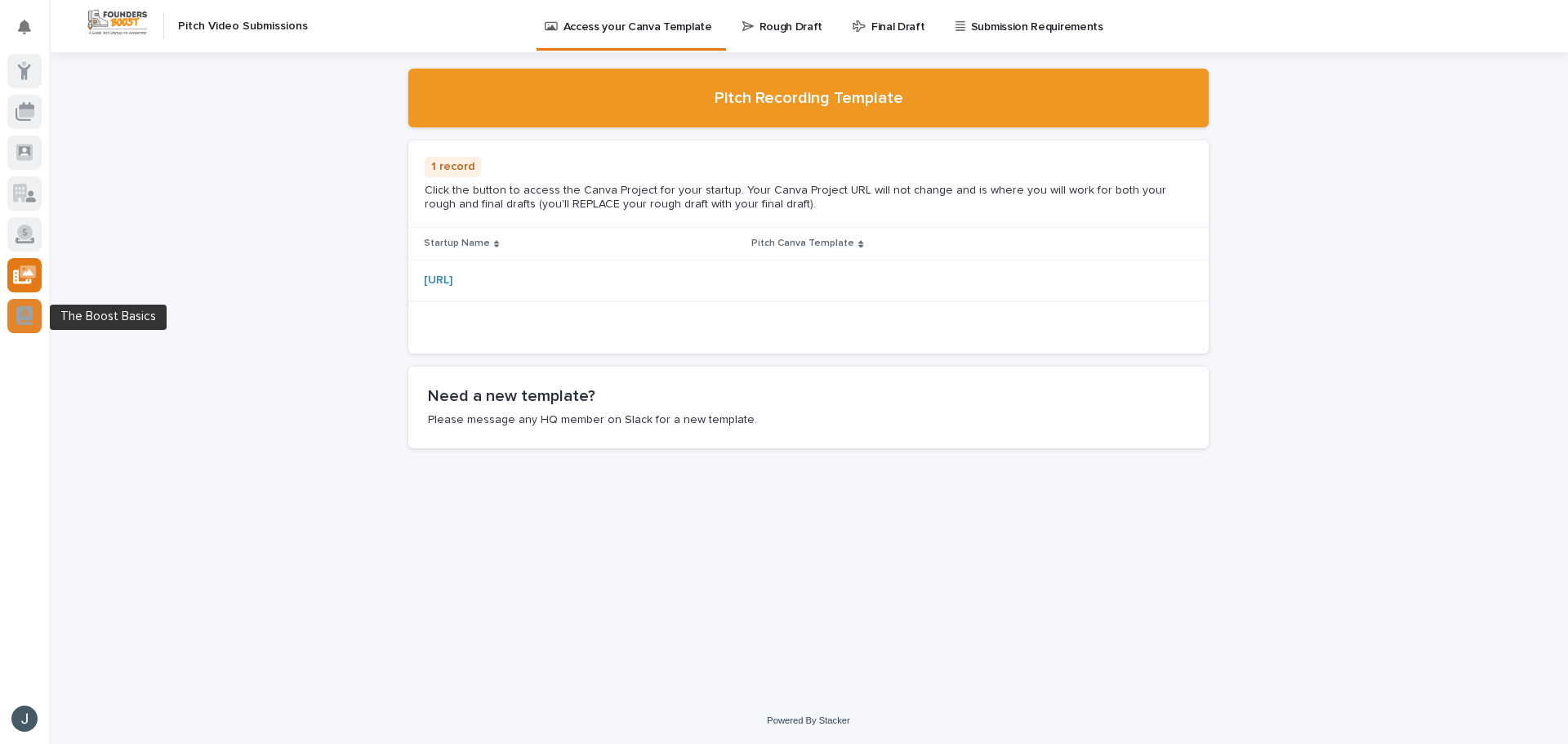
click at [28, 314] on icon at bounding box center [24, 315] width 17 height 19
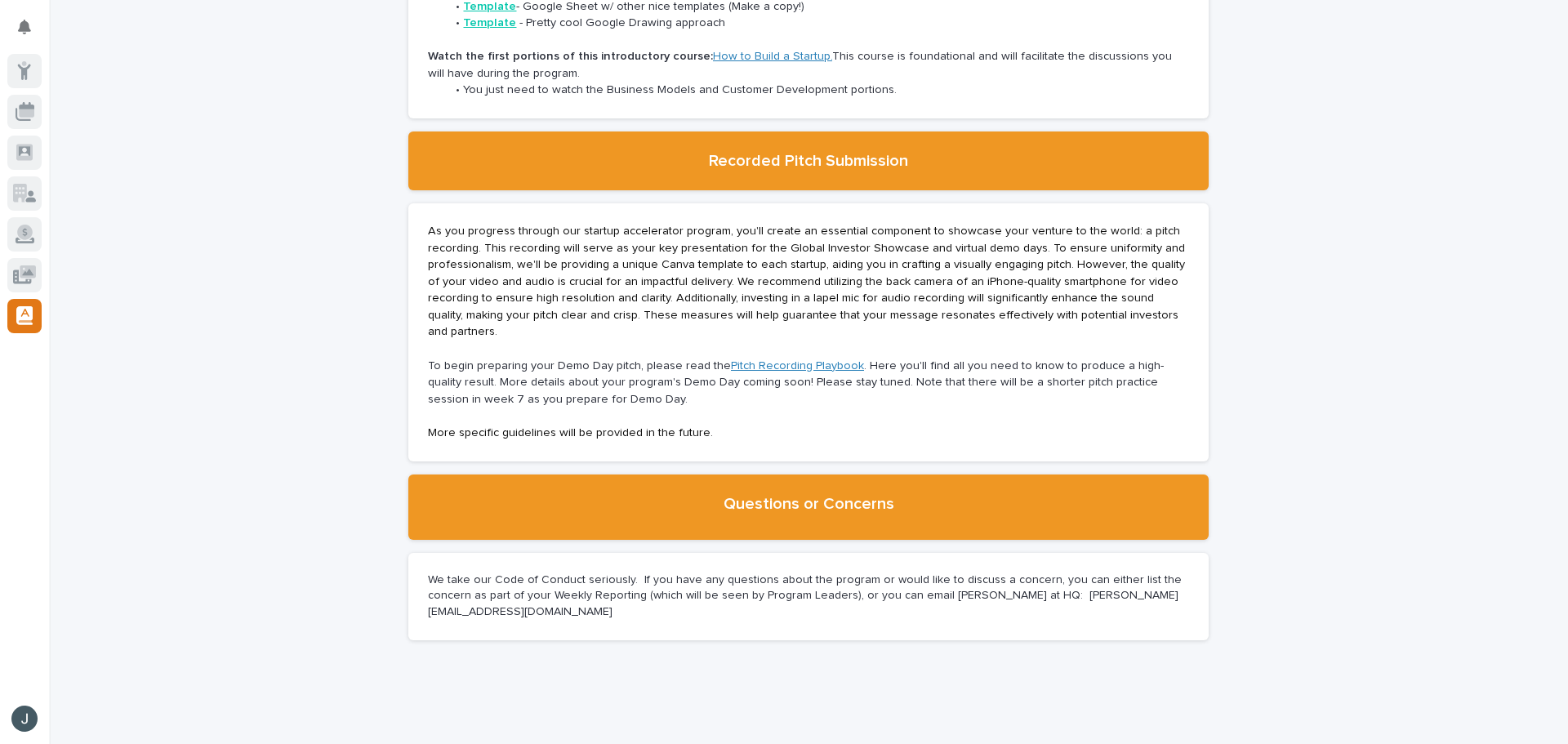
scroll to position [2990, 0]
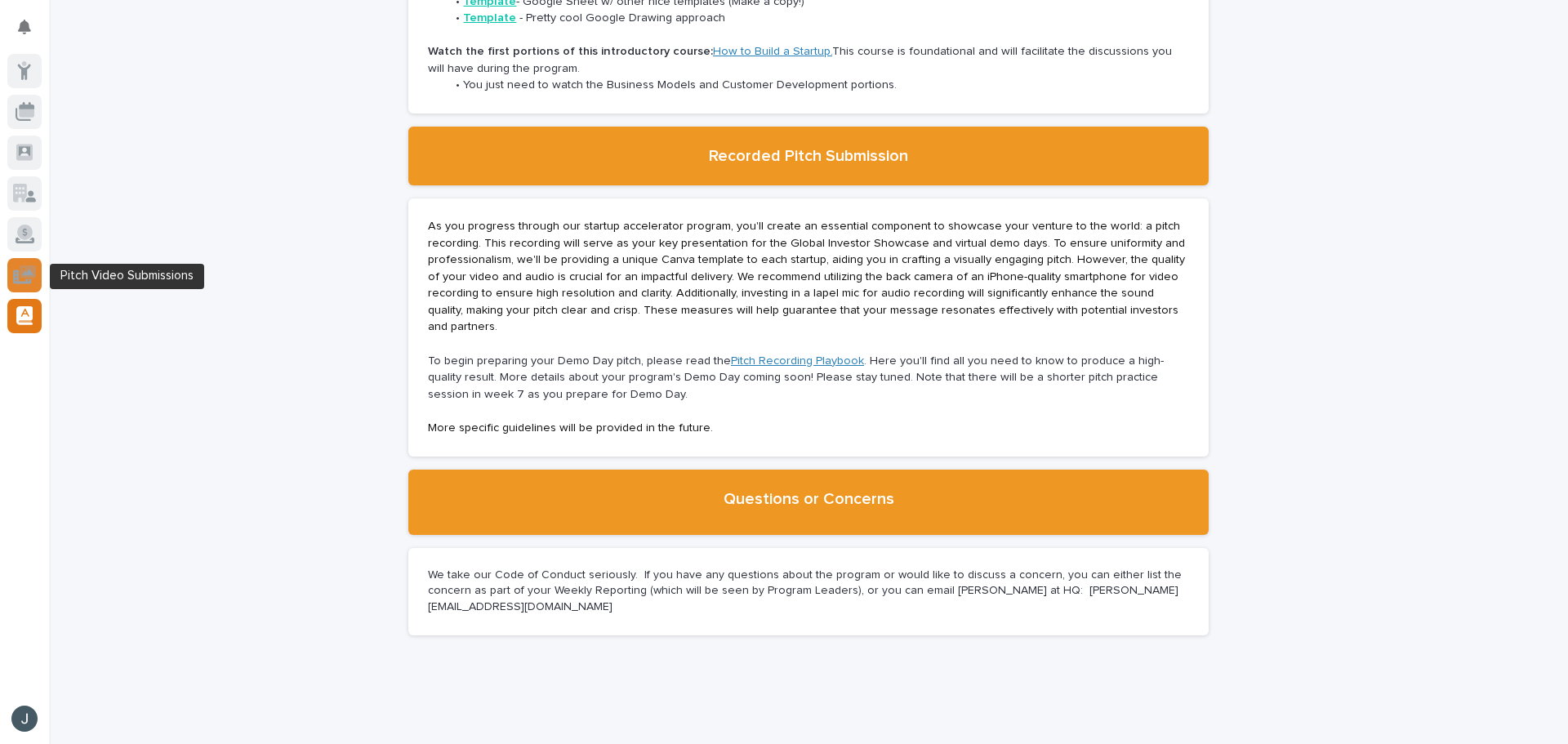
click at [27, 266] on icon at bounding box center [24, 275] width 23 height 19
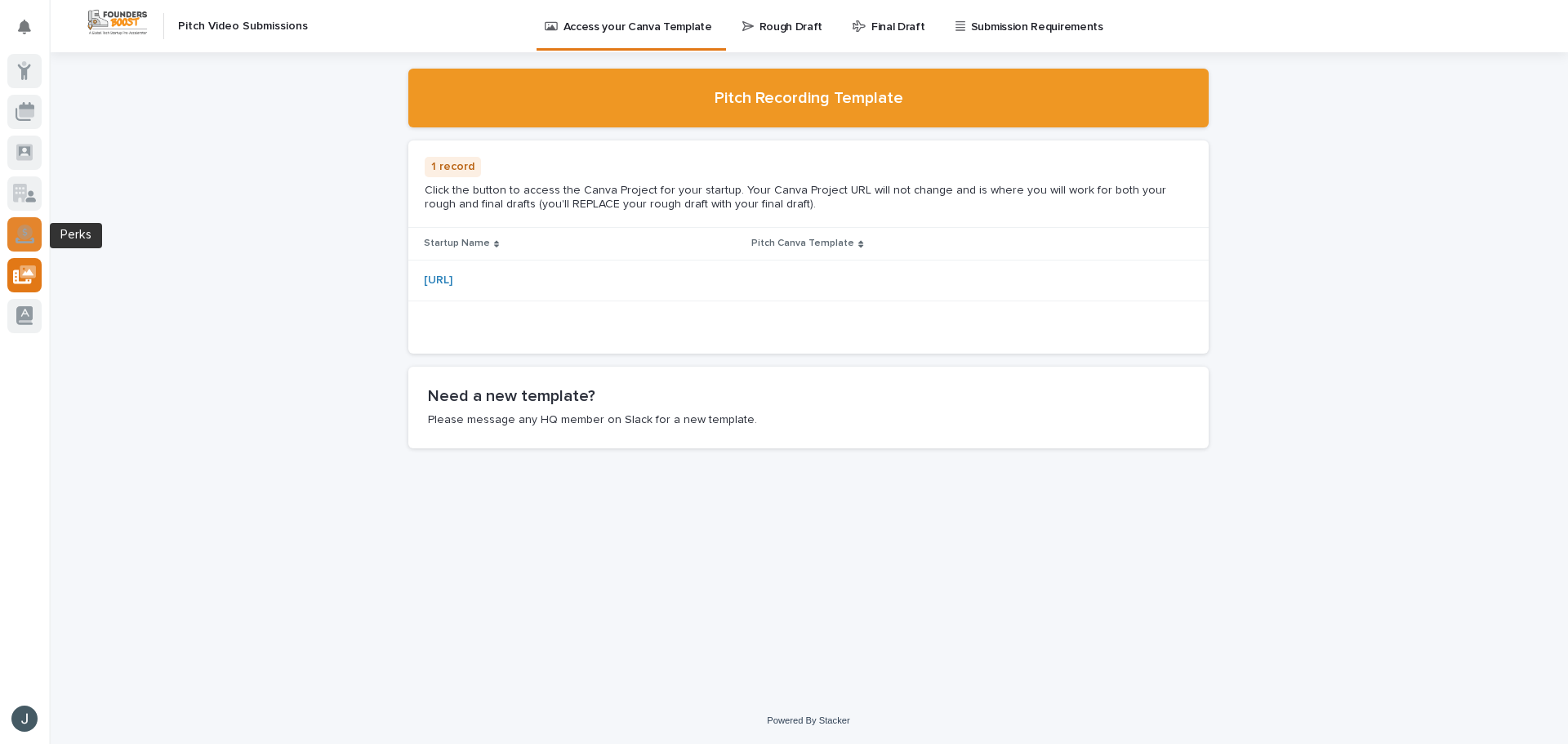
click at [24, 225] on icon at bounding box center [24, 234] width 19 height 19
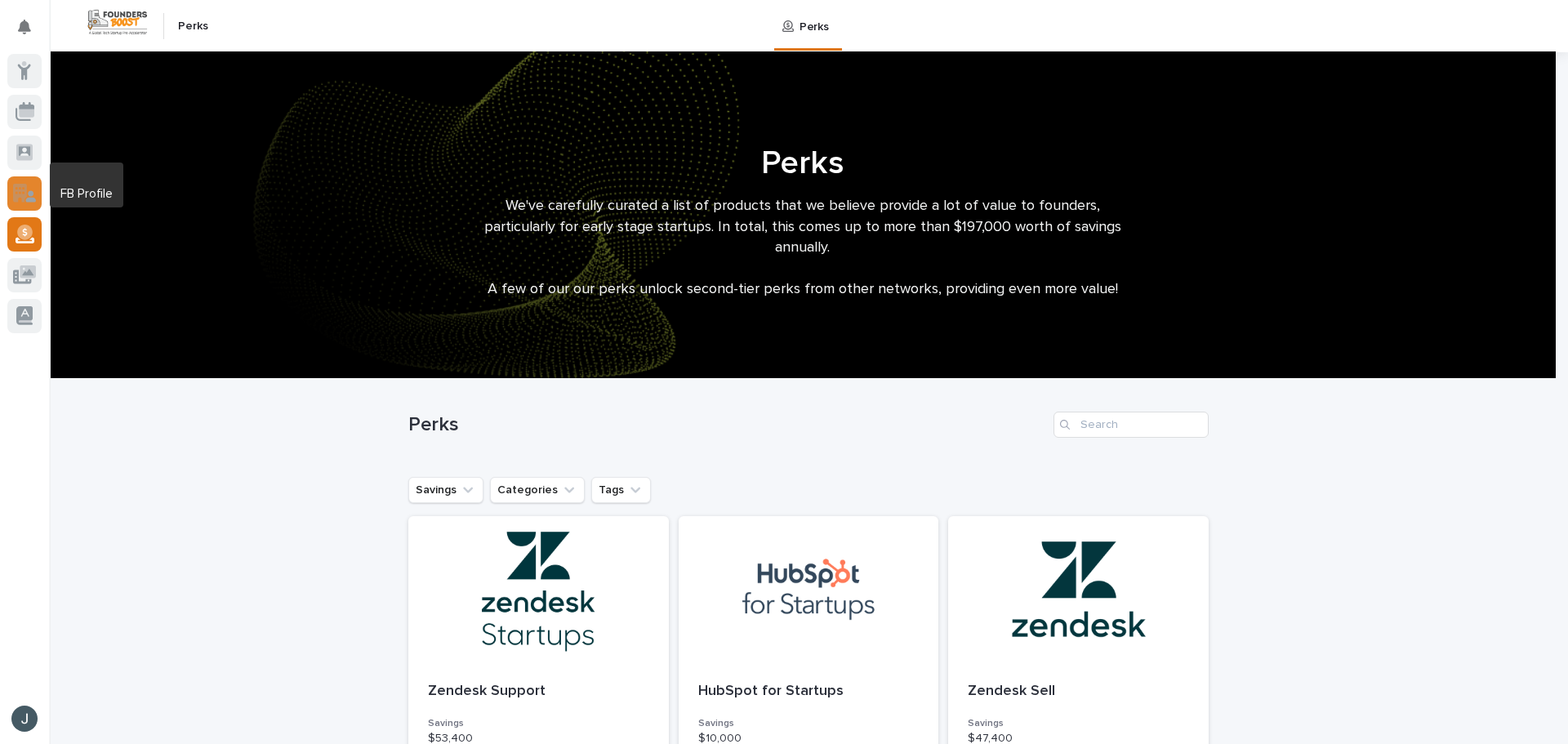
click at [24, 186] on icon at bounding box center [20, 193] width 14 height 19
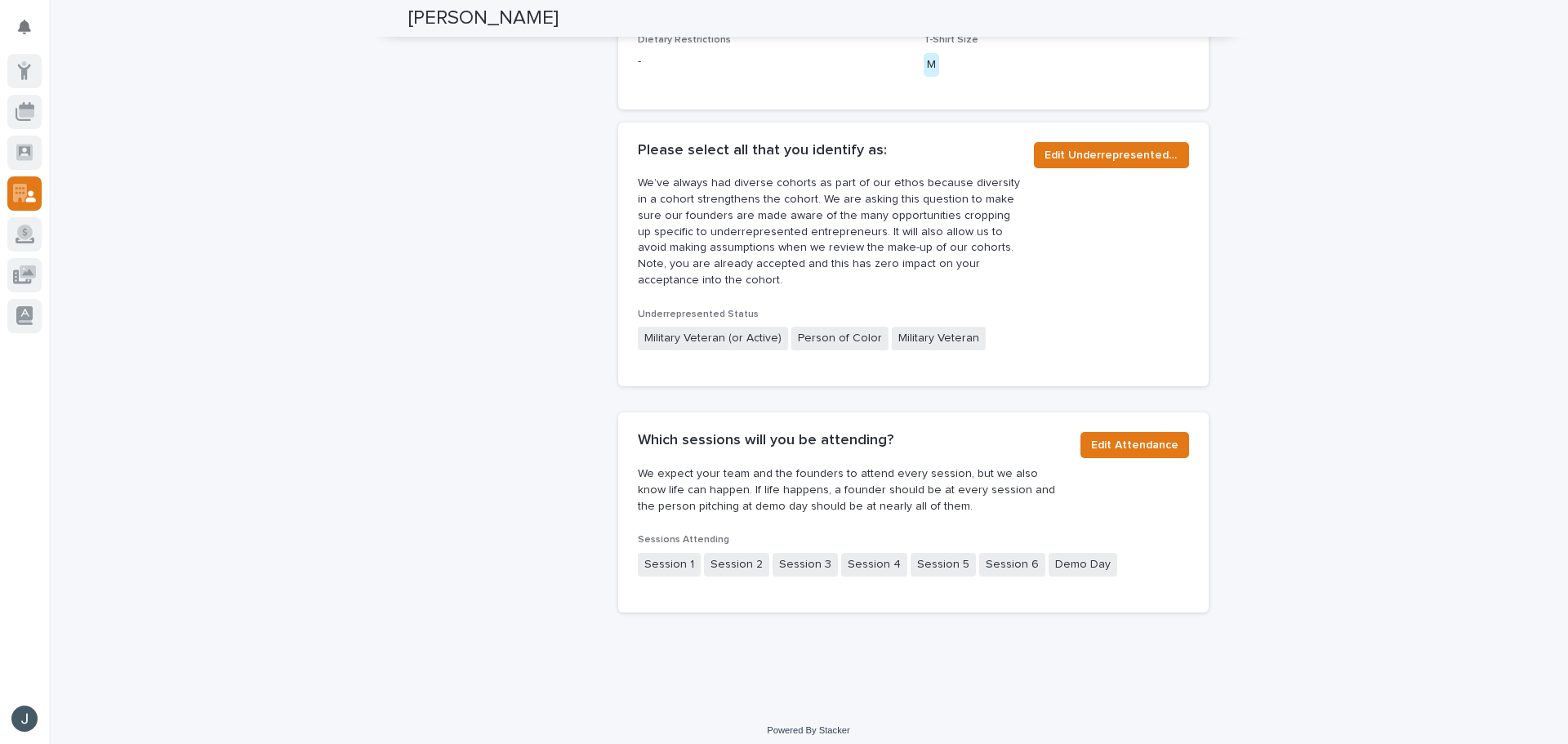
scroll to position [1199, 0]
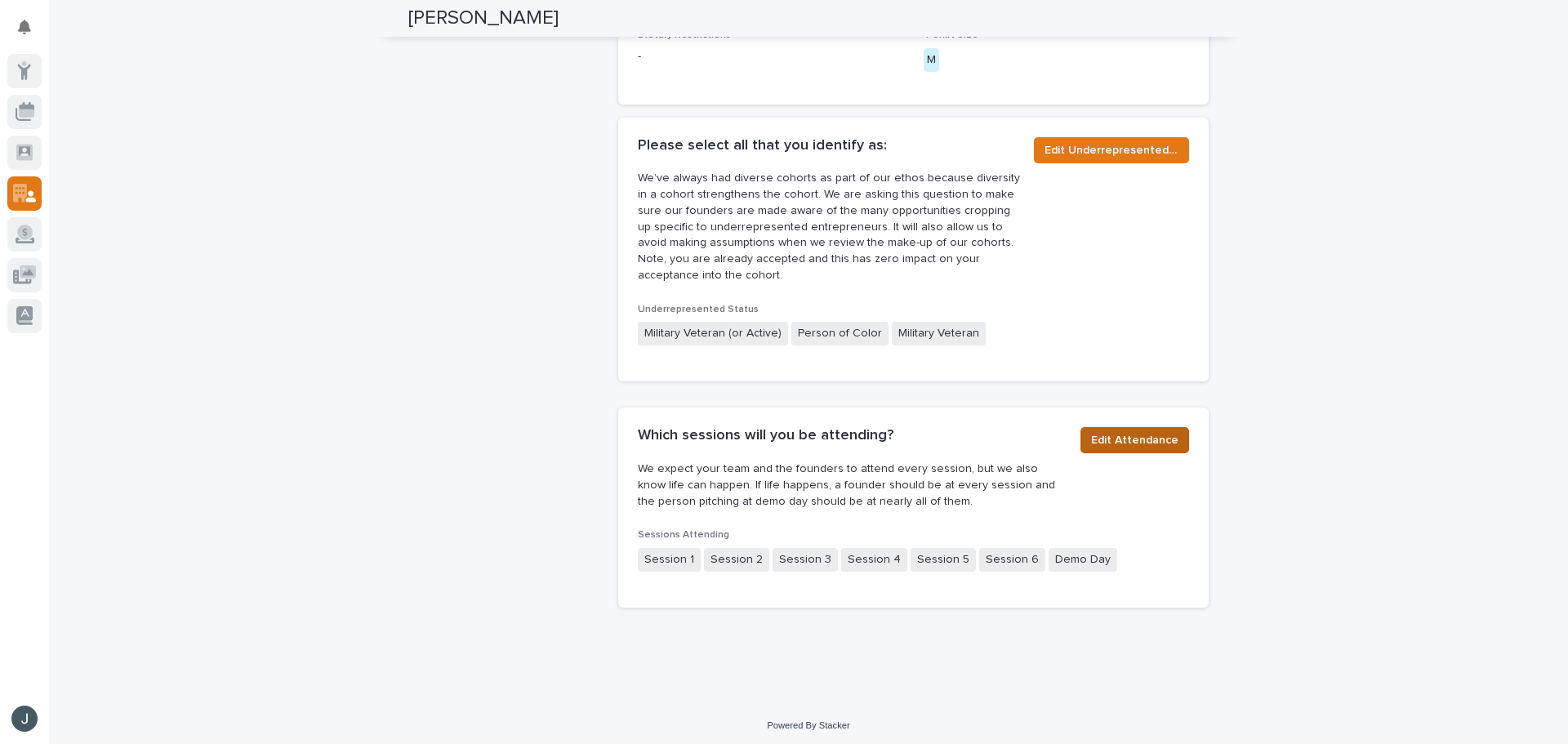
click at [1137, 447] on span "Edit Attendance" at bounding box center [1134, 440] width 87 height 17
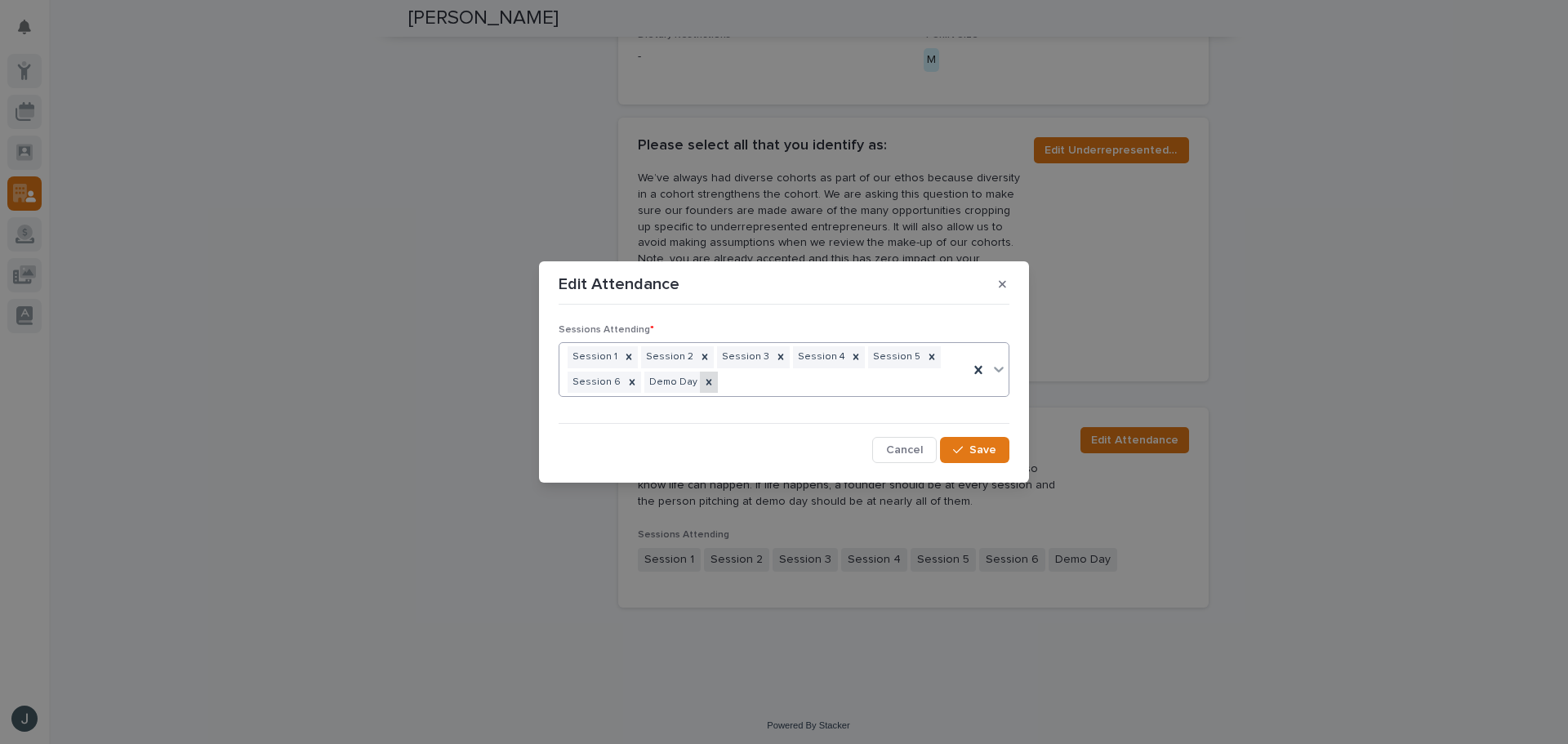
click at [703, 385] on icon at bounding box center [709, 382] width 12 height 12
click at [916, 451] on span "Cancel" at bounding box center [904, 451] width 37 height 12
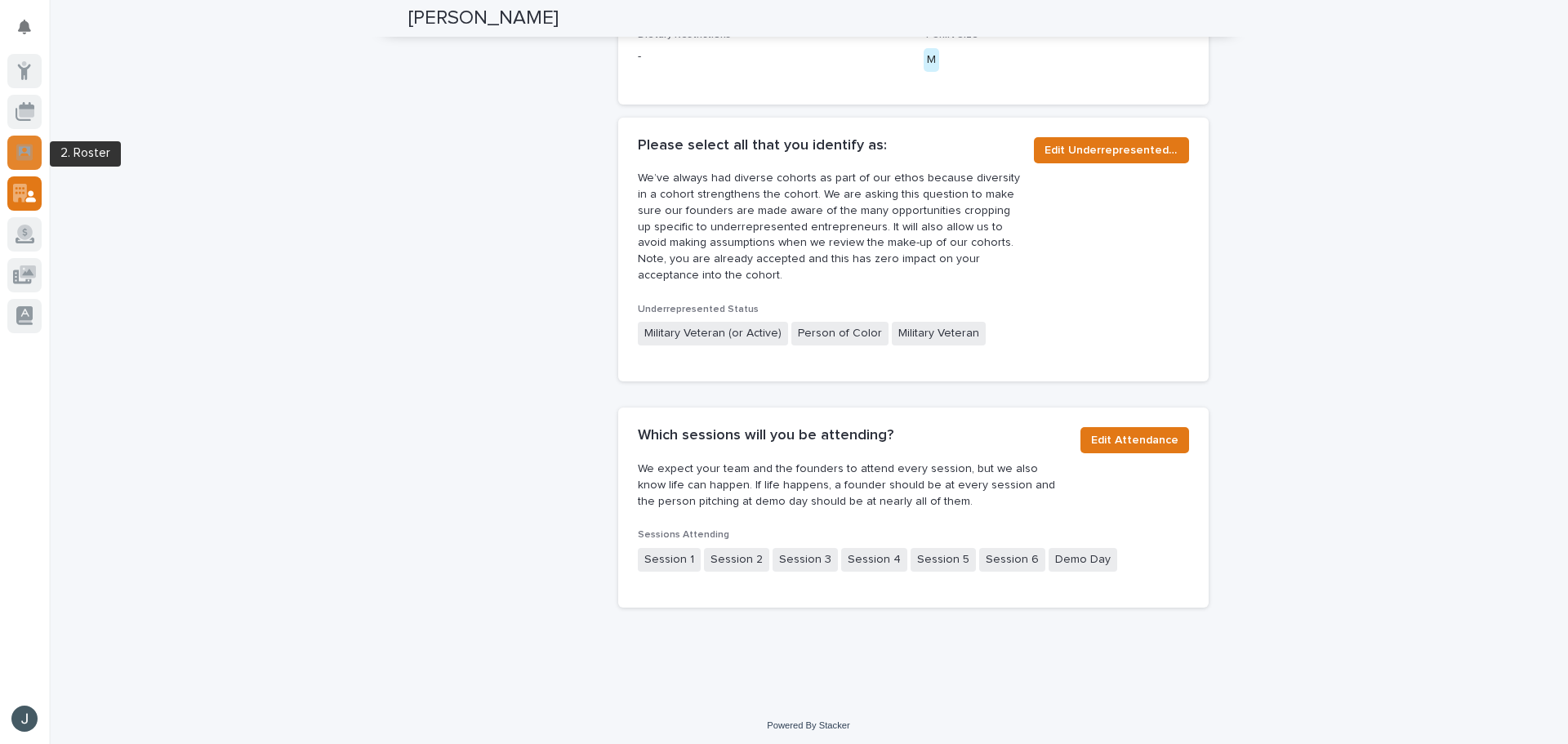
click at [15, 161] on div at bounding box center [24, 153] width 34 height 34
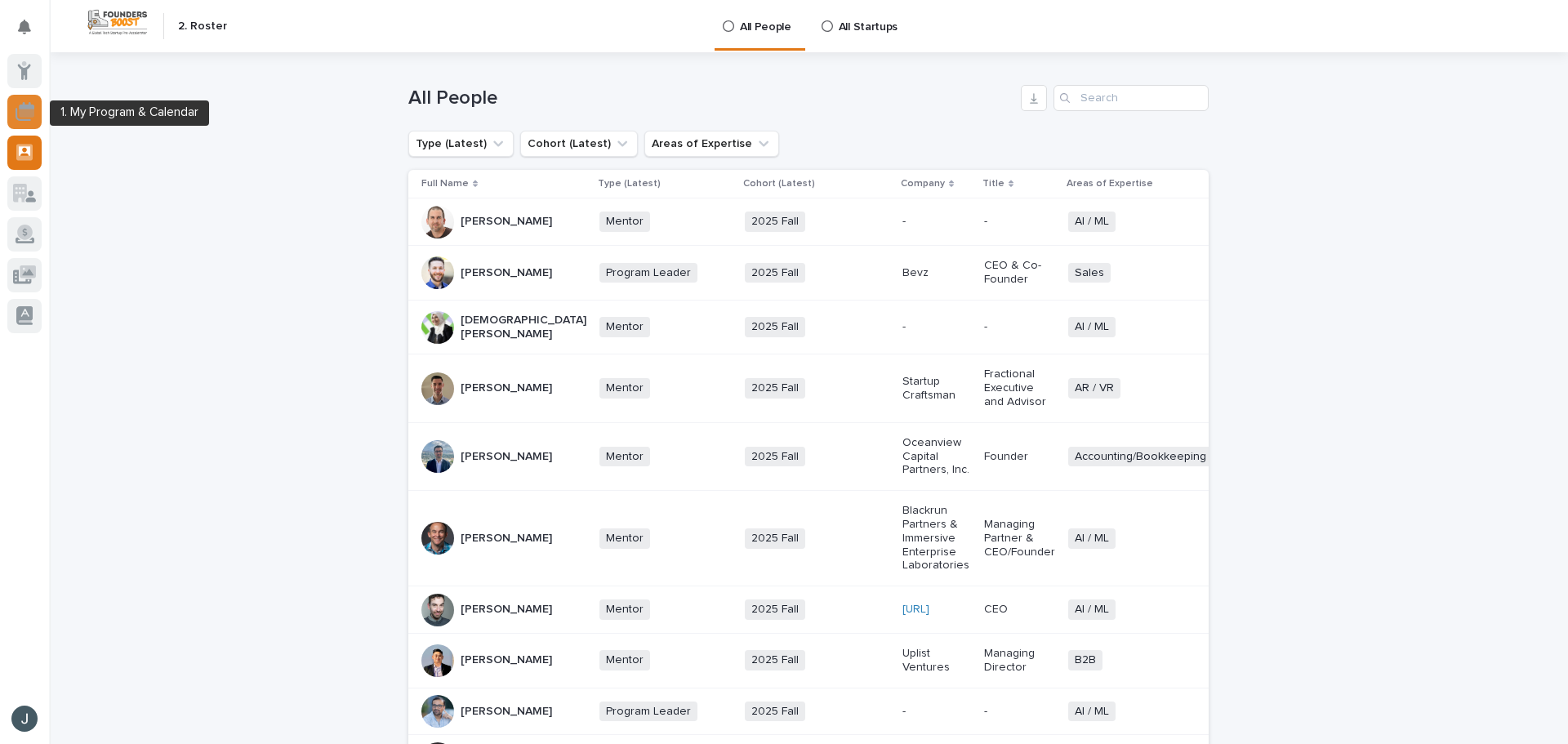
click at [17, 112] on icon at bounding box center [24, 110] width 19 height 19
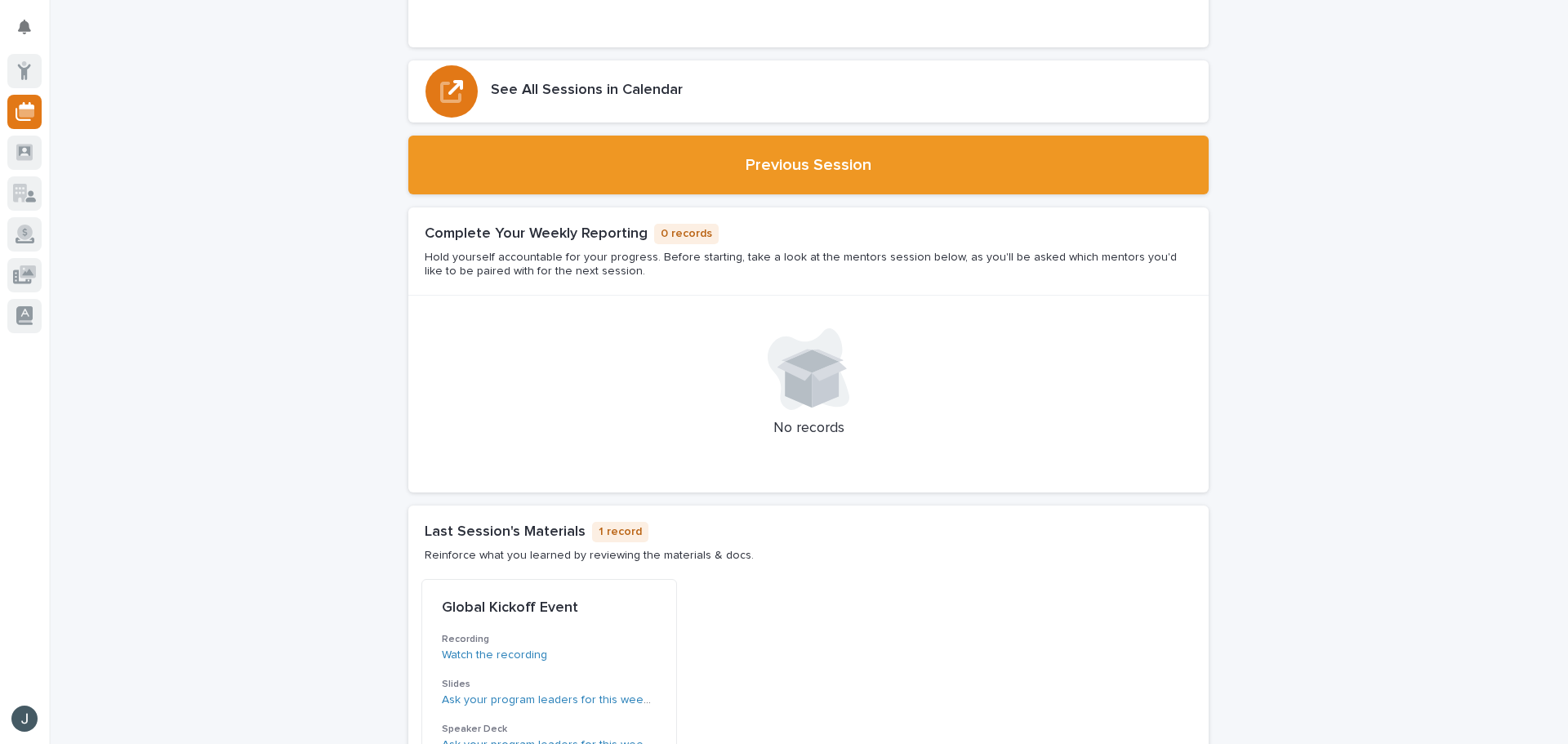
scroll to position [1388, 0]
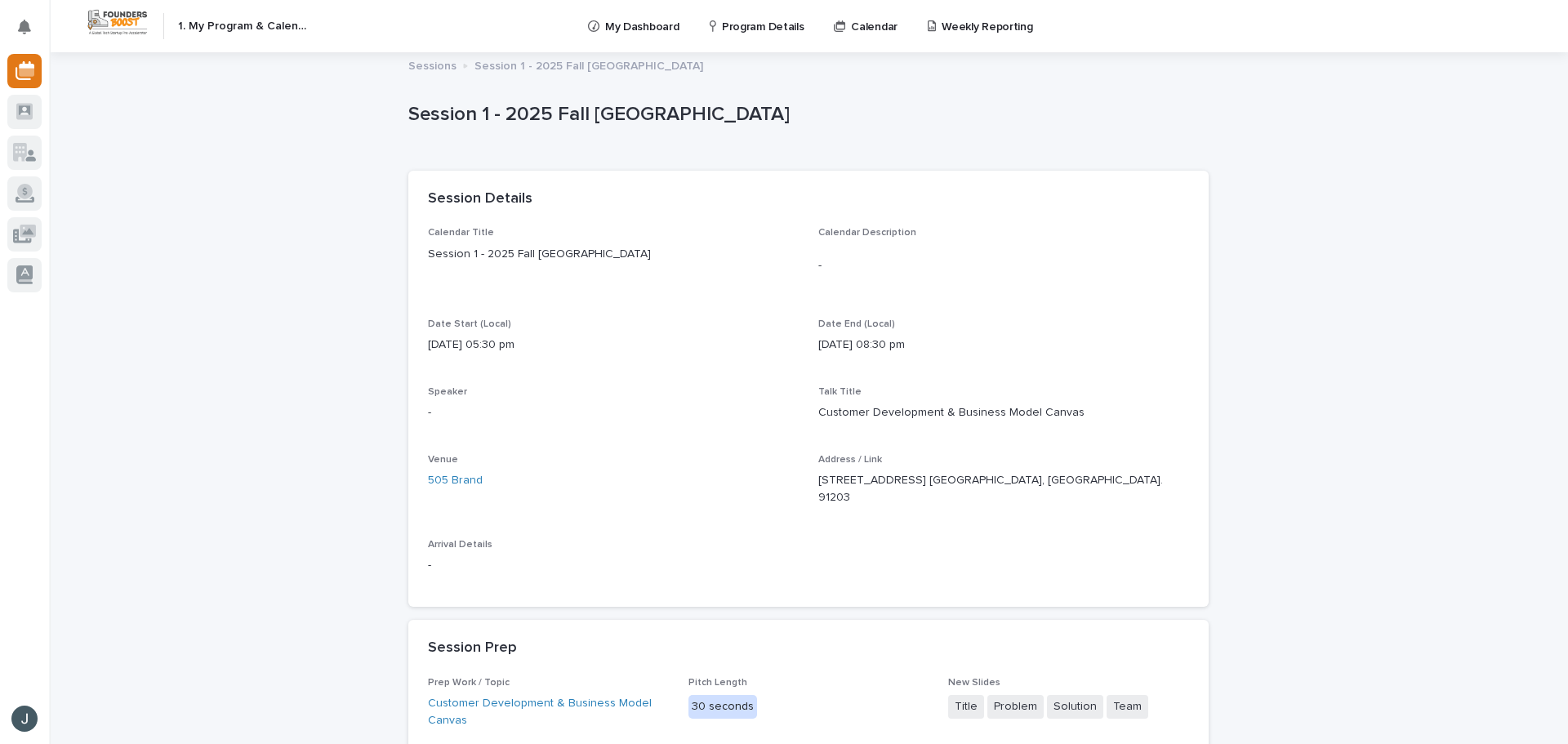
click at [315, 424] on div "Loading... Saving… Loading... Saving… Session 1 - 2025 Fall Glendale Session 1 …" at bounding box center [808, 603] width 1519 height 1102
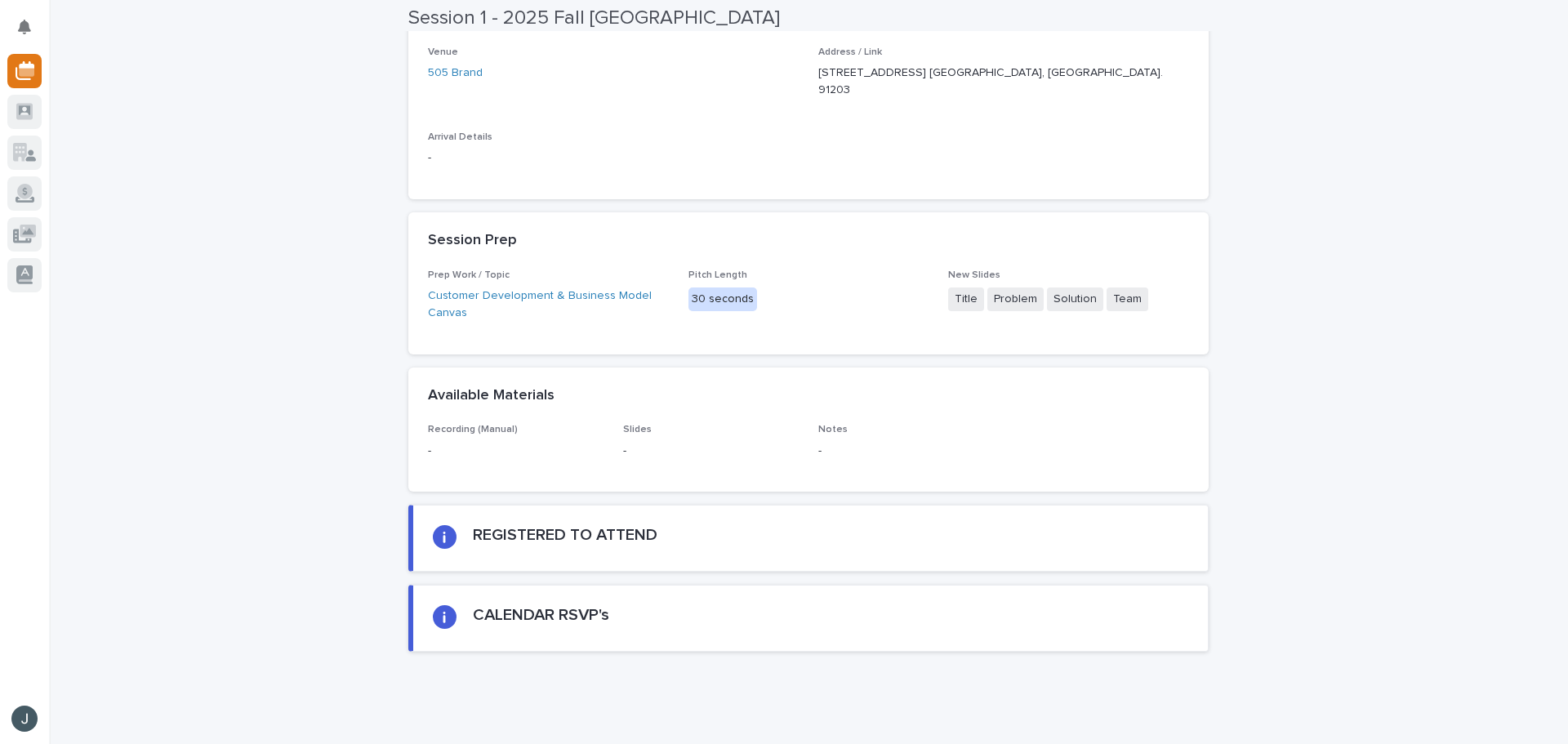
scroll to position [409, 0]
click at [519, 524] on h2 "REGISTERED TO ATTEND" at bounding box center [565, 534] width 185 height 20
